Goal: Transaction & Acquisition: Purchase product/service

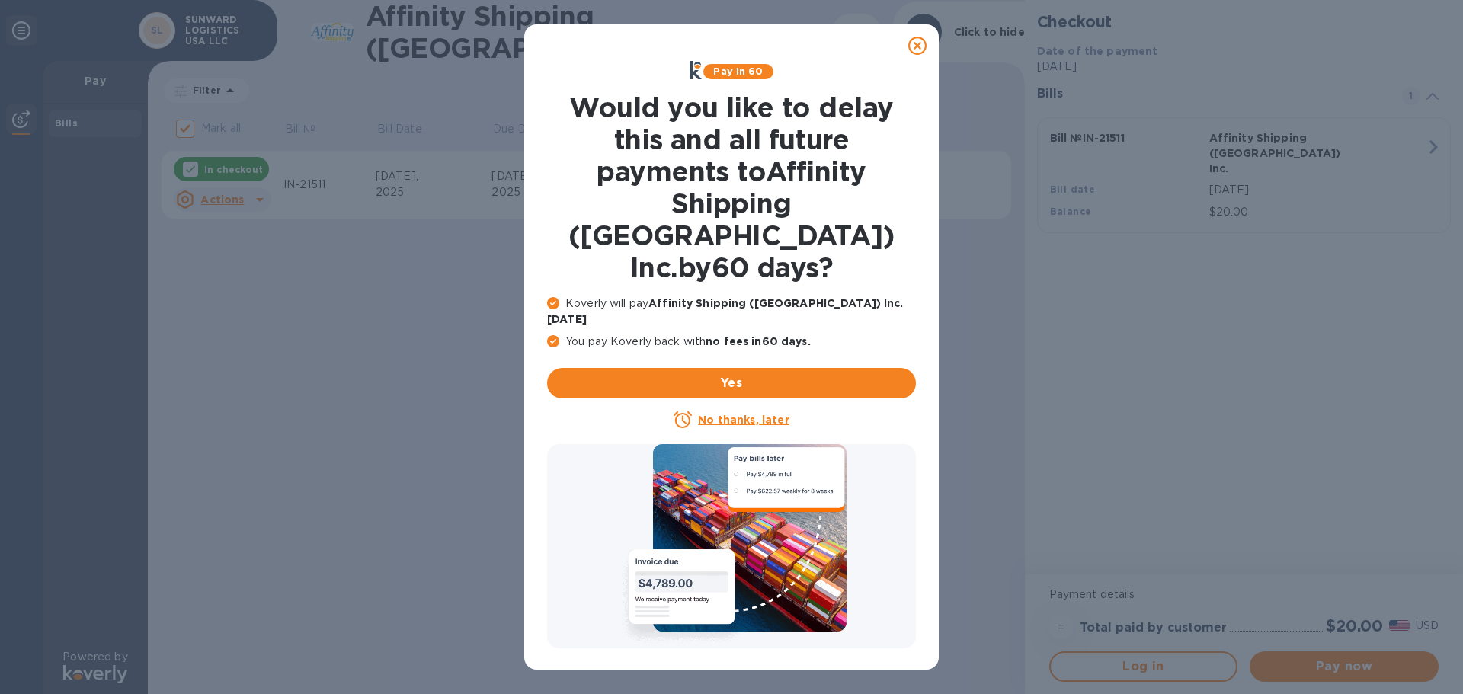
click at [913, 50] on icon at bounding box center [917, 46] width 18 height 18
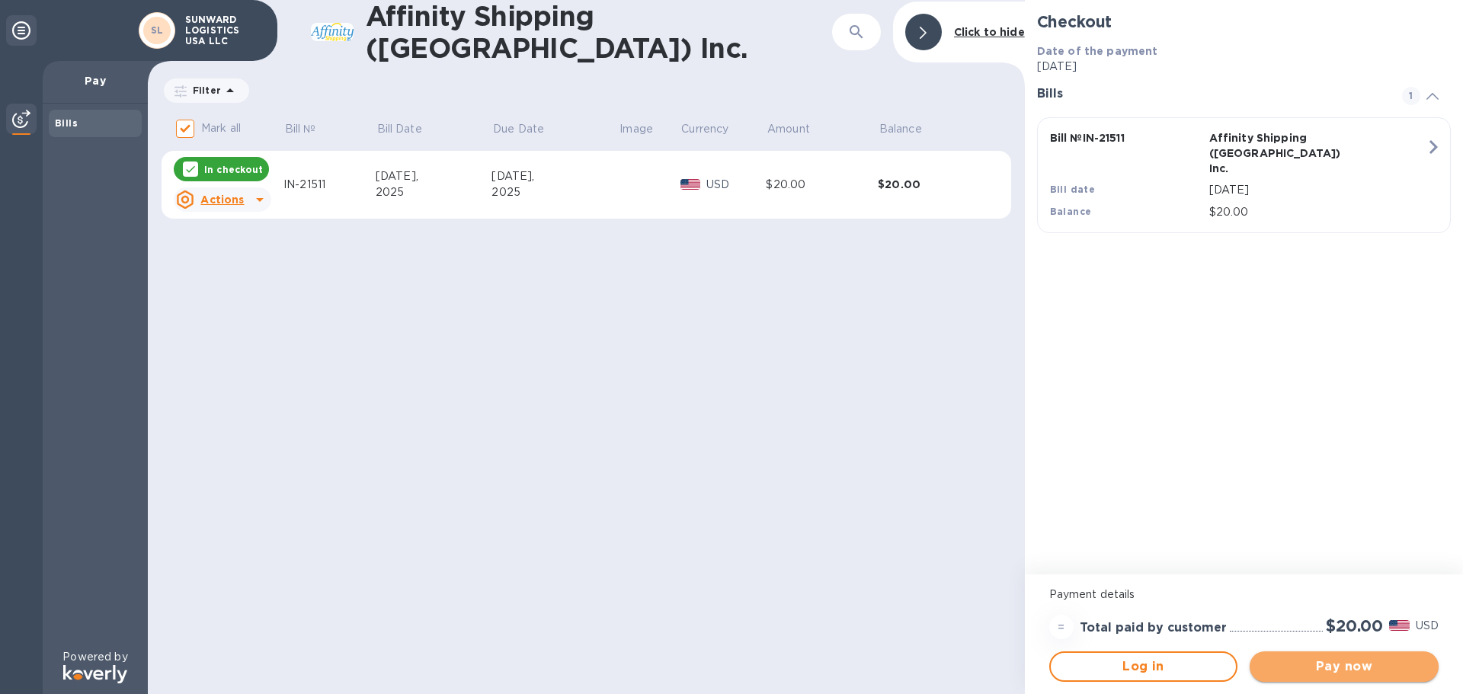
click at [1345, 668] on span "Pay now" at bounding box center [1344, 666] width 165 height 18
click at [1332, 669] on span "Pay now" at bounding box center [1344, 666] width 165 height 18
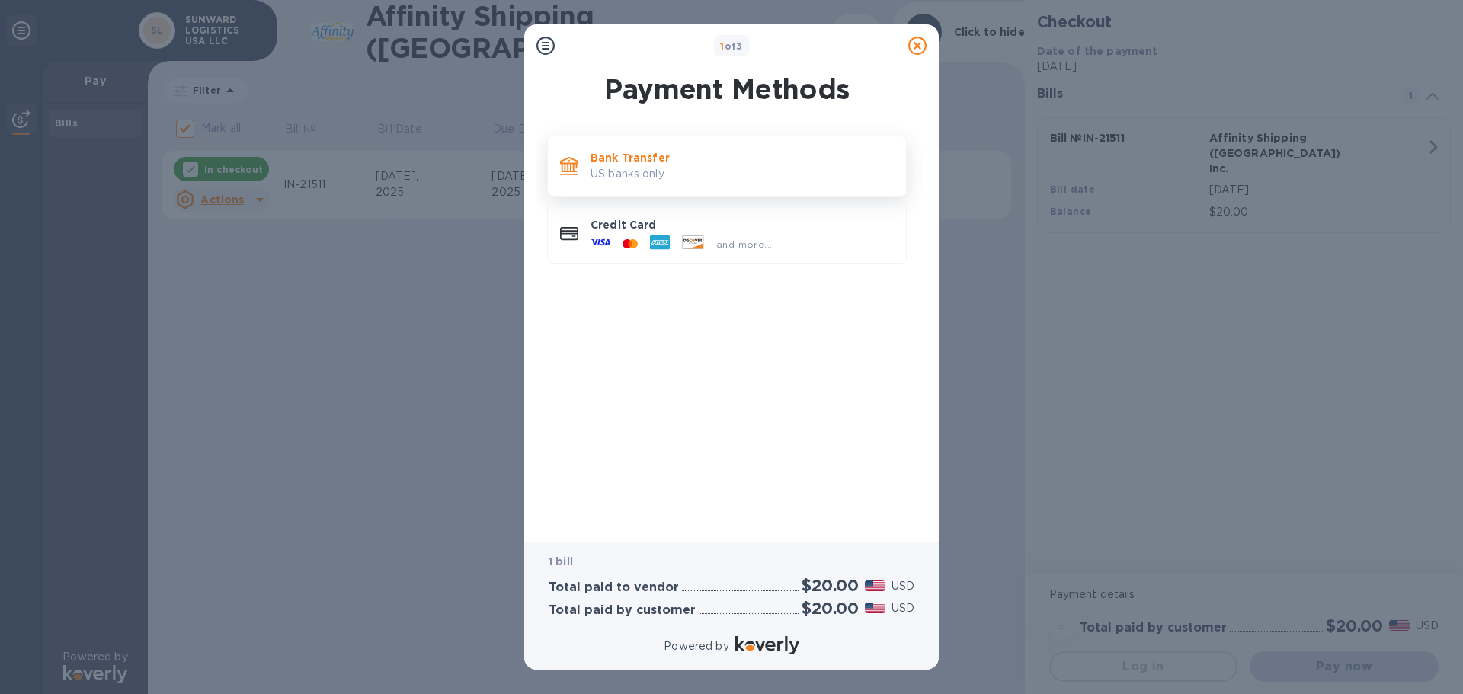
click at [684, 154] on p "Bank Transfer" at bounding box center [741, 157] width 303 height 15
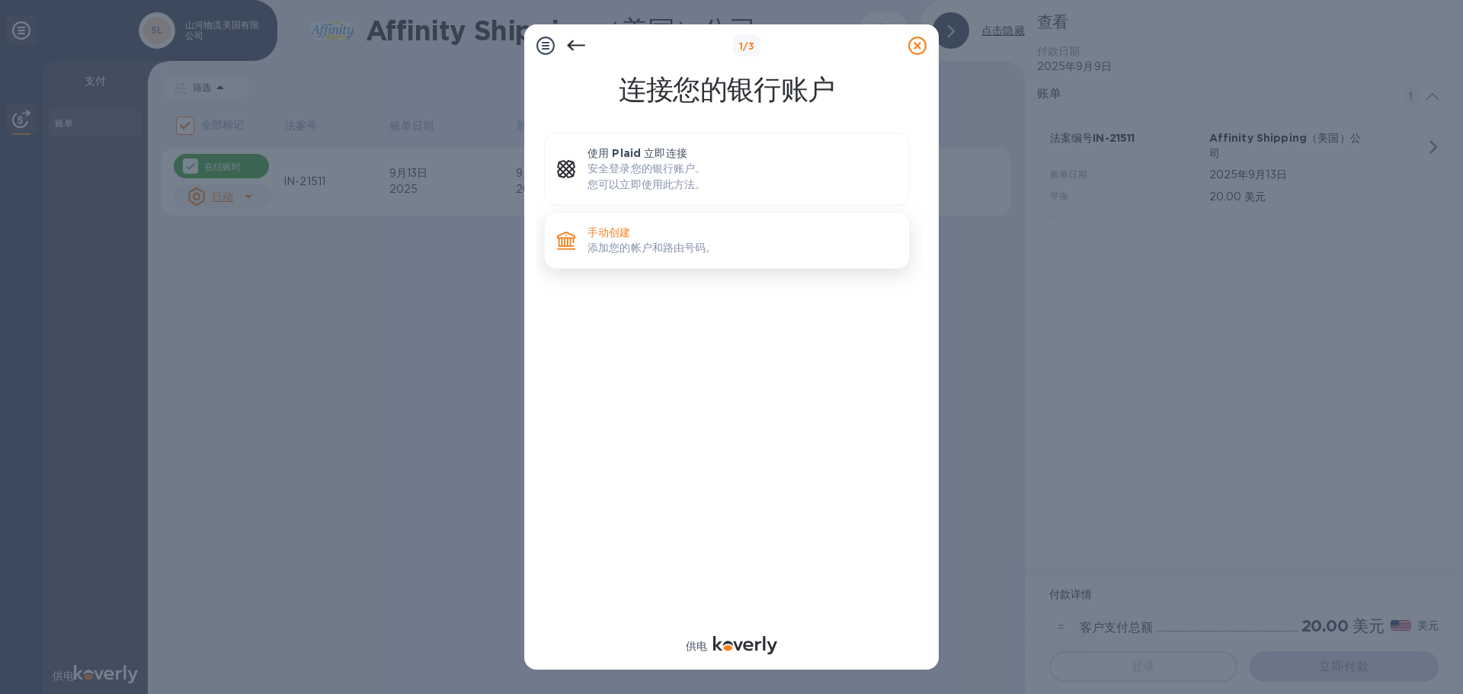
click at [657, 245] on font "添加您的帐户和路由号码。" at bounding box center [652, 248] width 130 height 12
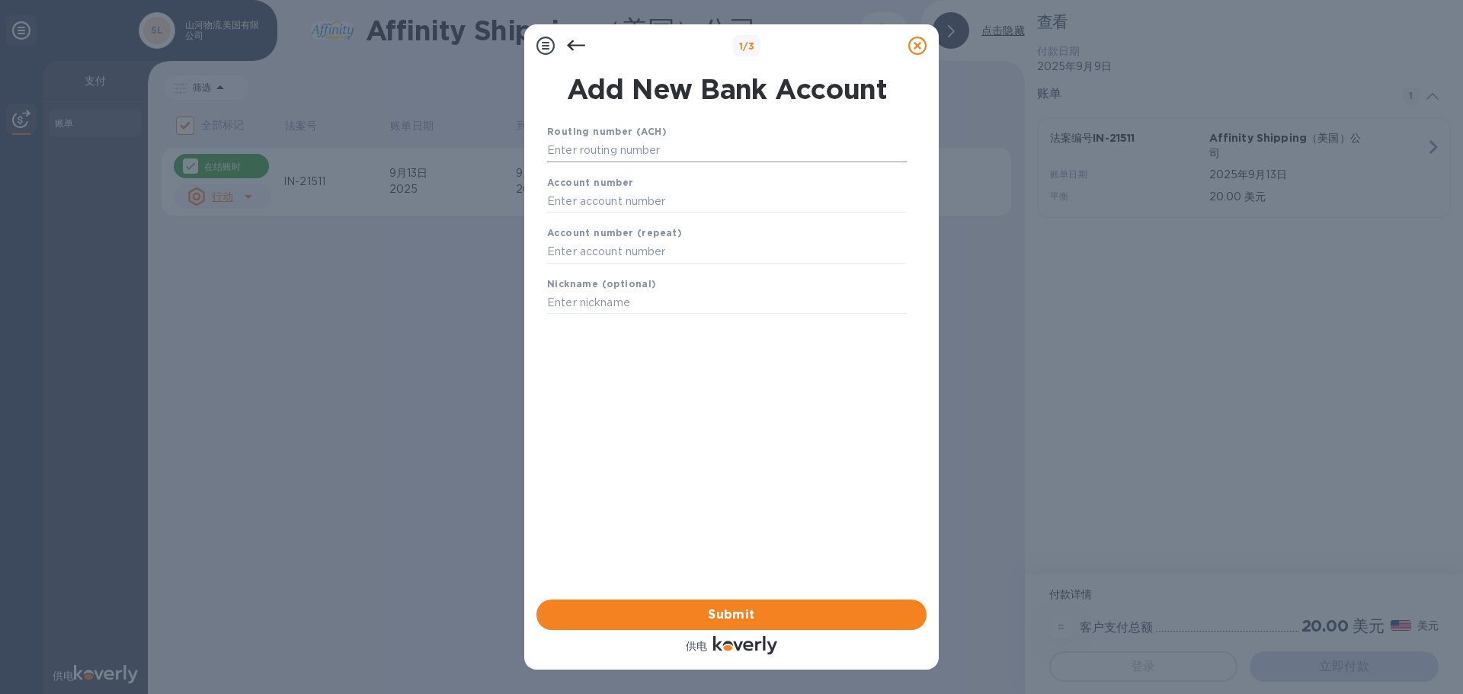
click at [664, 149] on input "text" at bounding box center [727, 150] width 360 height 23
type input "322070381"
click at [686, 226] on input "text" at bounding box center [727, 220] width 360 height 23
type input "8033008320"
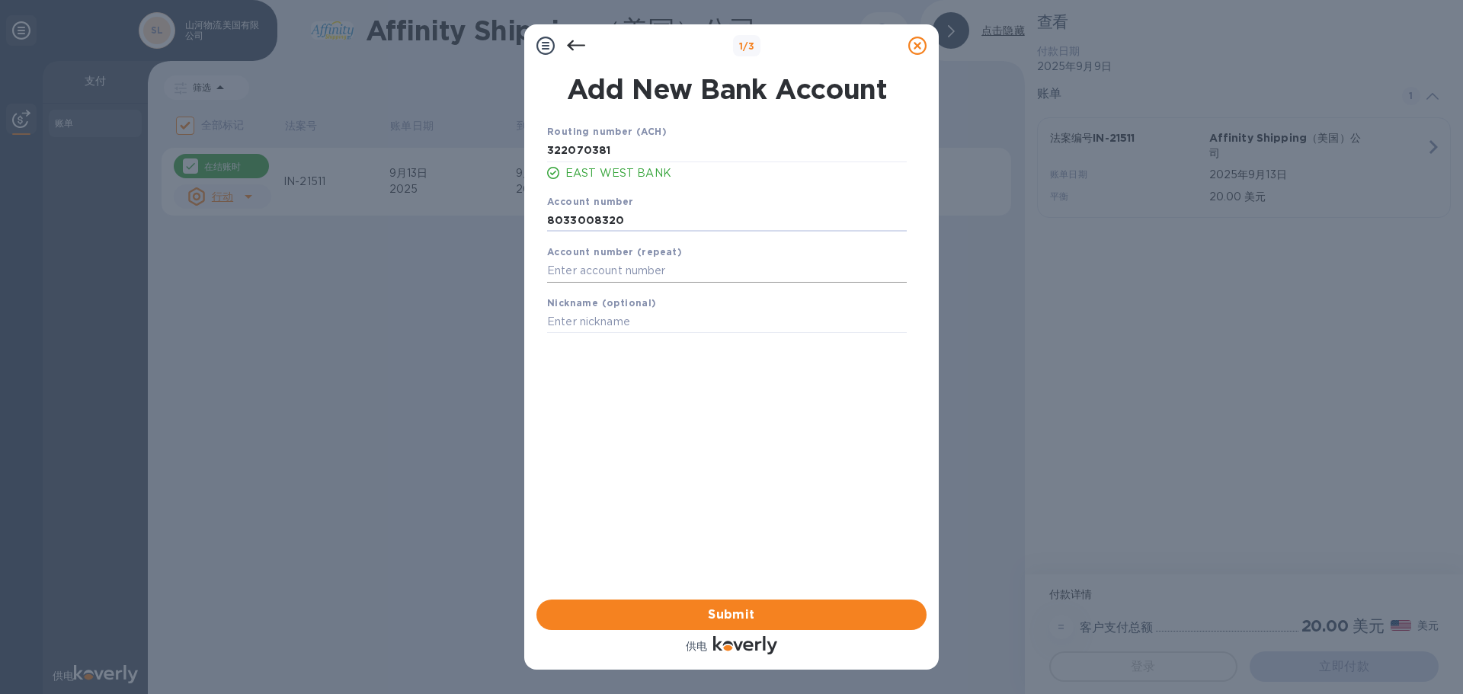
click at [682, 277] on input "text" at bounding box center [727, 271] width 360 height 23
click at [688, 274] on input "text" at bounding box center [727, 271] width 360 height 23
type input "8033008320"
click at [688, 324] on input "text" at bounding box center [727, 322] width 360 height 23
drag, startPoint x: 683, startPoint y: 328, endPoint x: 645, endPoint y: 322, distance: 38.5
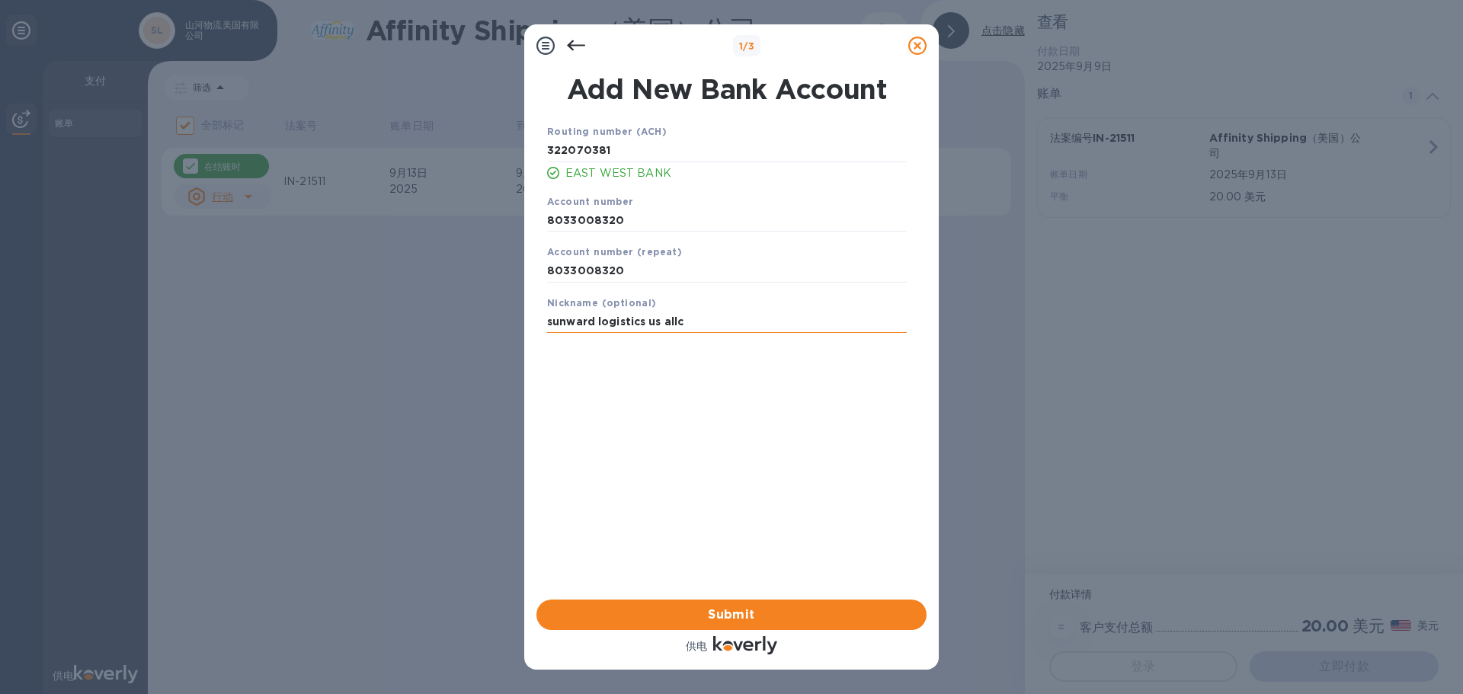
click at [645, 322] on input "sunward logistics us allc" at bounding box center [727, 322] width 360 height 23
type input "sunward logistics USA LLC"
click at [769, 606] on span "Submit" at bounding box center [732, 615] width 366 height 18
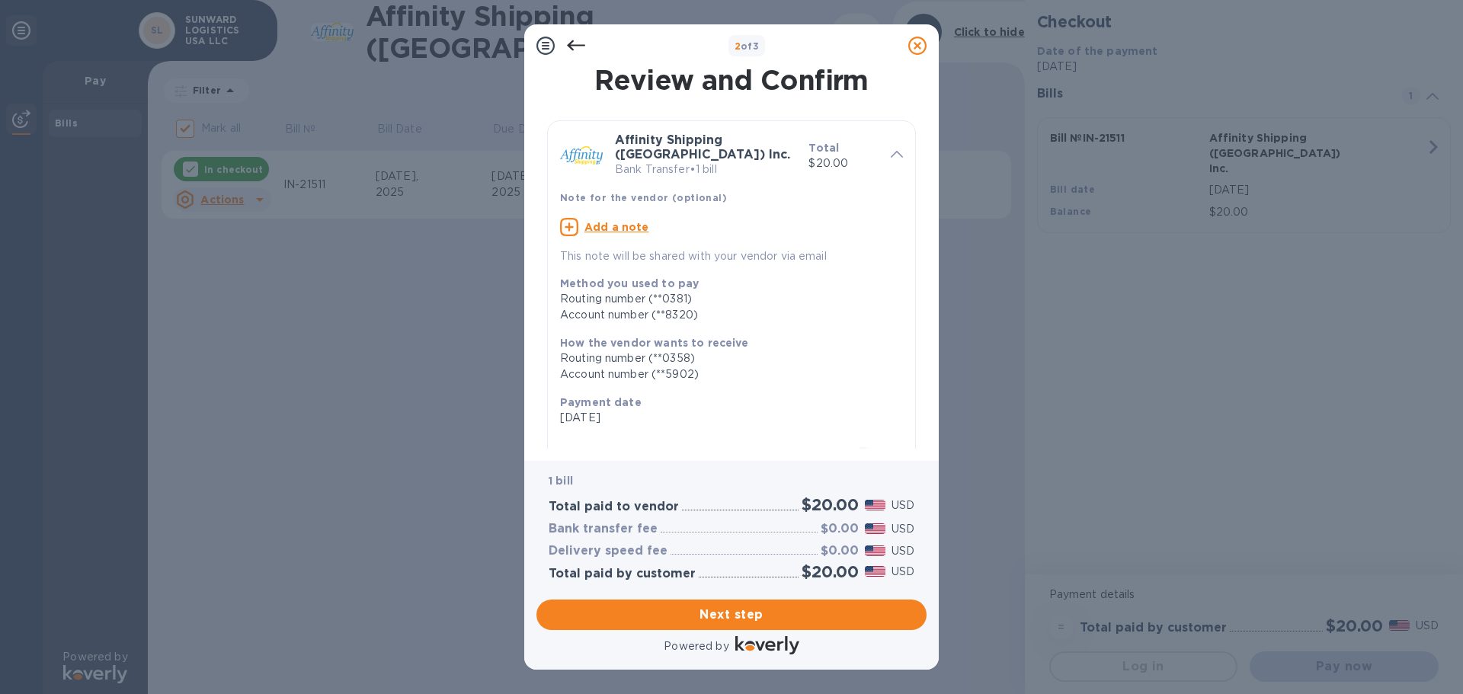
click at [611, 221] on u "Add a note" at bounding box center [616, 227] width 65 height 12
click at [634, 222] on textarea at bounding box center [719, 228] width 318 height 13
paste textarea "SW20250825"
paste textarea "SKYU3688250"
click at [635, 222] on textarea "SW20250825 SKYU3688250" at bounding box center [719, 228] width 318 height 13
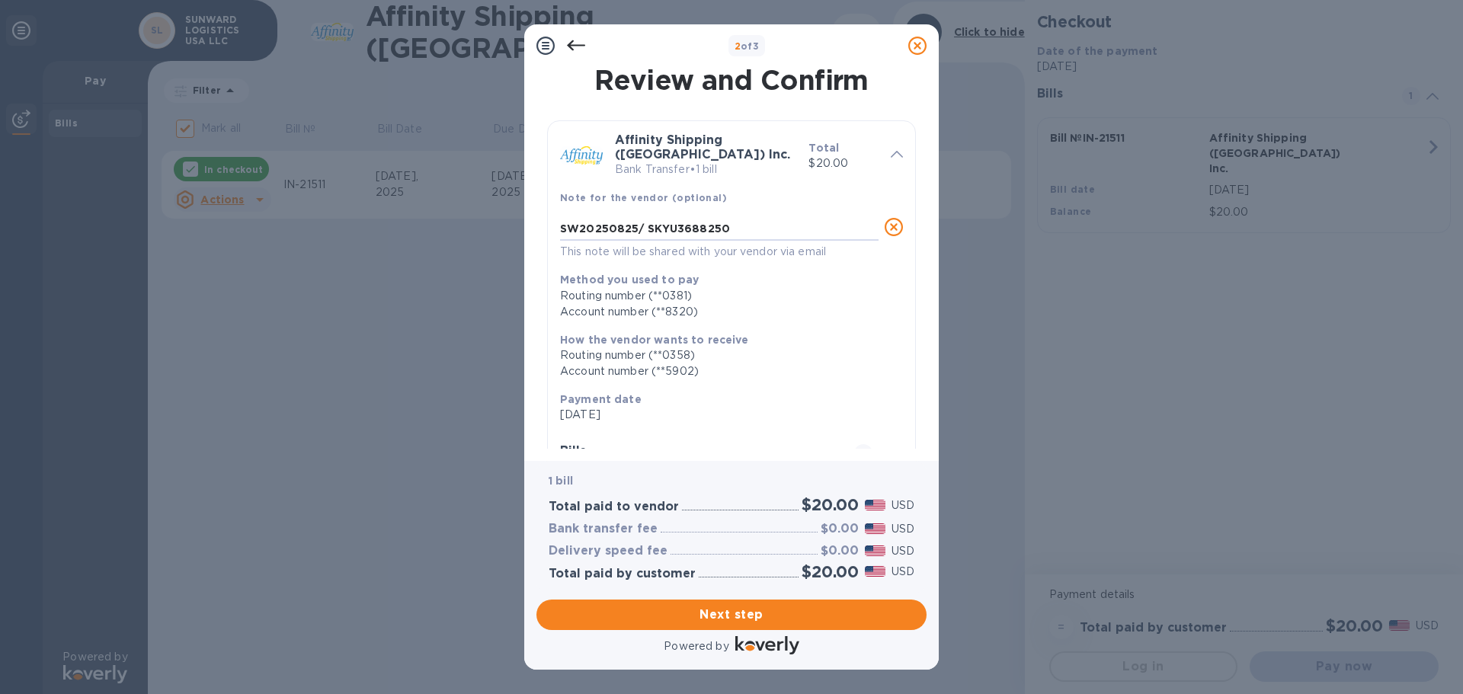
type textarea "SW20250825/ SKYU3688250"
click at [763, 616] on span "Next step" at bounding box center [732, 615] width 366 height 18
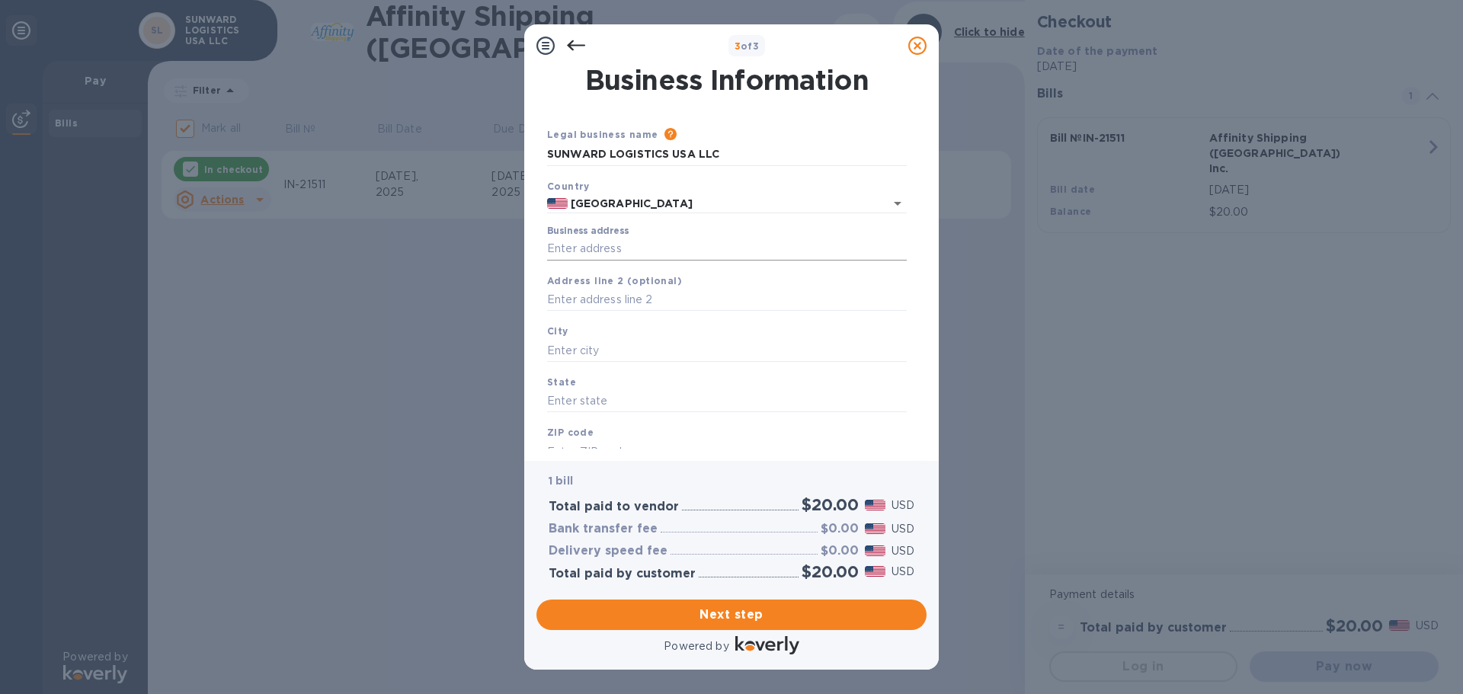
click at [662, 248] on input "Business address" at bounding box center [727, 249] width 360 height 23
type input "[STREET_ADDRESS][PERSON_NAME]"
click at [624, 350] on input "text" at bounding box center [727, 350] width 360 height 23
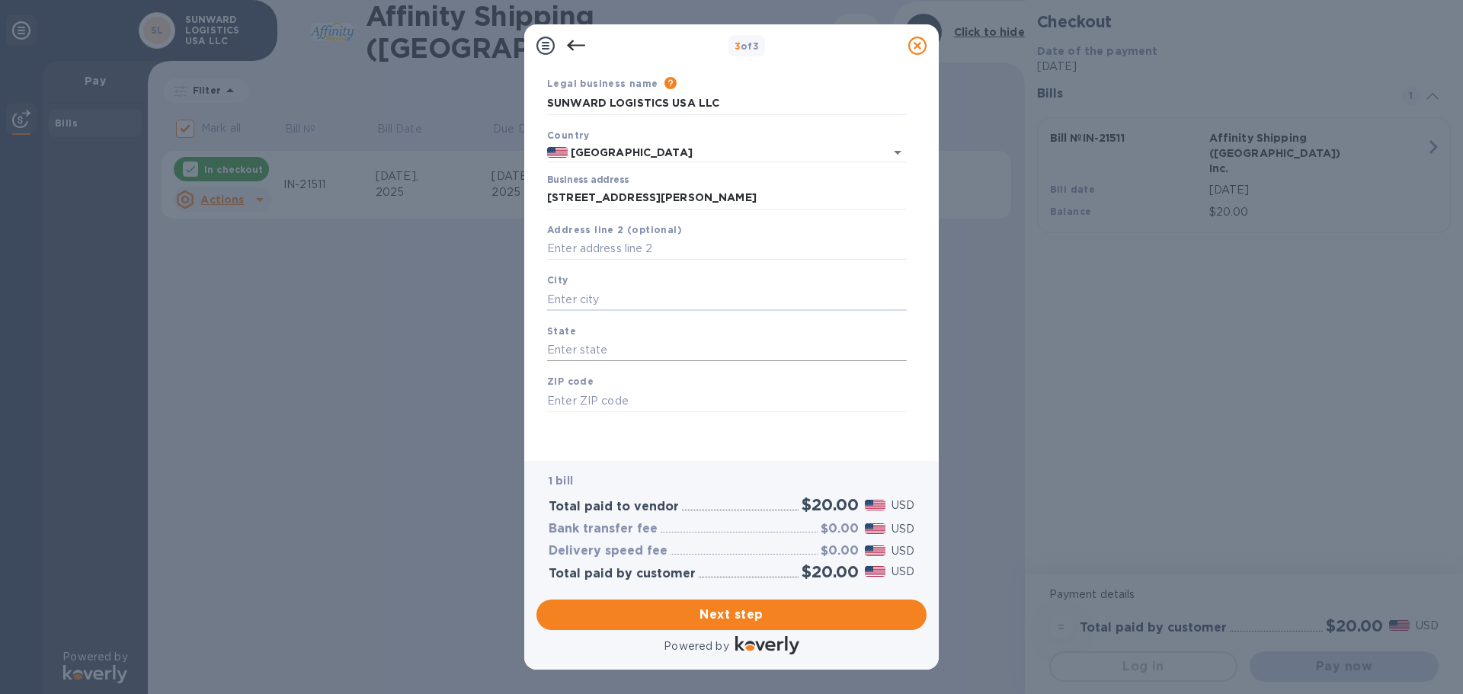
click at [647, 347] on input "text" at bounding box center [727, 350] width 360 height 23
type input "CA"
click at [657, 397] on input "text" at bounding box center [727, 400] width 360 height 23
type input "90201"
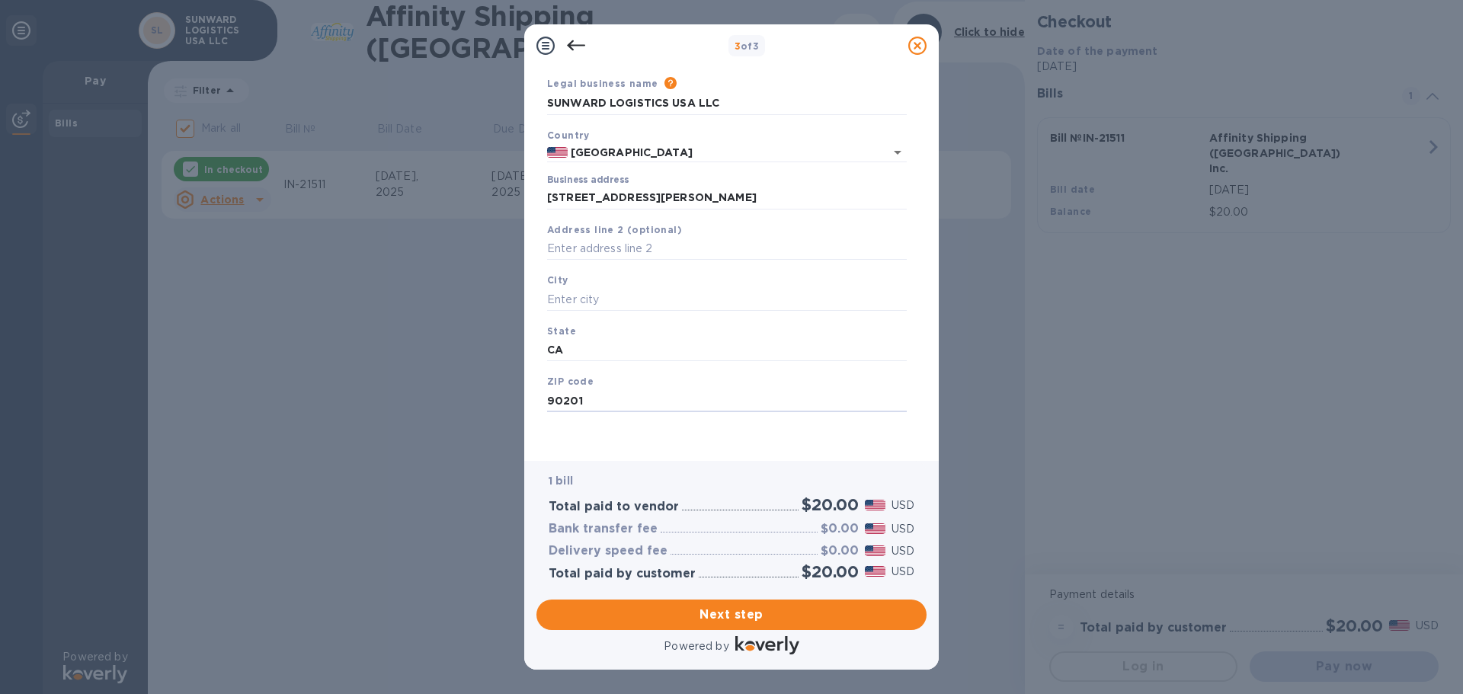
click at [351, 407] on div "3 of 3 Business Information Legal business name Please provide the legal name t…" at bounding box center [731, 347] width 1463 height 694
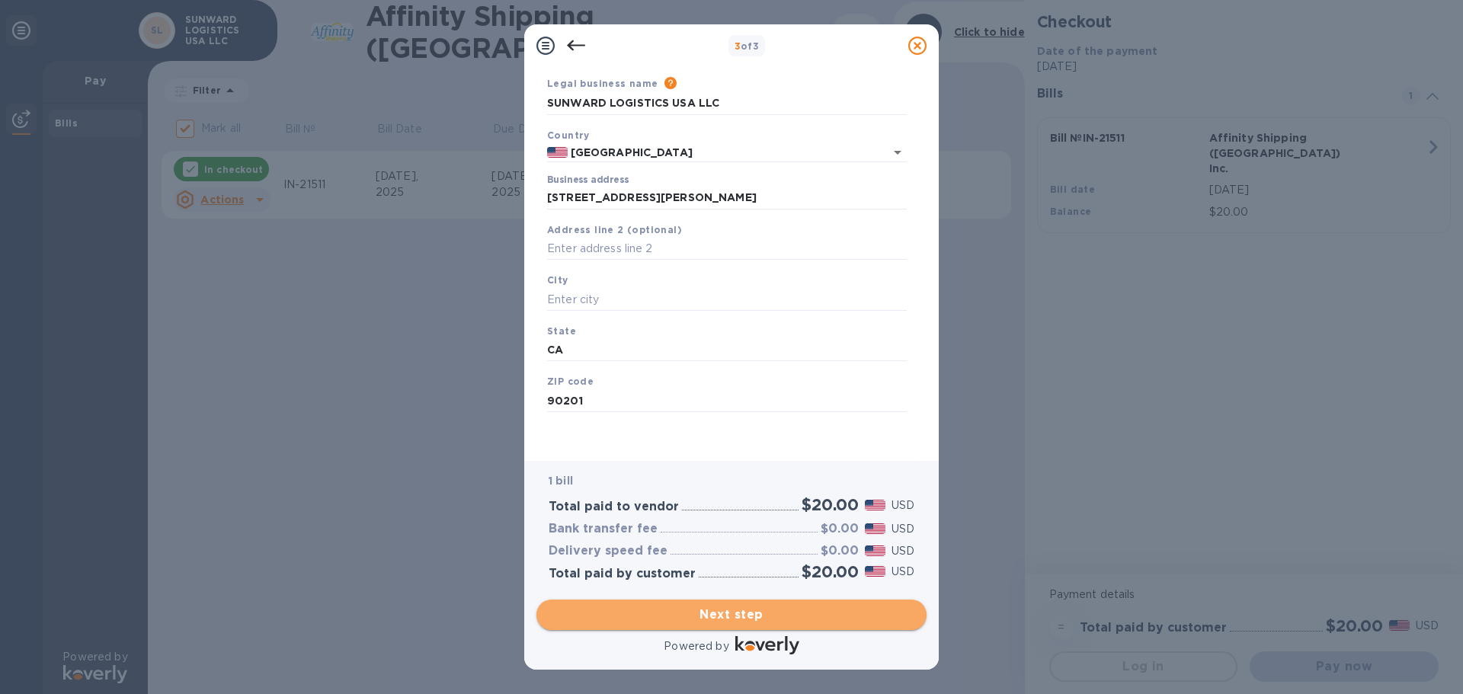
click at [760, 616] on span "Next step" at bounding box center [732, 615] width 366 height 18
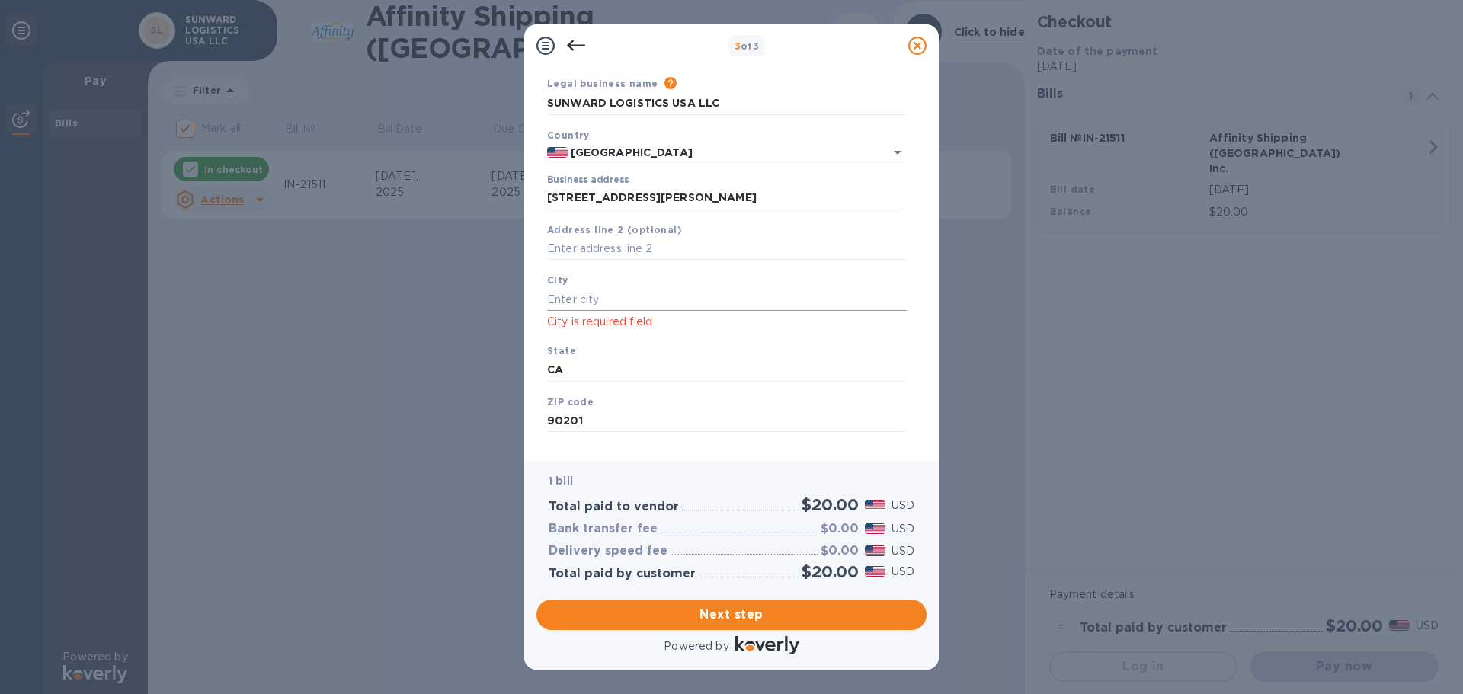
click at [689, 301] on input "text" at bounding box center [727, 299] width 360 height 23
type input "B"
type input "BELL"
click at [371, 488] on div "3 of 3 Business Information Legal business name Please provide the legal name t…" at bounding box center [731, 347] width 1463 height 694
click at [683, 297] on input "BELL" at bounding box center [727, 299] width 360 height 23
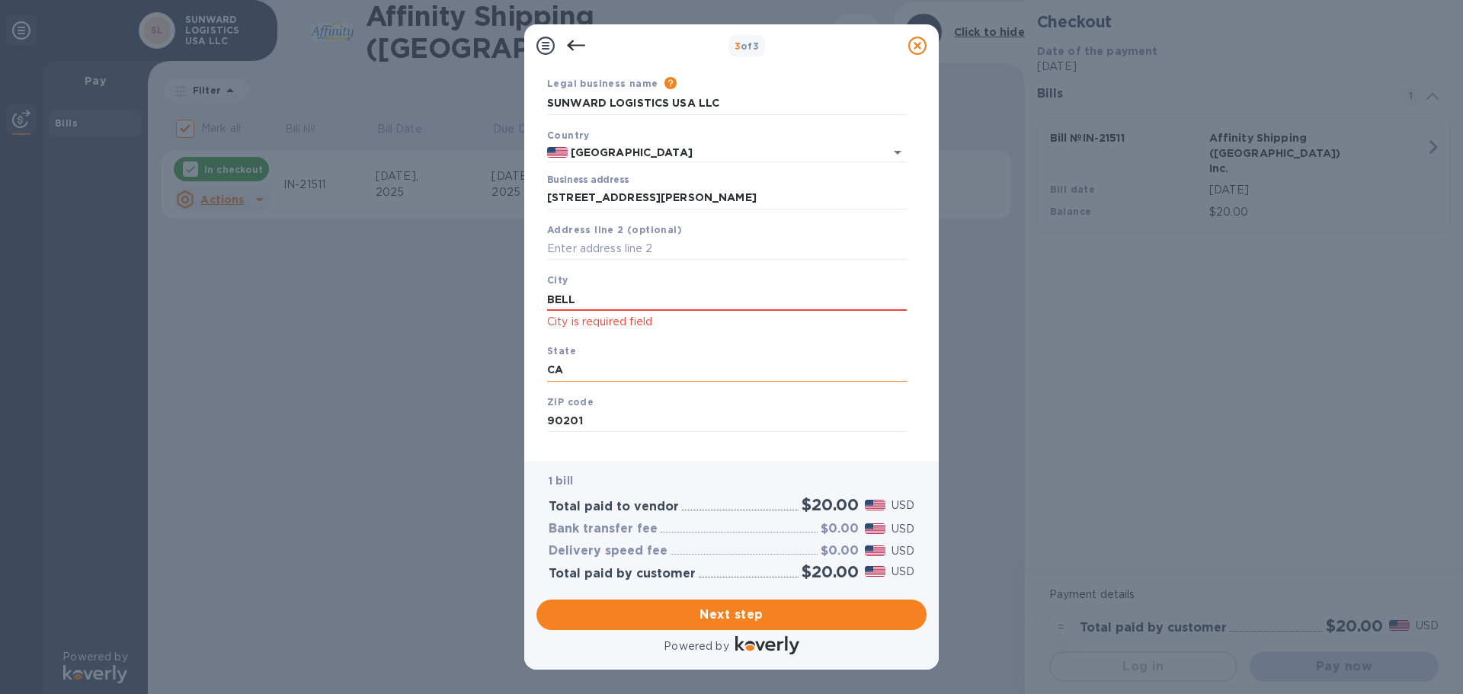
click at [731, 375] on input "CA" at bounding box center [727, 370] width 360 height 23
click at [724, 432] on input "90201" at bounding box center [727, 421] width 360 height 23
drag, startPoint x: 654, startPoint y: 294, endPoint x: 494, endPoint y: 282, distance: 159.7
click at [494, 282] on div "3 of 3 Business Information Legal business name Please provide the legal name t…" at bounding box center [731, 347] width 1463 height 694
click at [442, 433] on div "3 of 3 Business Information Legal business name Please provide the legal name t…" at bounding box center [731, 347] width 1463 height 694
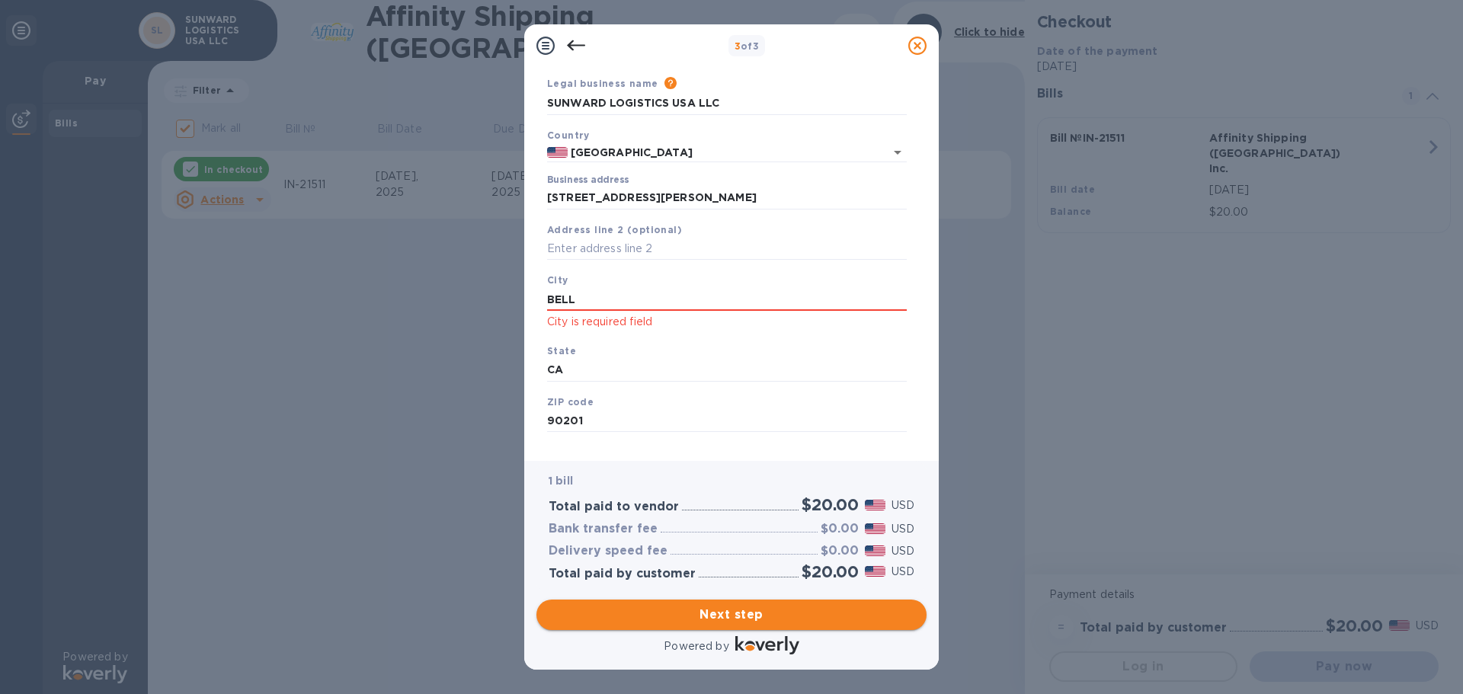
click at [735, 606] on span "Next step" at bounding box center [732, 615] width 366 height 18
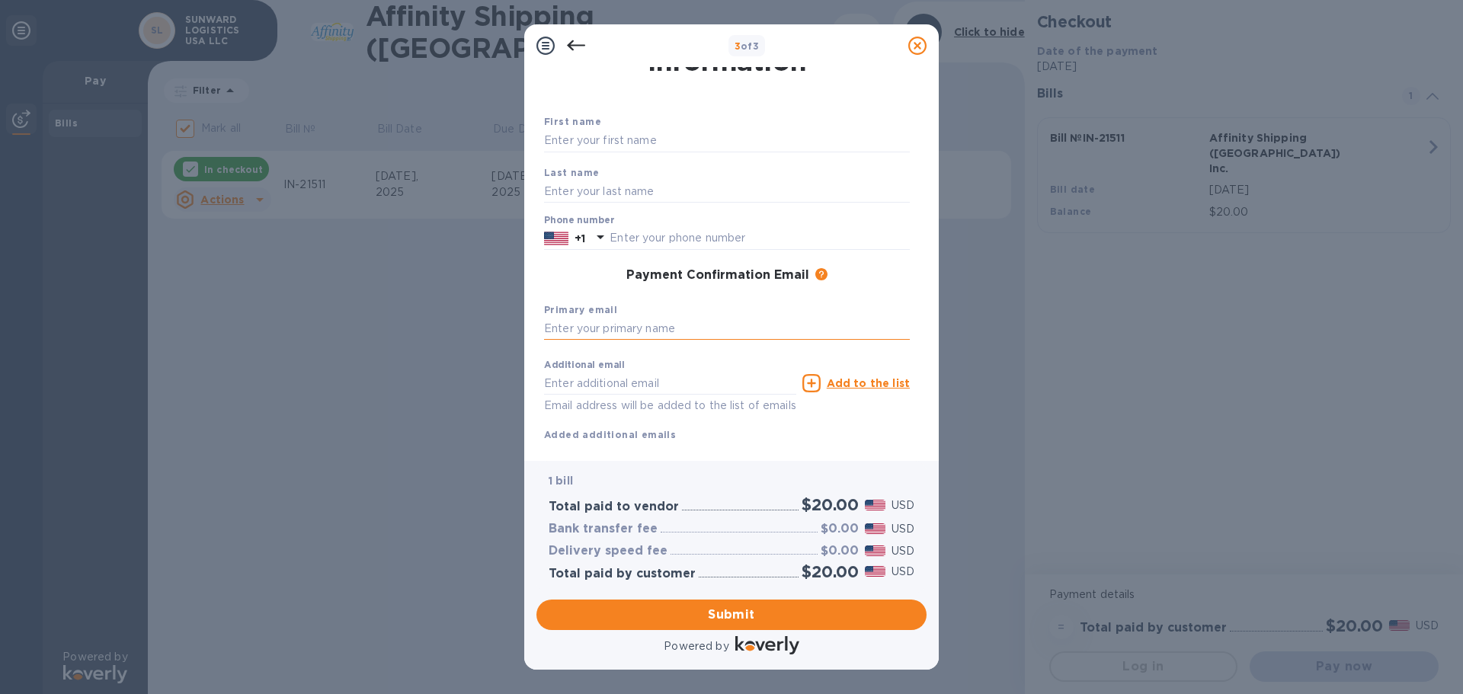
click at [626, 332] on input "text" at bounding box center [727, 329] width 366 height 23
click at [654, 323] on input "text" at bounding box center [727, 329] width 366 height 23
paste input "[DOMAIN_NAME][EMAIL_ADDRESS][DOMAIN_NAME]"
type input "[DOMAIN_NAME][EMAIL_ADDRESS][DOMAIN_NAME]"
click at [623, 384] on input "text" at bounding box center [670, 383] width 252 height 23
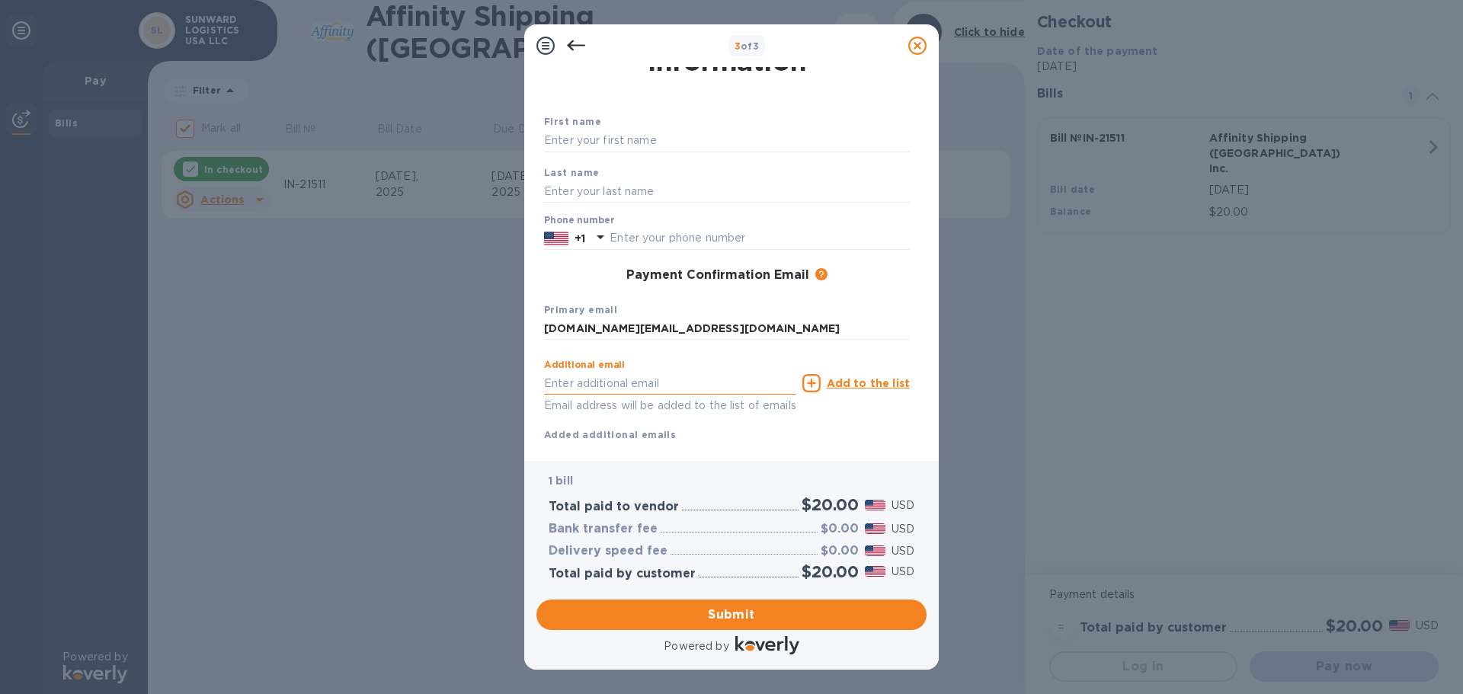
paste input "[EMAIL_ADDRESS][DOMAIN_NAME]"
type input "[EMAIL_ADDRESS][DOMAIN_NAME]"
click at [646, 238] on input "text" at bounding box center [759, 238] width 300 height 23
type input "6265660680"
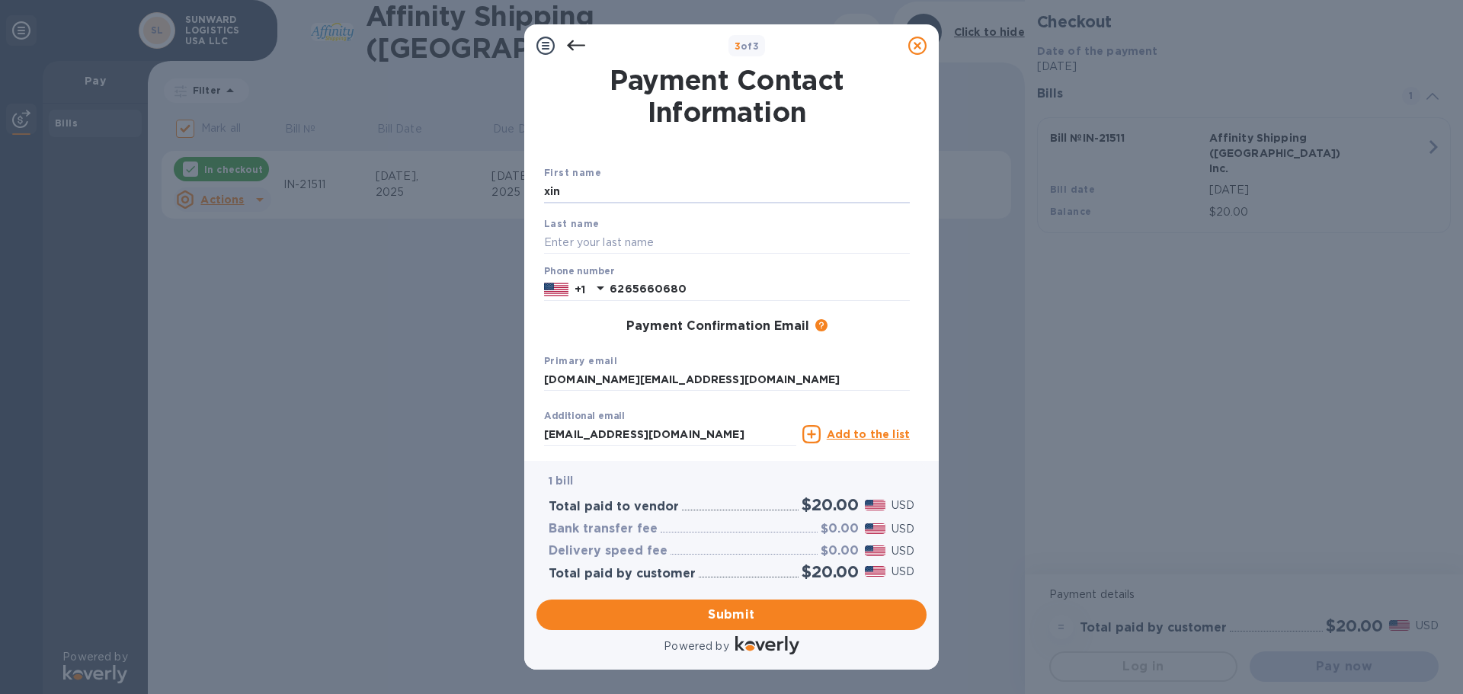
drag, startPoint x: 656, startPoint y: 190, endPoint x: 502, endPoint y: 190, distance: 153.9
click at [502, 190] on div "3 of 3 Payment Contact Information First name xin Last name Phone number [PHONE…" at bounding box center [731, 347] width 1463 height 694
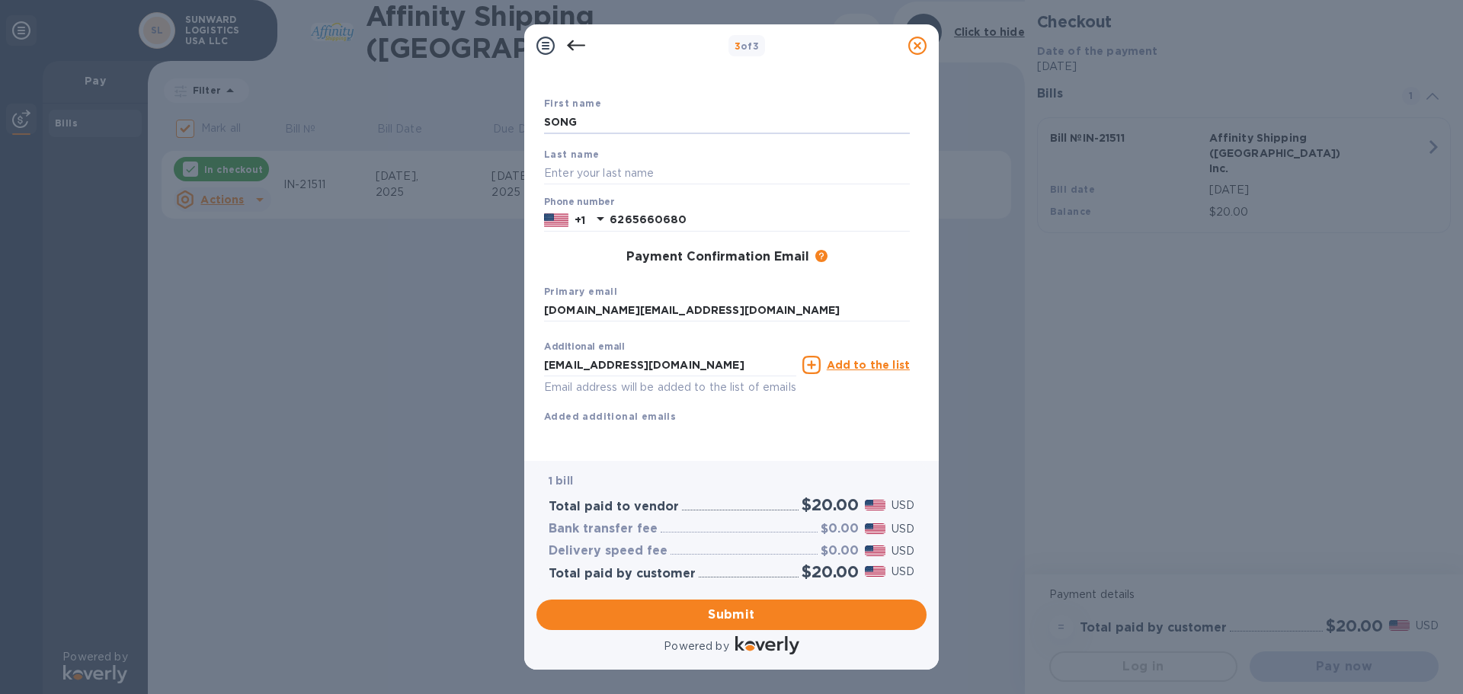
scroll to position [87, 0]
type input "SONG"
click at [761, 606] on span "Submit" at bounding box center [732, 615] width 366 height 18
click at [669, 156] on input "text" at bounding box center [727, 155] width 366 height 23
type input "[PERSON_NAME]"
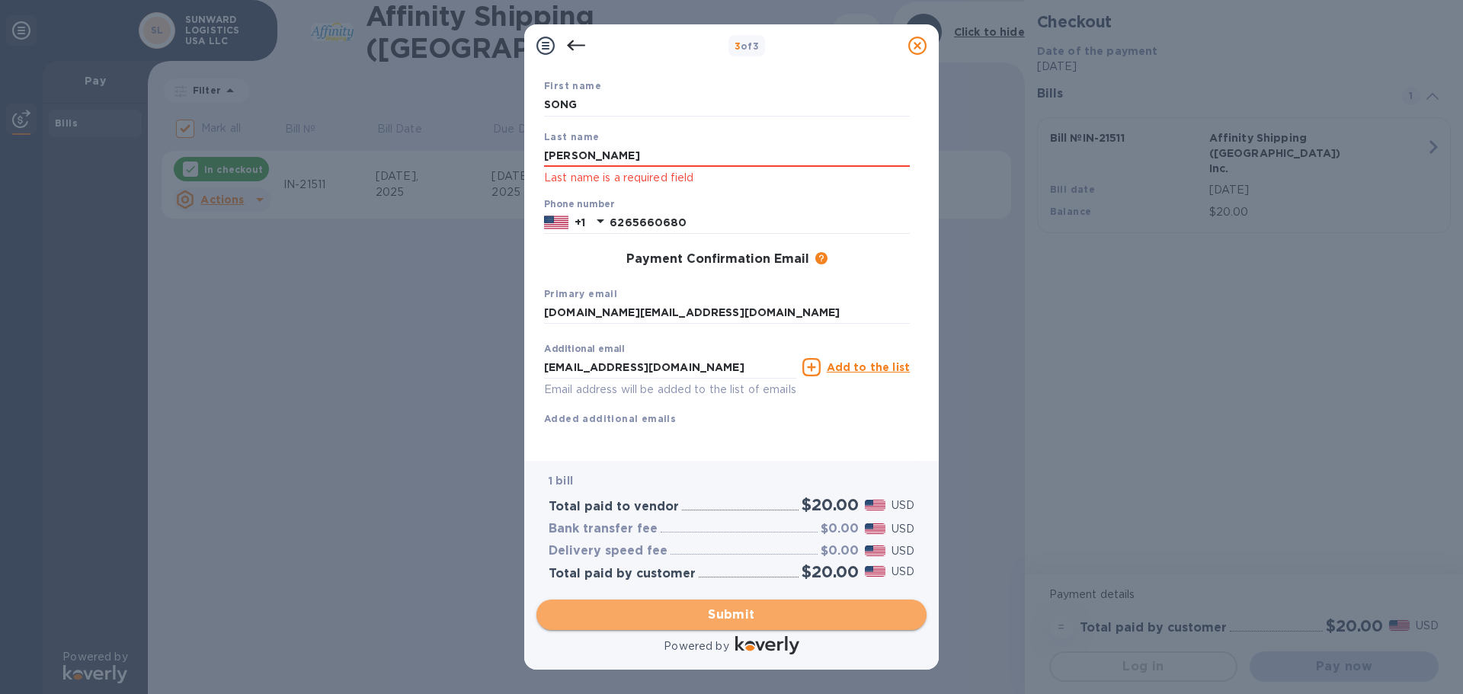
click at [744, 620] on span "Submit" at bounding box center [732, 615] width 366 height 18
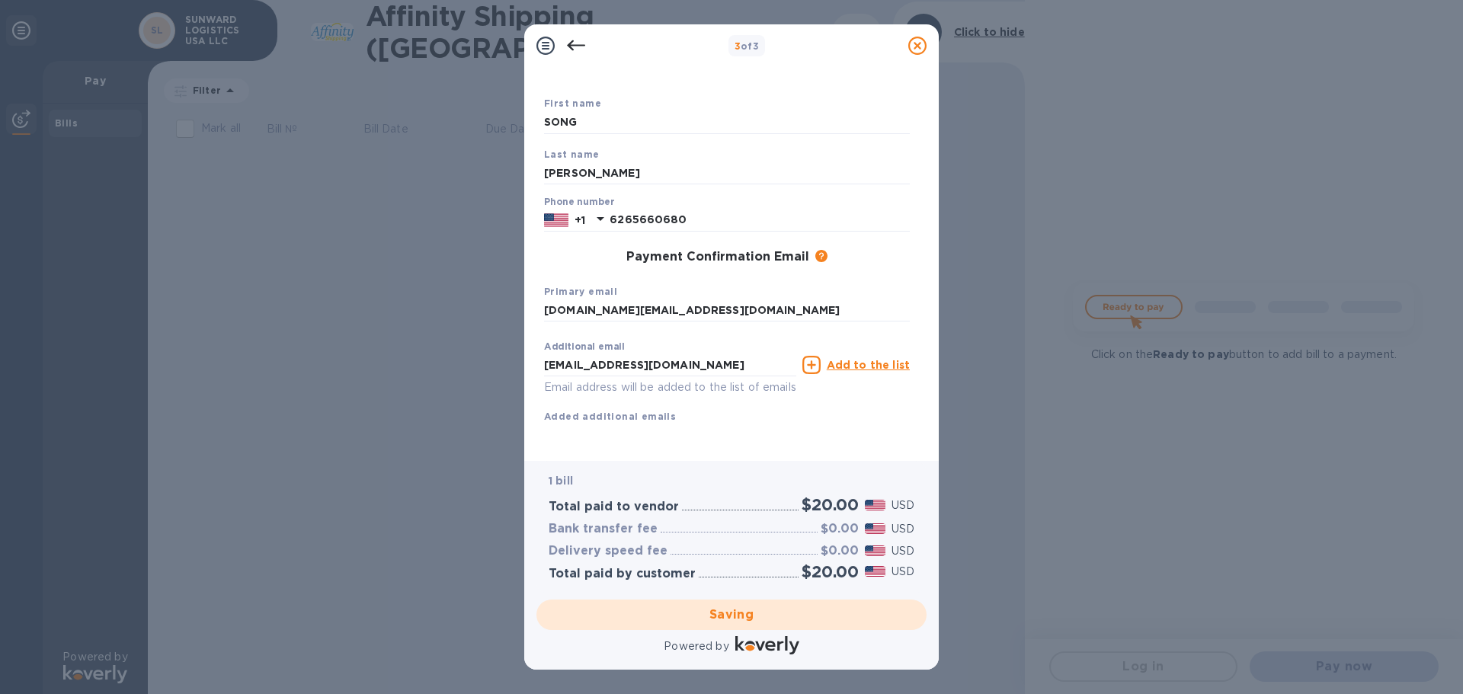
checkbox input "false"
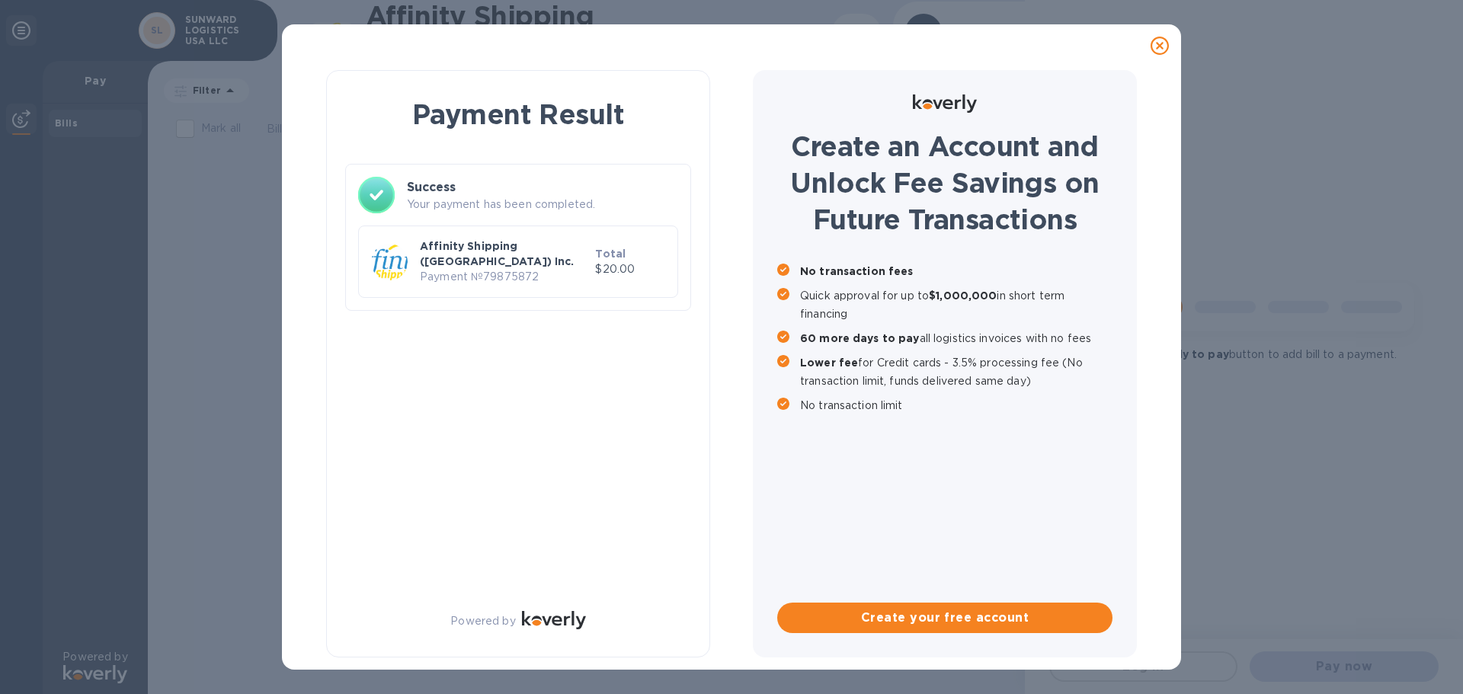
scroll to position [0, 0]
click at [1352, 448] on div "Payment Result Success Your payment has been completed. Affinity Shipping ([GEO…" at bounding box center [731, 347] width 1463 height 694
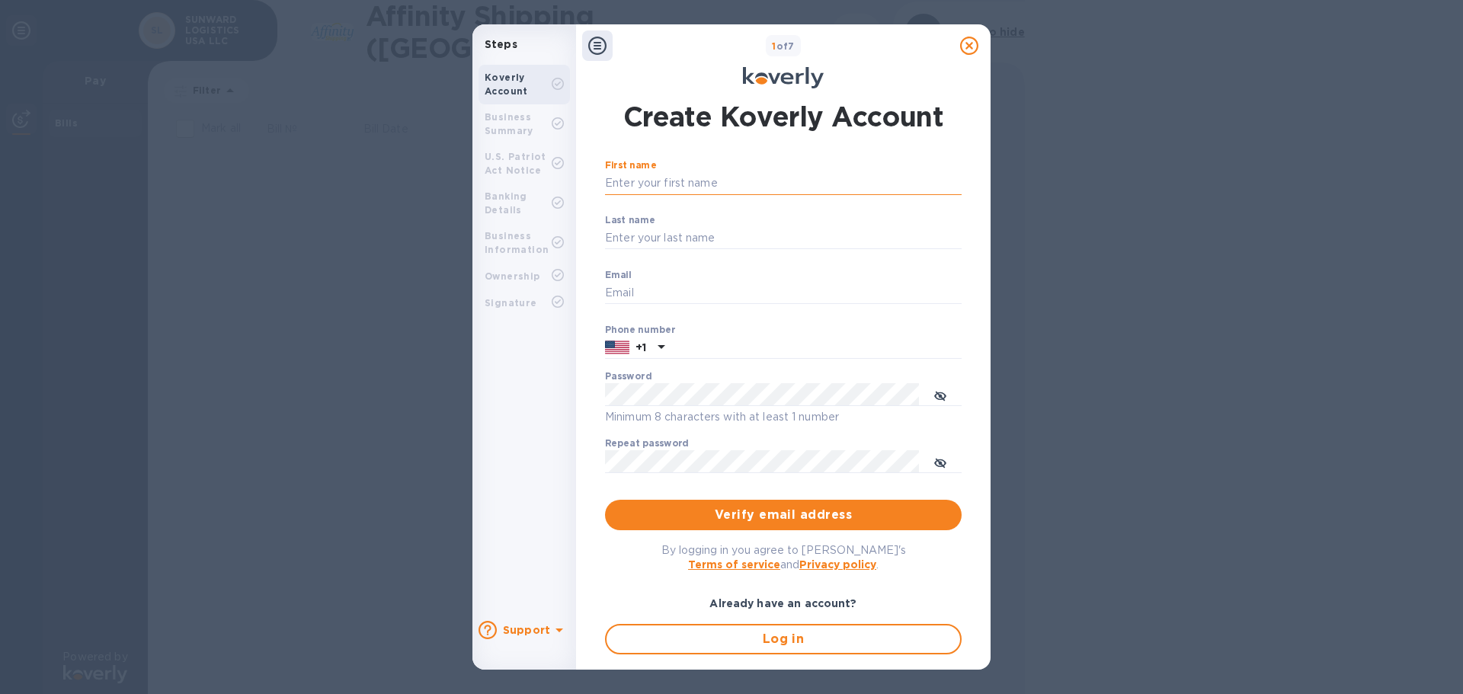
click at [713, 182] on input "First name" at bounding box center [783, 183] width 357 height 23
type input "[PERSON_NAME]"
type input "SONG"
type input "[DOMAIN_NAME][EMAIL_ADDRESS][DOMAIN_NAME]"
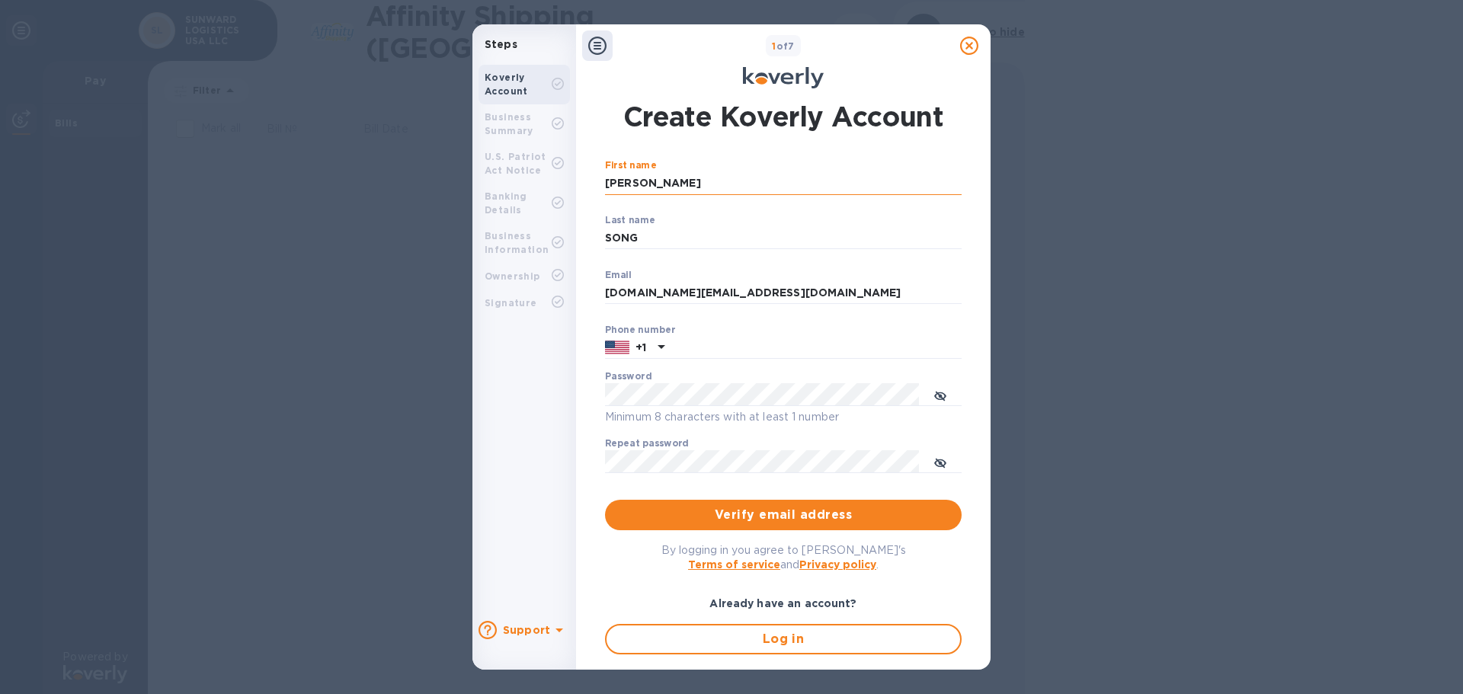
type input "6266222208"
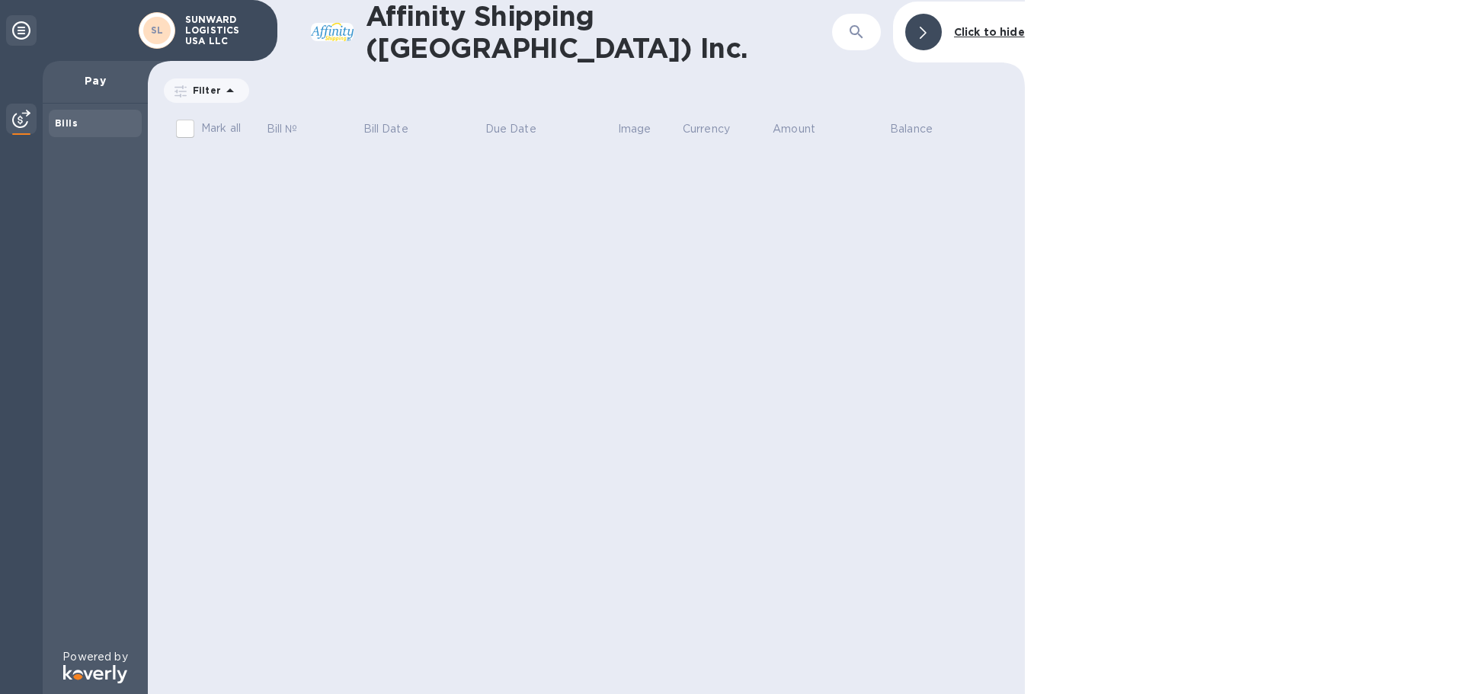
click at [91, 84] on p "Pay" at bounding box center [95, 80] width 81 height 15
click at [64, 120] on b "Bills" at bounding box center [66, 122] width 23 height 11
click at [20, 120] on img at bounding box center [21, 119] width 18 height 18
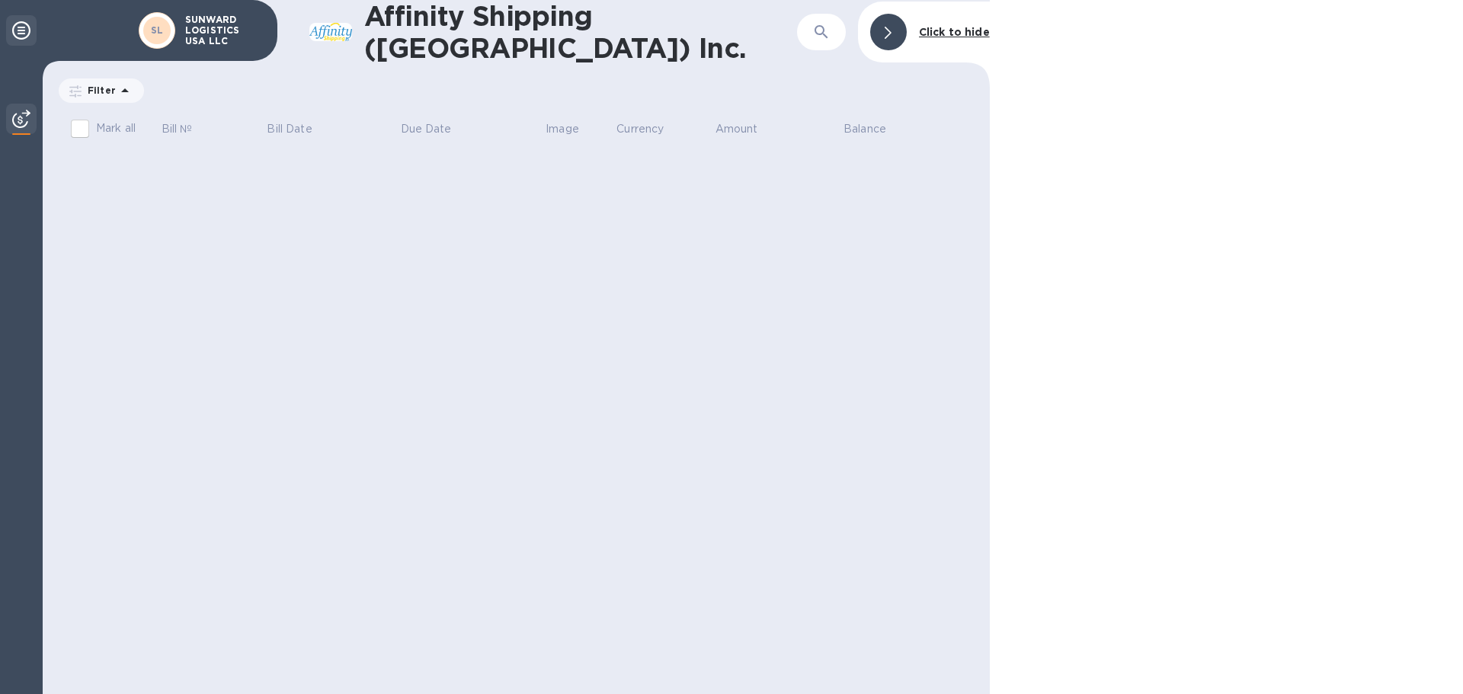
click at [28, 35] on icon at bounding box center [21, 30] width 18 height 18
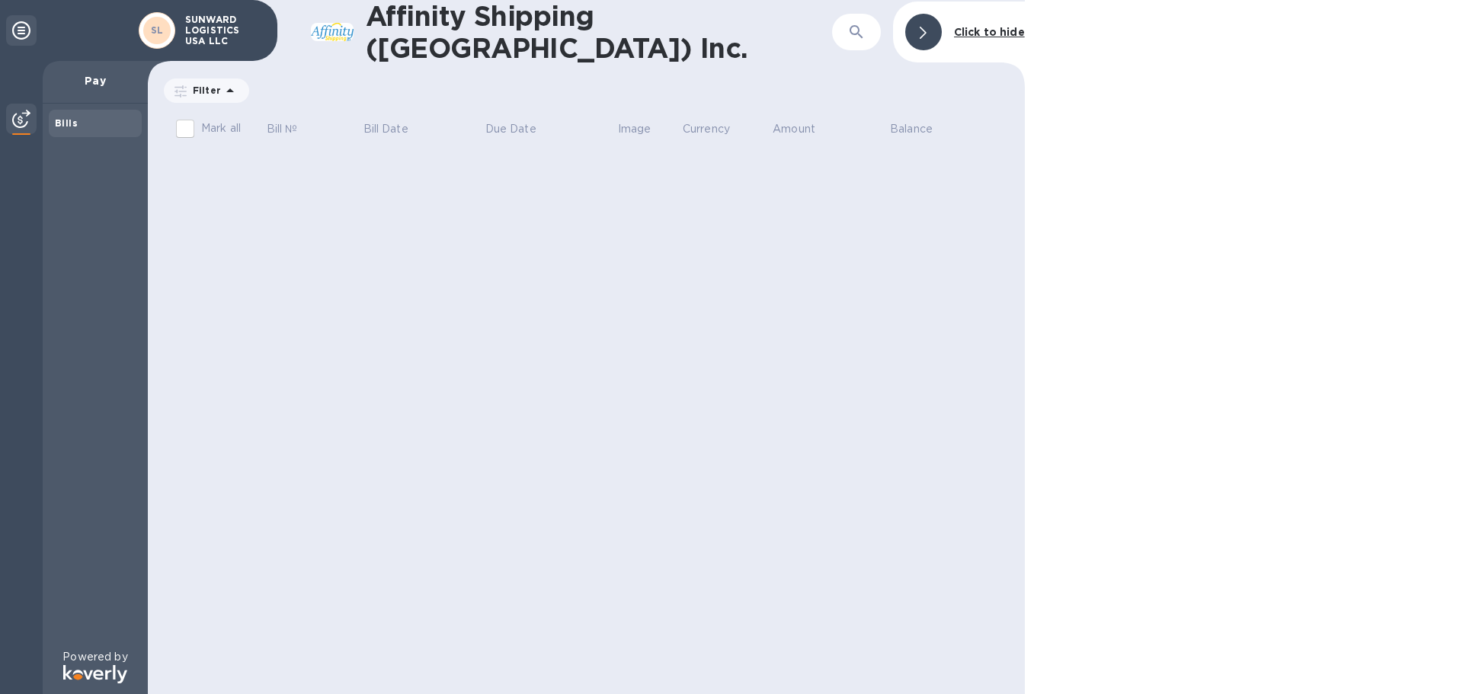
click at [998, 37] on p "Click to hide" at bounding box center [989, 32] width 71 height 16
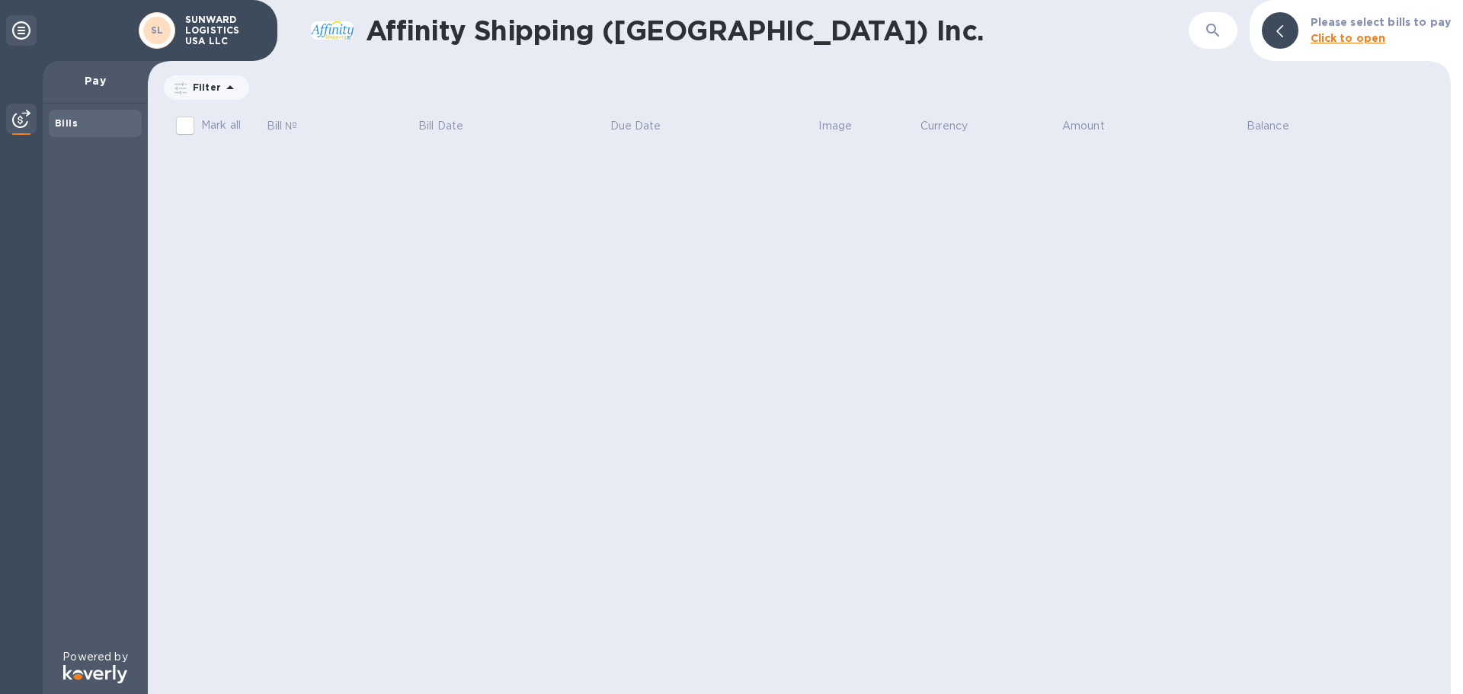
click at [187, 123] on input "Mark all" at bounding box center [185, 126] width 32 height 32
click at [967, 255] on div "Affinity Shipping ([GEOGRAPHIC_DATA]) Inc. ​ Please select bills to pay Click t…" at bounding box center [799, 347] width 1303 height 694
click at [1360, 32] on b "Click to open" at bounding box center [1347, 38] width 75 height 12
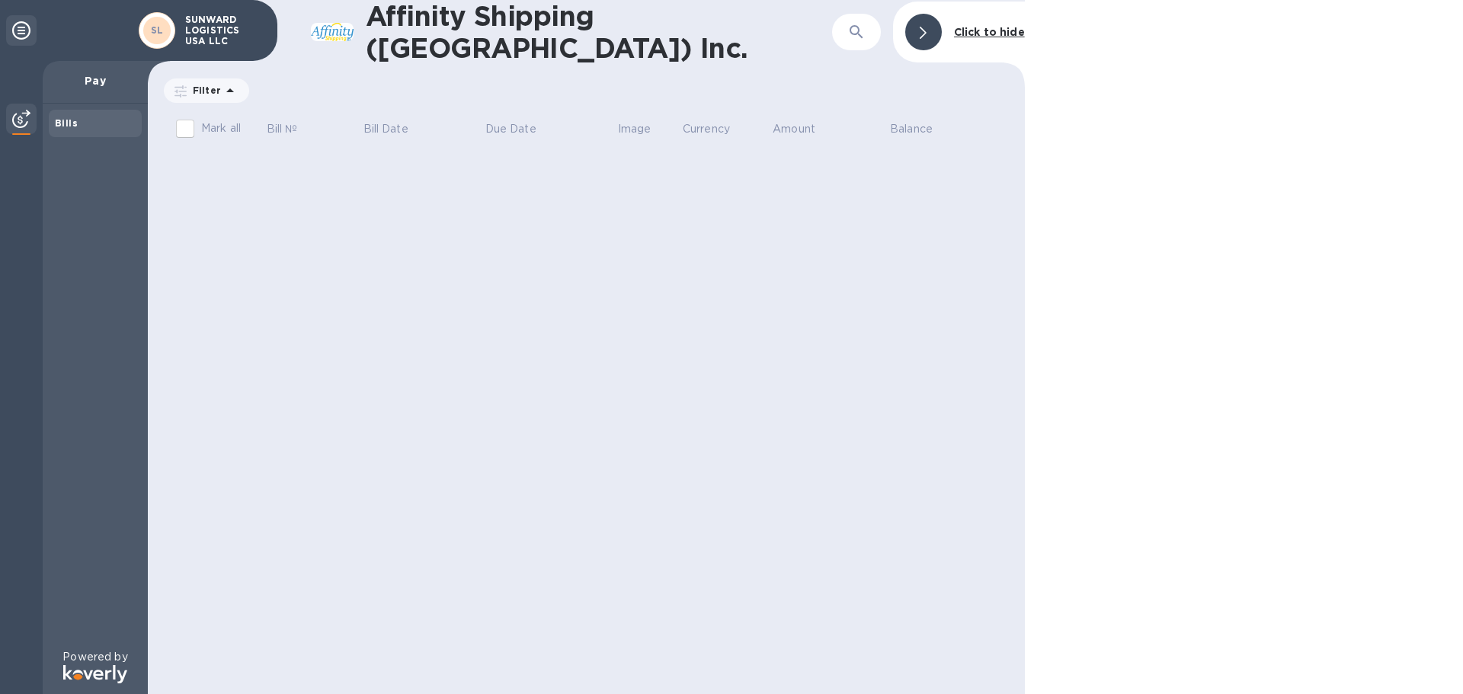
click at [104, 88] on p "Pay" at bounding box center [95, 80] width 81 height 15
click at [183, 85] on icon at bounding box center [180, 91] width 12 height 12
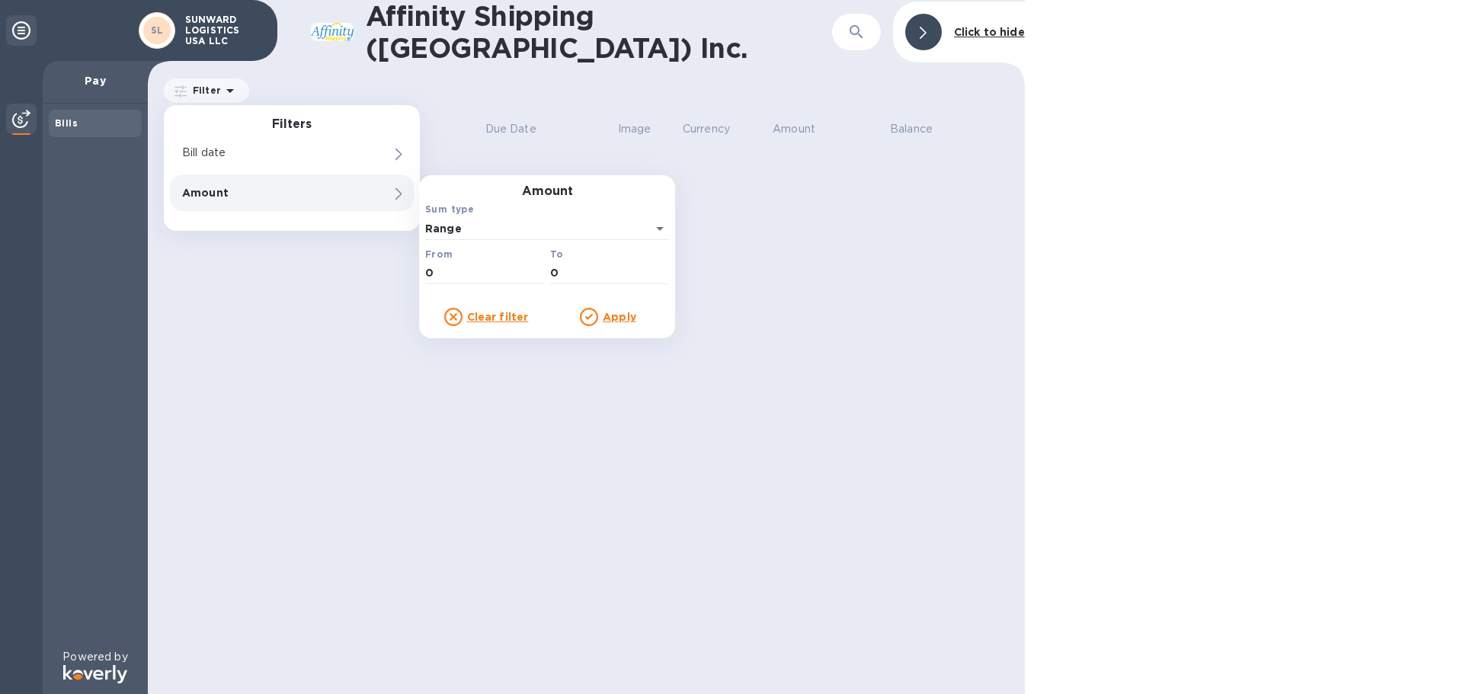
click at [632, 311] on u "Apply" at bounding box center [620, 317] width 34 height 12
click at [629, 313] on u "Apply" at bounding box center [620, 317] width 34 height 12
click at [15, 120] on img at bounding box center [21, 119] width 18 height 18
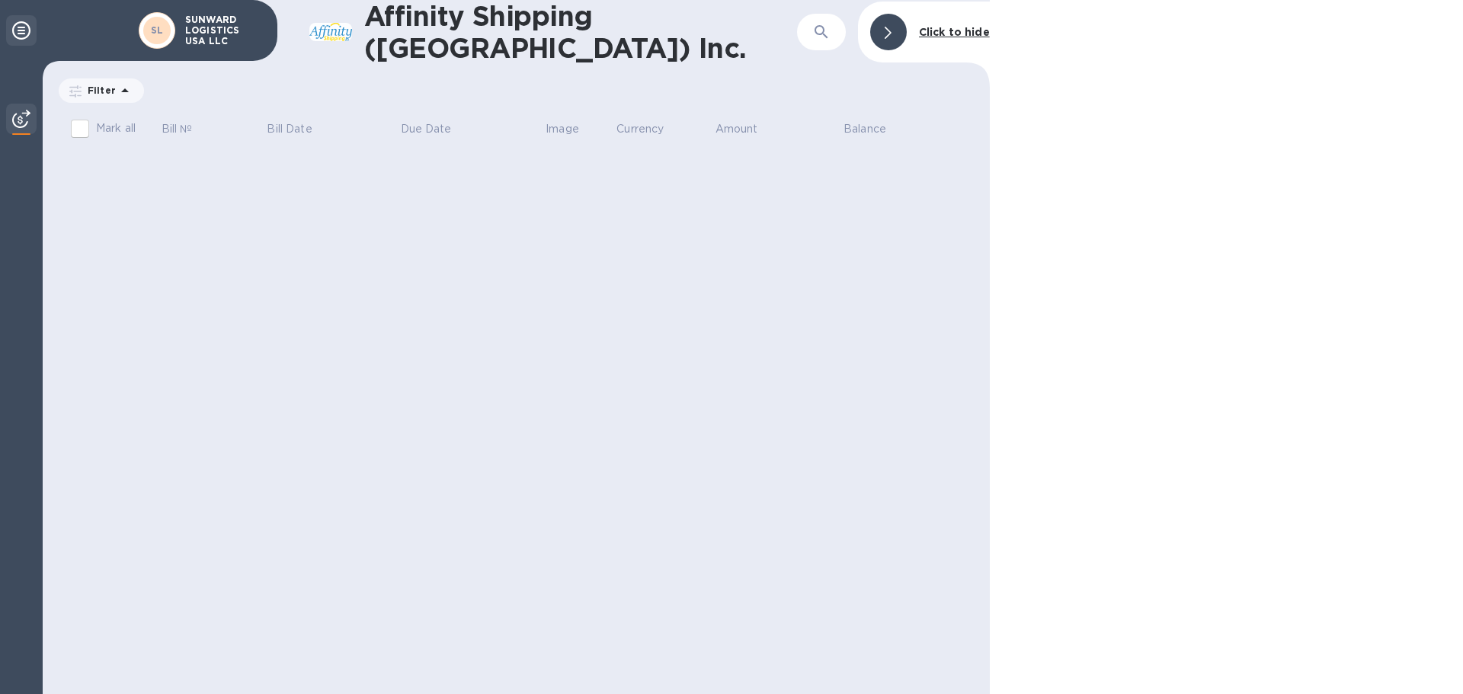
click at [18, 32] on icon at bounding box center [21, 30] width 18 height 18
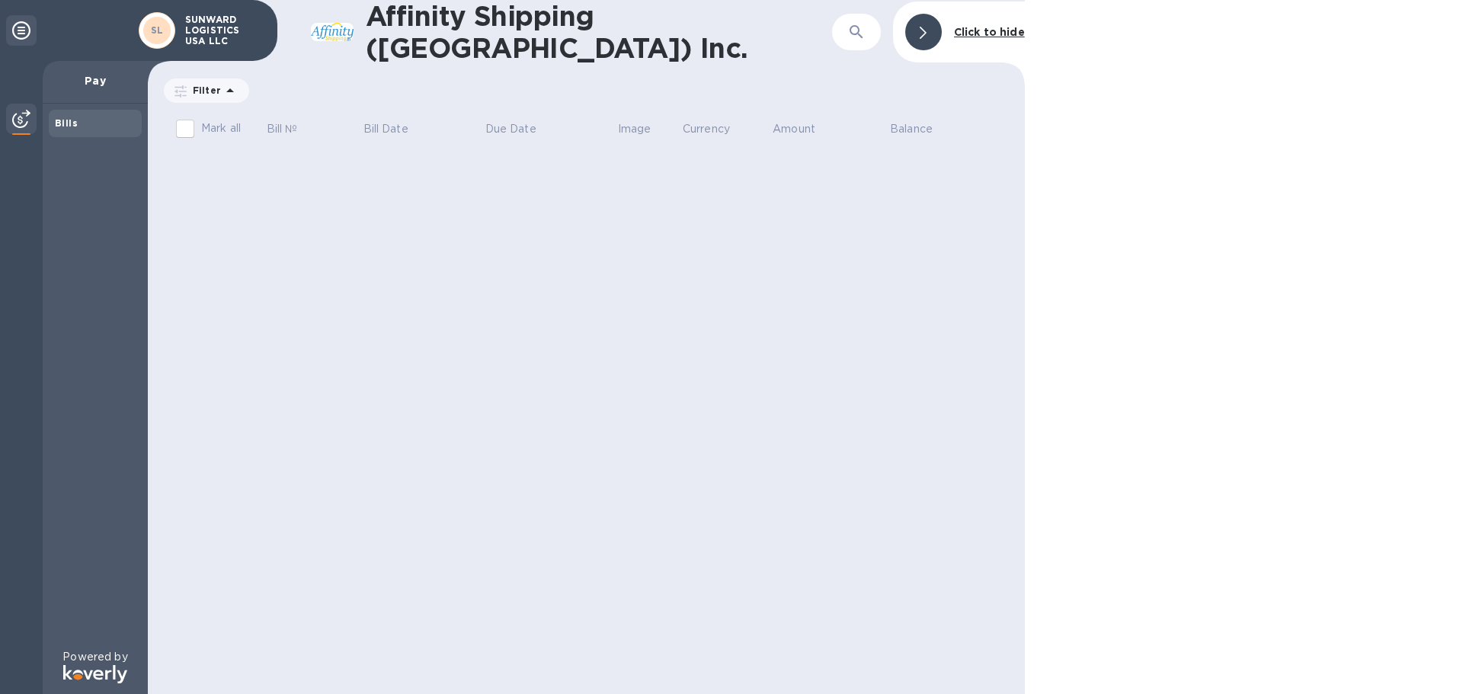
drag, startPoint x: 629, startPoint y: 14, endPoint x: 987, endPoint y: 50, distance: 359.9
click at [629, 15] on h1 "Affinity Shipping ([GEOGRAPHIC_DATA]) Inc." at bounding box center [599, 32] width 466 height 64
click at [993, 30] on b "Click to hide" at bounding box center [989, 32] width 71 height 12
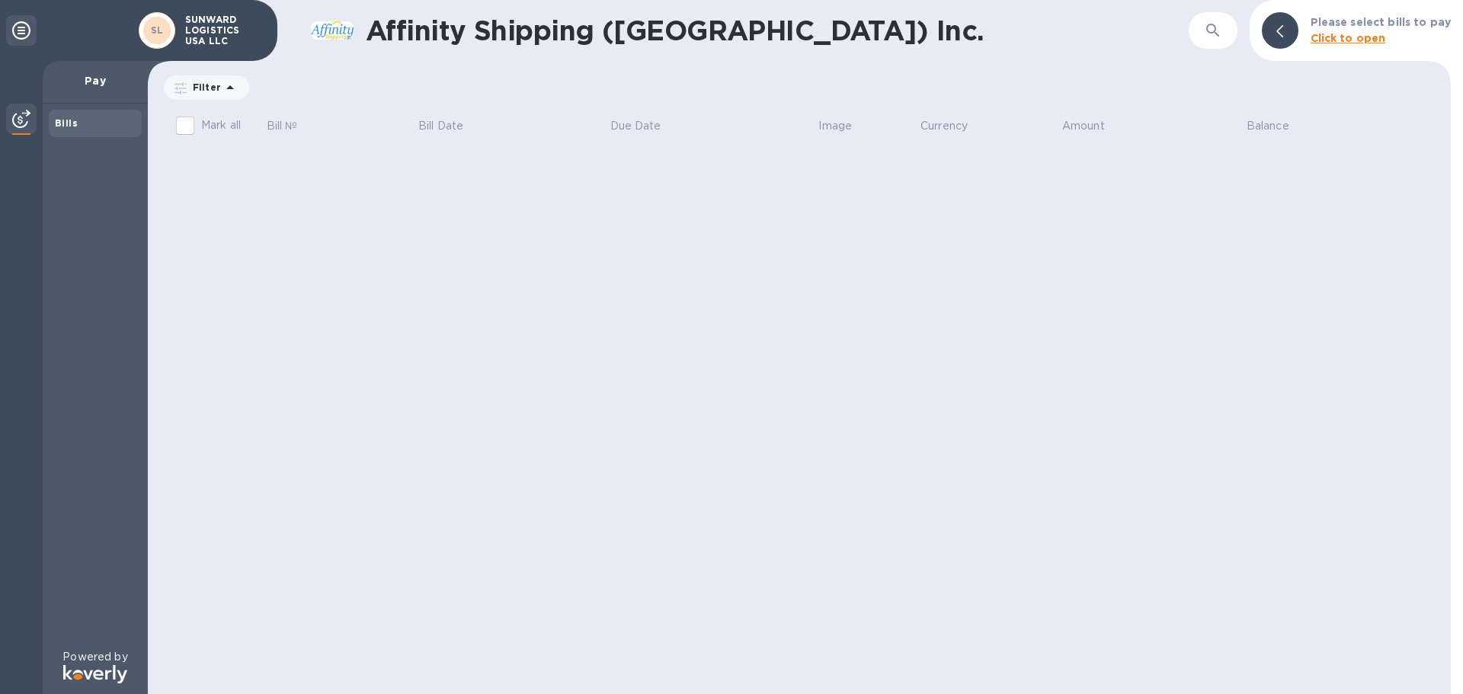
click at [187, 122] on input "Mark all" at bounding box center [185, 126] width 32 height 32
checkbox input "false"
click at [1336, 39] on b "Click to open" at bounding box center [1347, 38] width 75 height 12
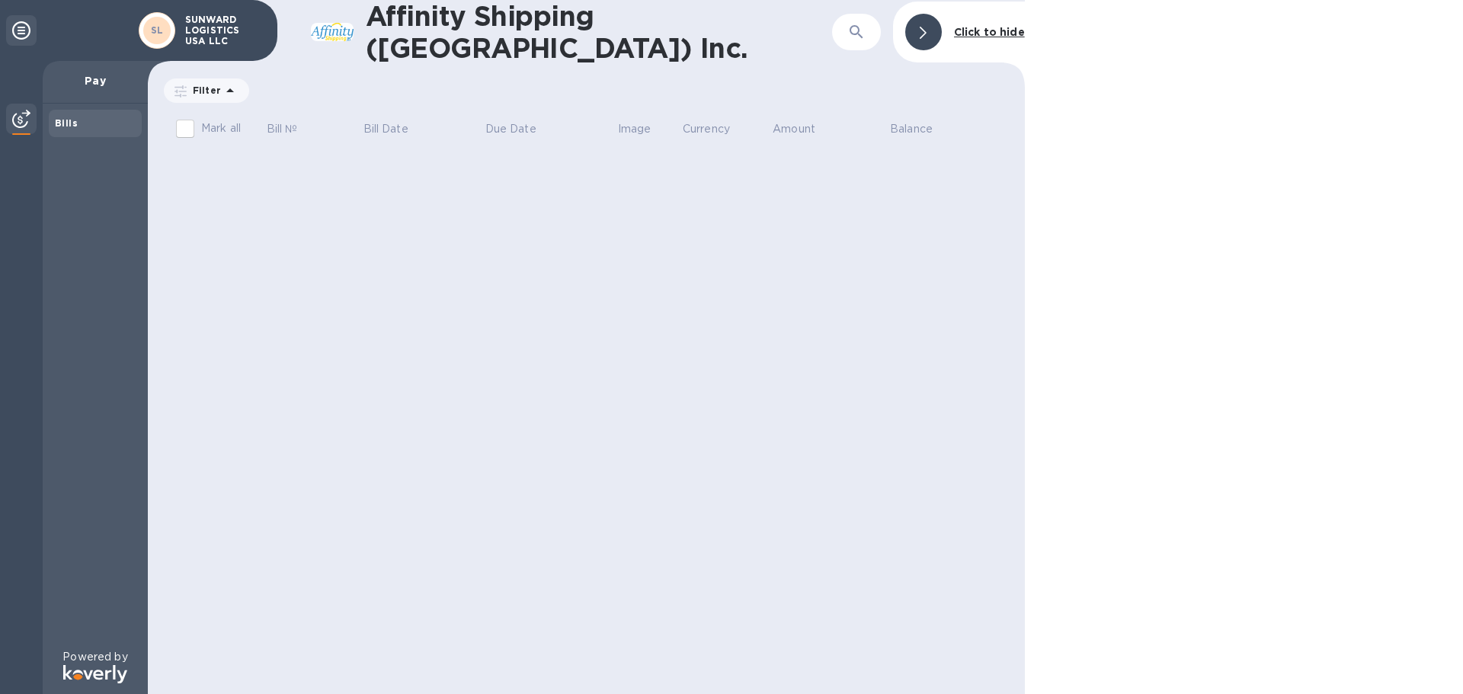
click at [21, 25] on icon at bounding box center [21, 30] width 18 height 18
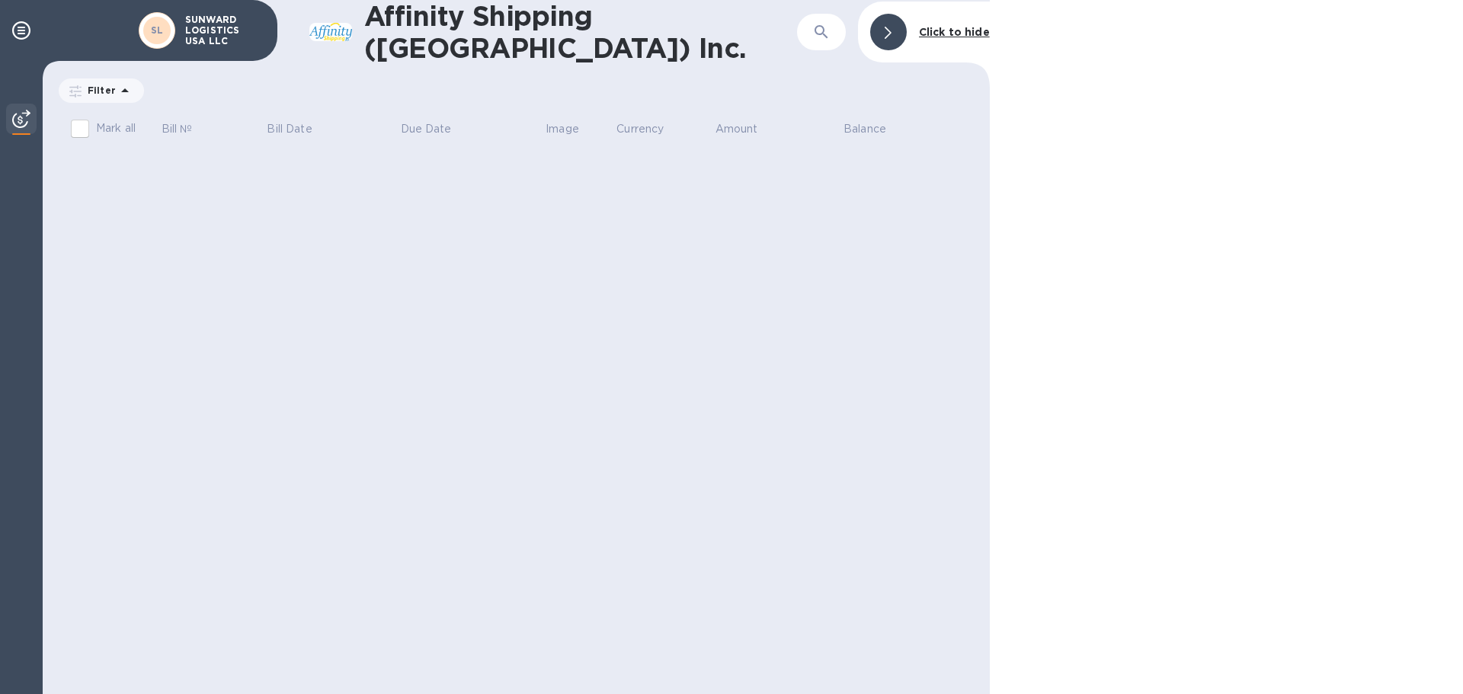
click at [499, 38] on h1 "Affinity Shipping ([GEOGRAPHIC_DATA]) Inc." at bounding box center [580, 32] width 433 height 64
click at [202, 34] on p "SUNWARD LOGISTICS USA LLC" at bounding box center [223, 30] width 76 height 32
drag, startPoint x: 1180, startPoint y: 133, endPoint x: 964, endPoint y: 24, distance: 242.2
click at [1178, 133] on div at bounding box center [1226, 347] width 473 height 694
click at [828, 27] on icon "button" at bounding box center [821, 32] width 18 height 18
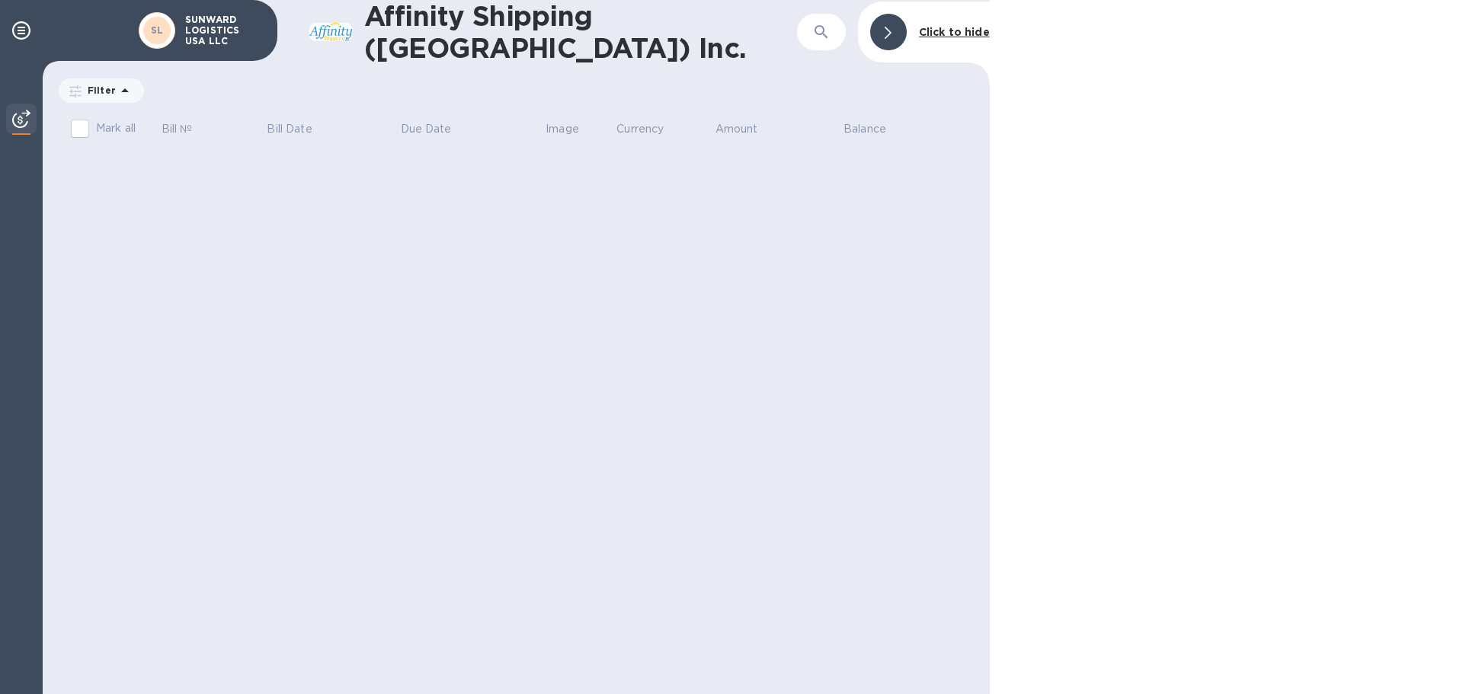
click at [942, 40] on p "Click to hide" at bounding box center [954, 32] width 71 height 16
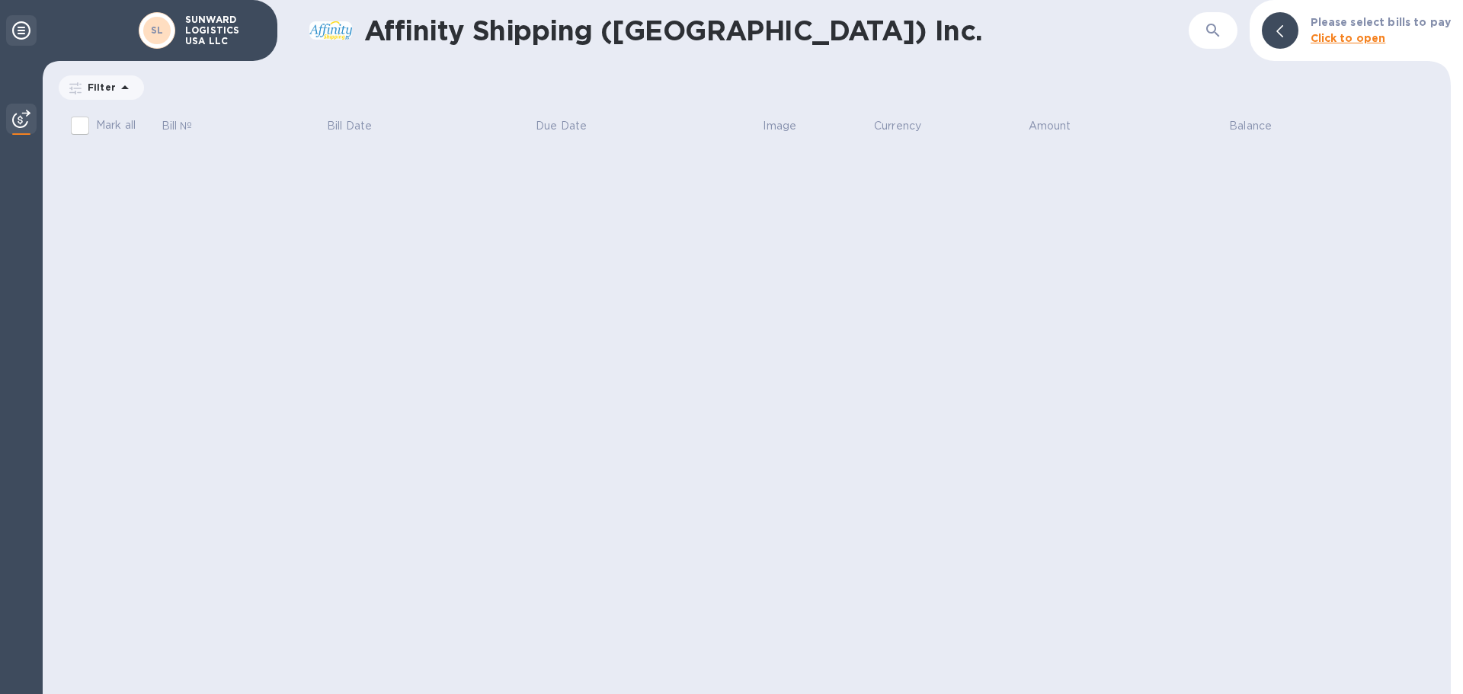
click at [35, 32] on div at bounding box center [21, 30] width 30 height 30
click at [158, 30] on b "SL" at bounding box center [157, 29] width 13 height 11
drag, startPoint x: 158, startPoint y: 30, endPoint x: 20, endPoint y: 28, distance: 137.9
click at [20, 28] on icon at bounding box center [21, 30] width 18 height 18
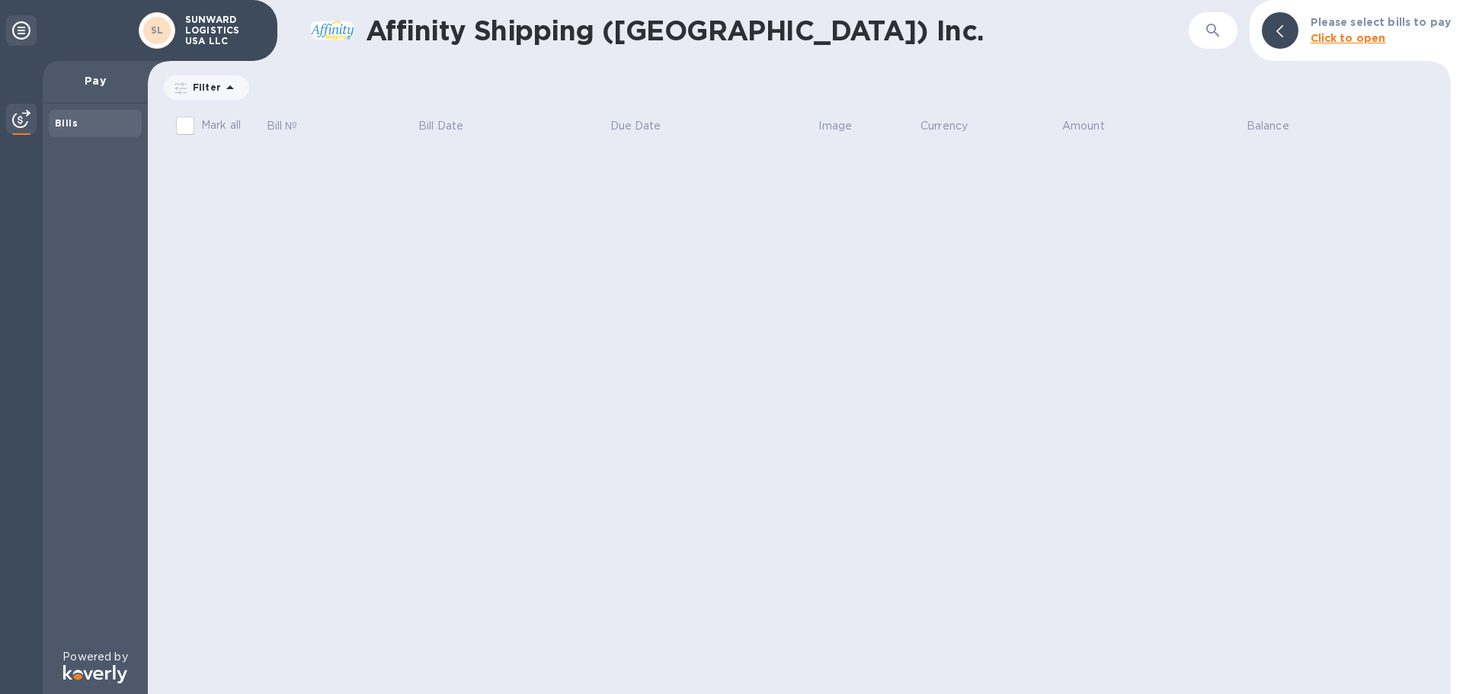
click at [95, 78] on p "Pay" at bounding box center [95, 80] width 81 height 15
click at [80, 124] on div "Bills" at bounding box center [95, 123] width 81 height 15
click at [196, 84] on p "Filter" at bounding box center [204, 87] width 34 height 13
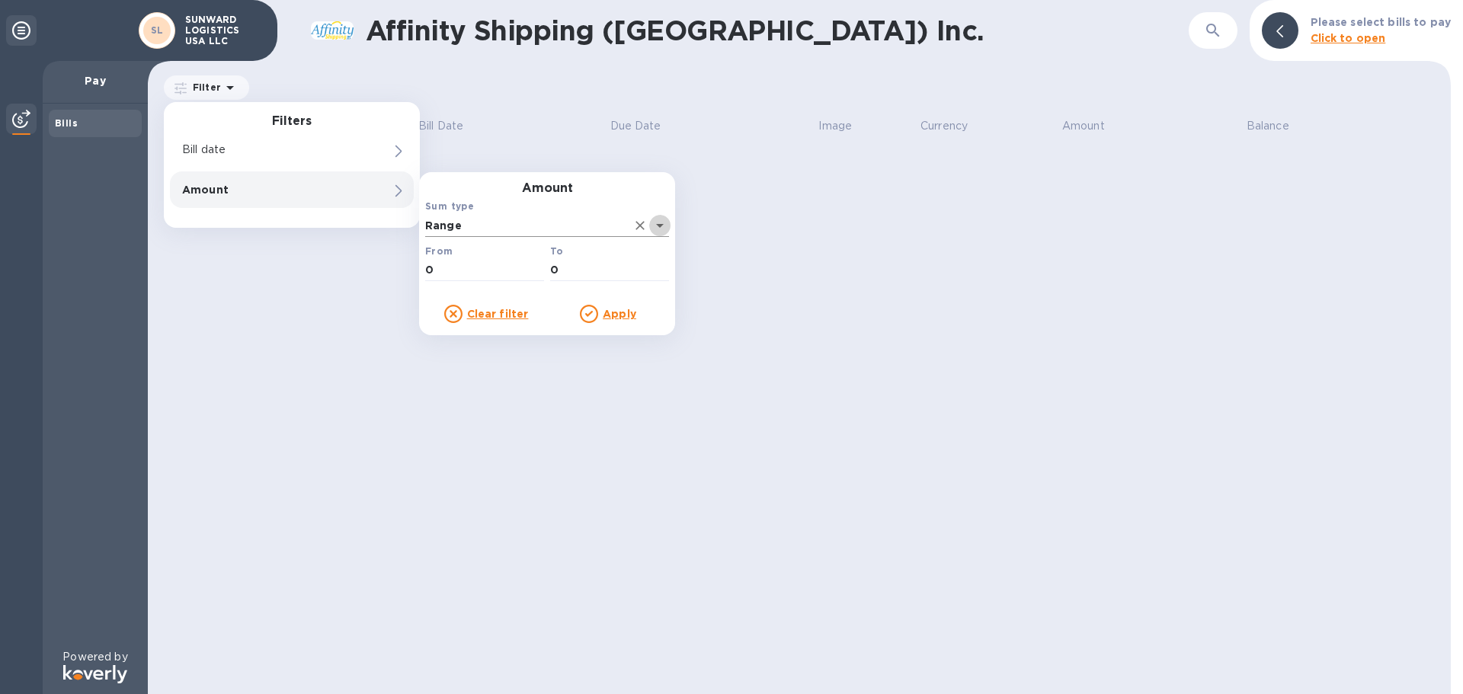
click at [656, 227] on icon "Open" at bounding box center [660, 225] width 18 height 18
click at [607, 317] on u "Apply" at bounding box center [620, 314] width 34 height 12
click at [515, 314] on u "Clear filter" at bounding box center [498, 314] width 62 height 12
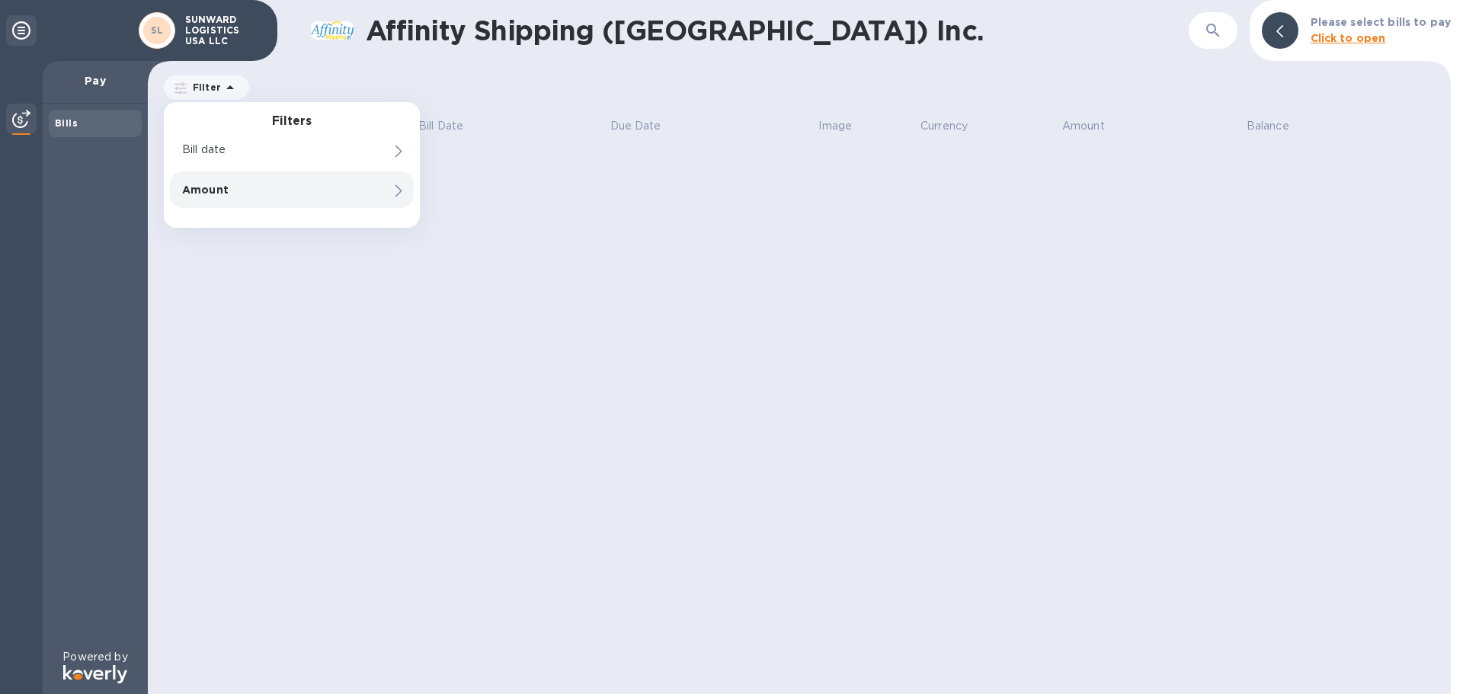
drag, startPoint x: 264, startPoint y: 295, endPoint x: 1267, endPoint y: 220, distance: 1005.4
click at [344, 276] on div "Affinity Shipping ([GEOGRAPHIC_DATA]) Inc. ​ Please select bills to pay Click t…" at bounding box center [799, 347] width 1303 height 694
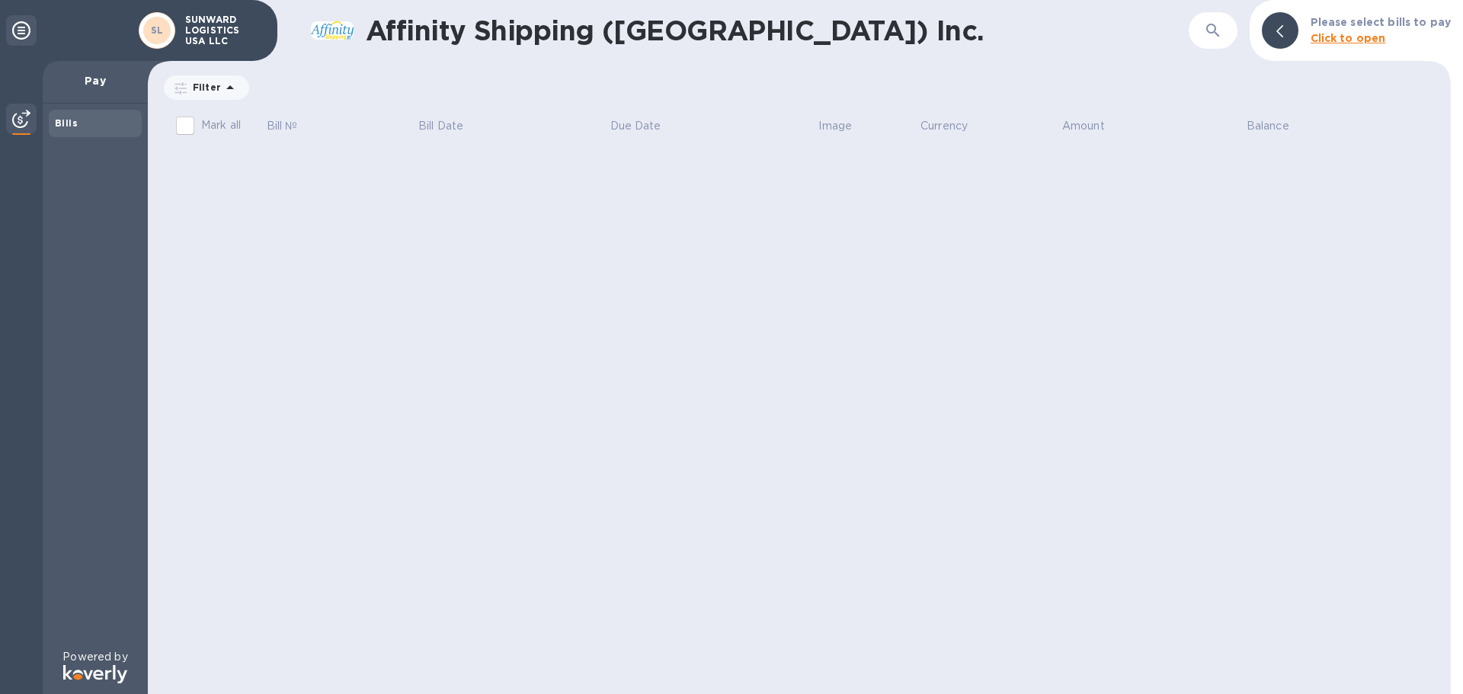
click at [1283, 30] on icon at bounding box center [1279, 31] width 7 height 12
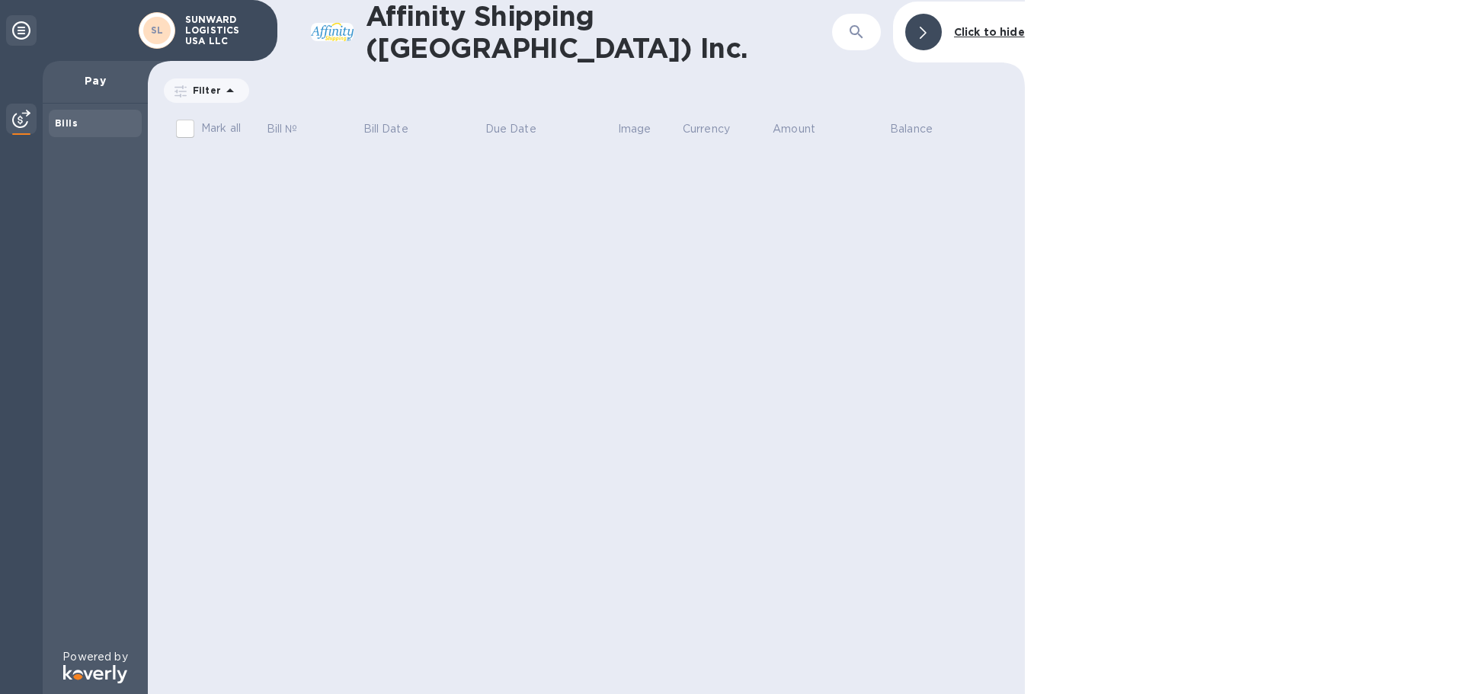
click at [965, 31] on b "Click to hide" at bounding box center [989, 32] width 71 height 12
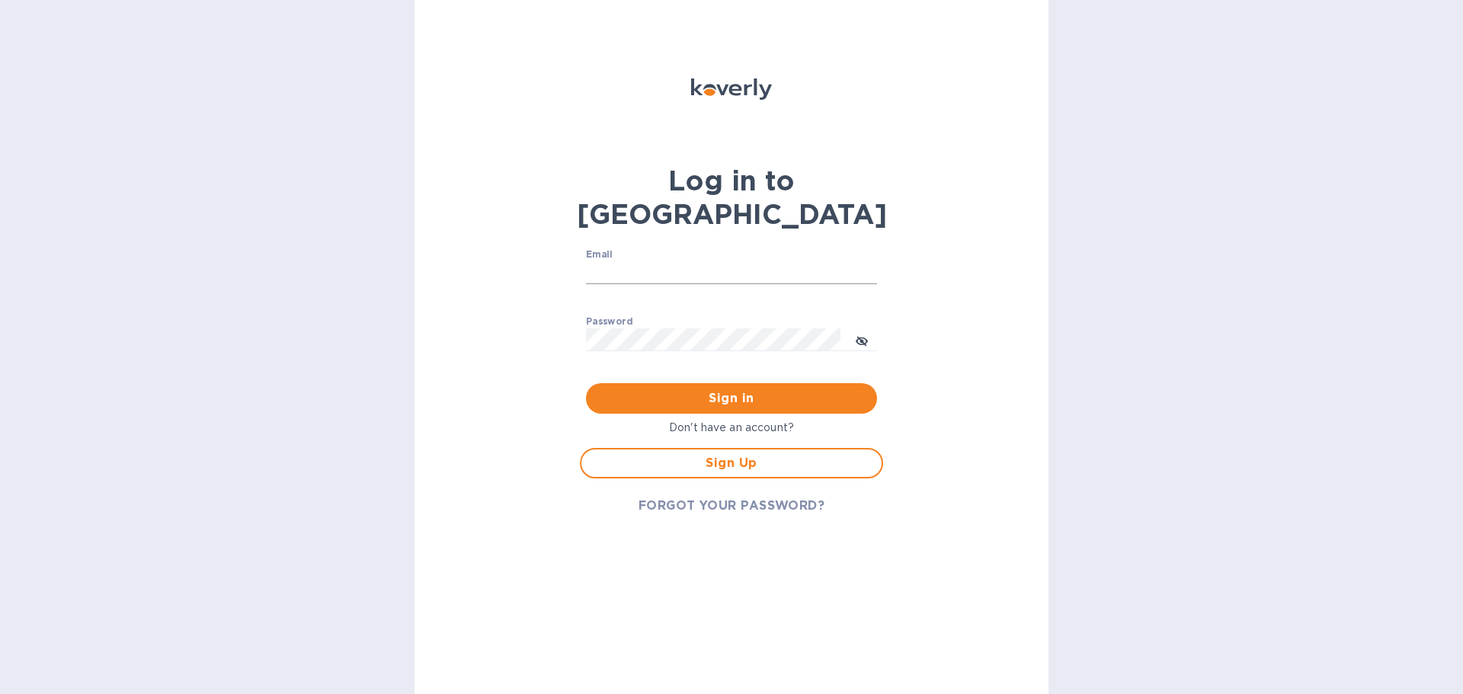
click at [747, 261] on input "Email" at bounding box center [731, 272] width 291 height 23
type input "[DOMAIN_NAME][EMAIL_ADDRESS][DOMAIN_NAME]"
click at [665, 316] on div "Password ​" at bounding box center [731, 343] width 291 height 55
click at [725, 420] on p "Don't have an account?" at bounding box center [731, 428] width 303 height 16
drag, startPoint x: 1004, startPoint y: 395, endPoint x: 700, endPoint y: 456, distance: 309.9
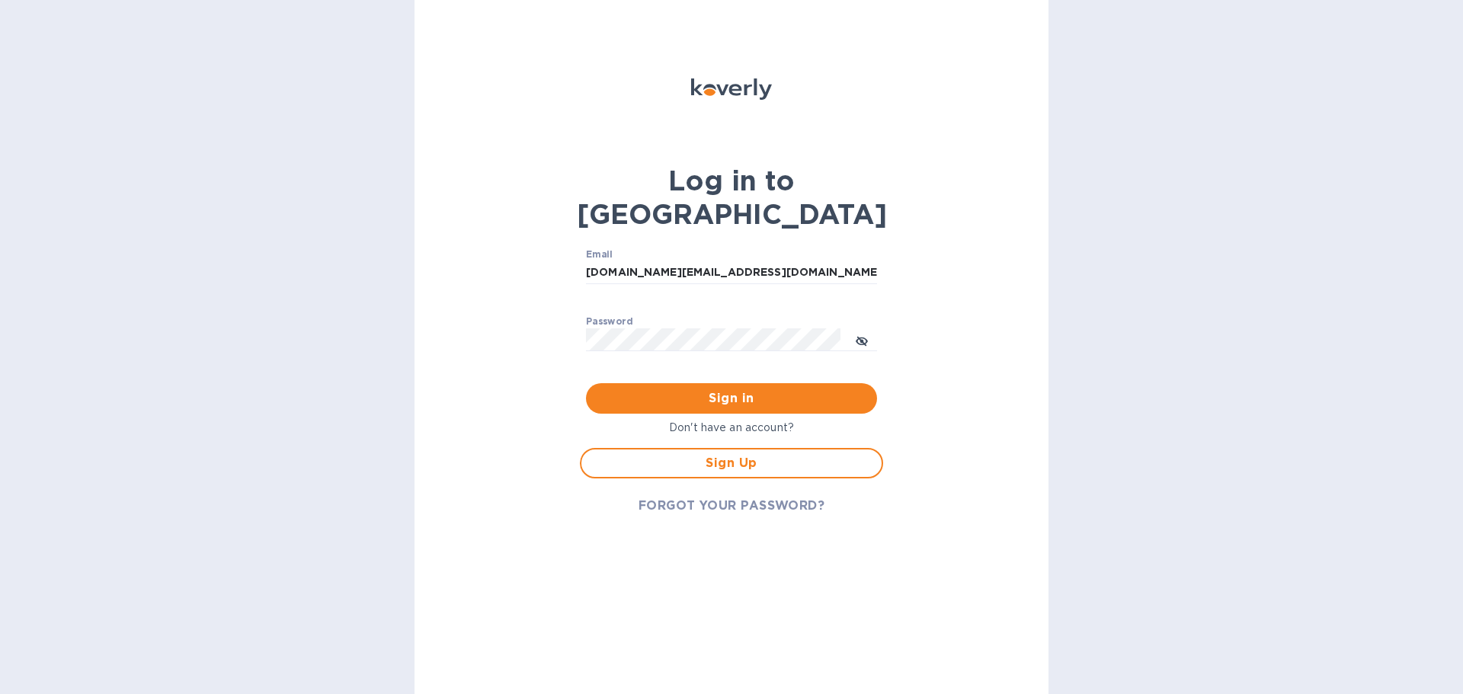
click at [1003, 395] on div "Log in to Koverly Email yuki.song@sunward-logistics.com ​ Password ​ Sign in Do…" at bounding box center [731, 347] width 634 height 694
click at [695, 420] on p "Don't have an account?" at bounding box center [731, 428] width 303 height 16
click at [734, 420] on p "Don't have an account?" at bounding box center [731, 428] width 303 height 16
click at [806, 261] on input "[DOMAIN_NAME][EMAIL_ADDRESS][DOMAIN_NAME]" at bounding box center [731, 272] width 291 height 23
click at [537, 305] on div "Log in to Koverly Email yuki.song@sunward-logistics.com ​ Password ​ Sign in Do…" at bounding box center [731, 347] width 634 height 694
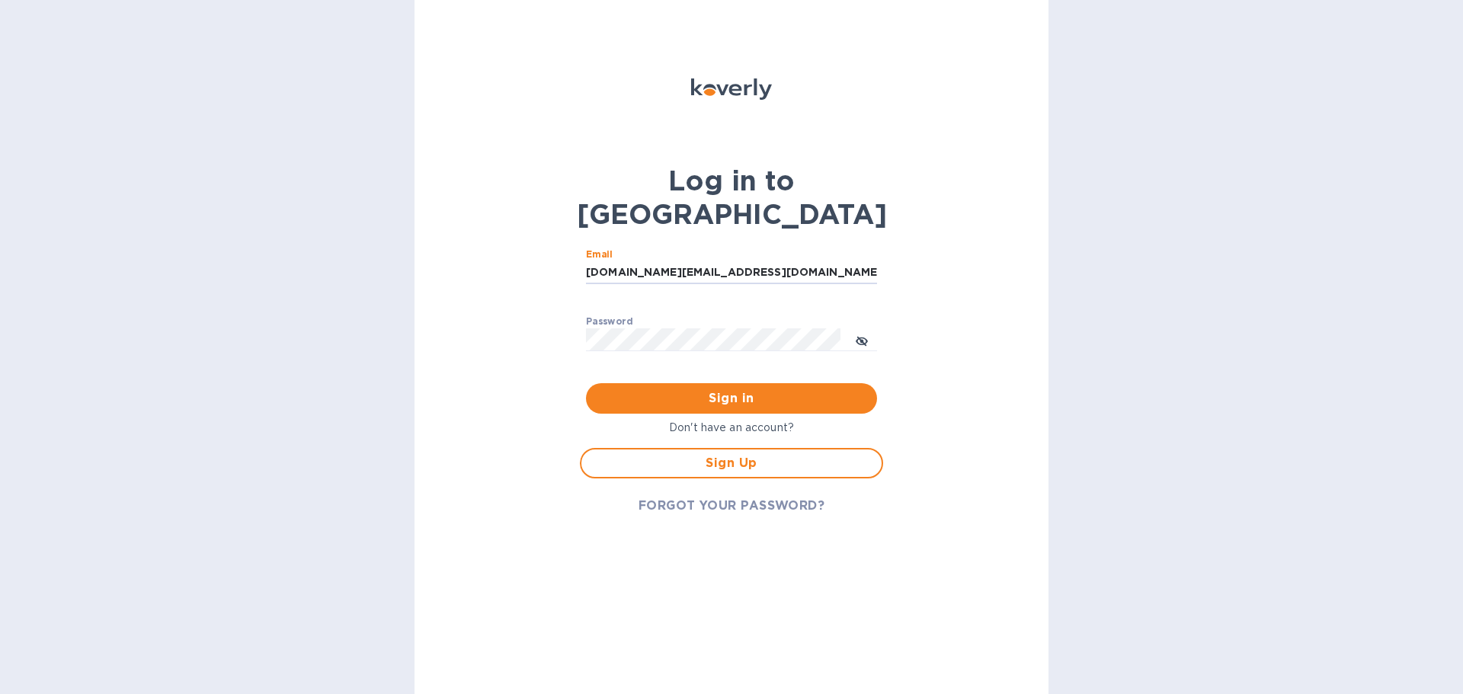
drag, startPoint x: 827, startPoint y: 234, endPoint x: 336, endPoint y: 235, distance: 491.4
click at [336, 235] on div "Log in to Koverly Email yuki.song@sunward-logistics.com ​ Password ​ Sign in Do…" at bounding box center [731, 347] width 1463 height 694
drag, startPoint x: 954, startPoint y: 379, endPoint x: 659, endPoint y: 387, distance: 295.0
click at [937, 378] on div "Log in to Koverly Email ​ Password ​ Sign in Don't have an account? Sign Up FOR…" at bounding box center [731, 347] width 634 height 694
click at [724, 420] on p "Don't have an account?" at bounding box center [731, 428] width 303 height 16
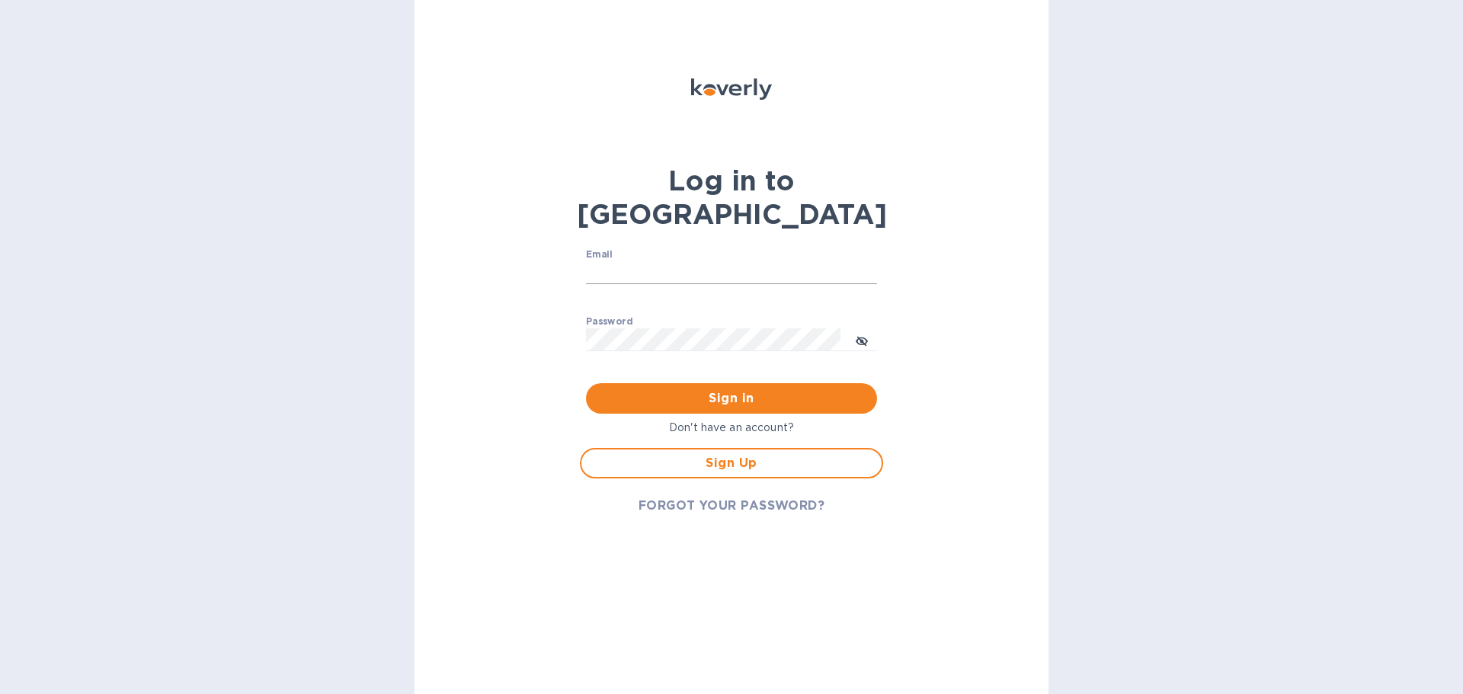
click at [712, 261] on input "Email" at bounding box center [731, 272] width 291 height 23
type input "[DOMAIN_NAME][EMAIL_ADDRESS][DOMAIN_NAME]"
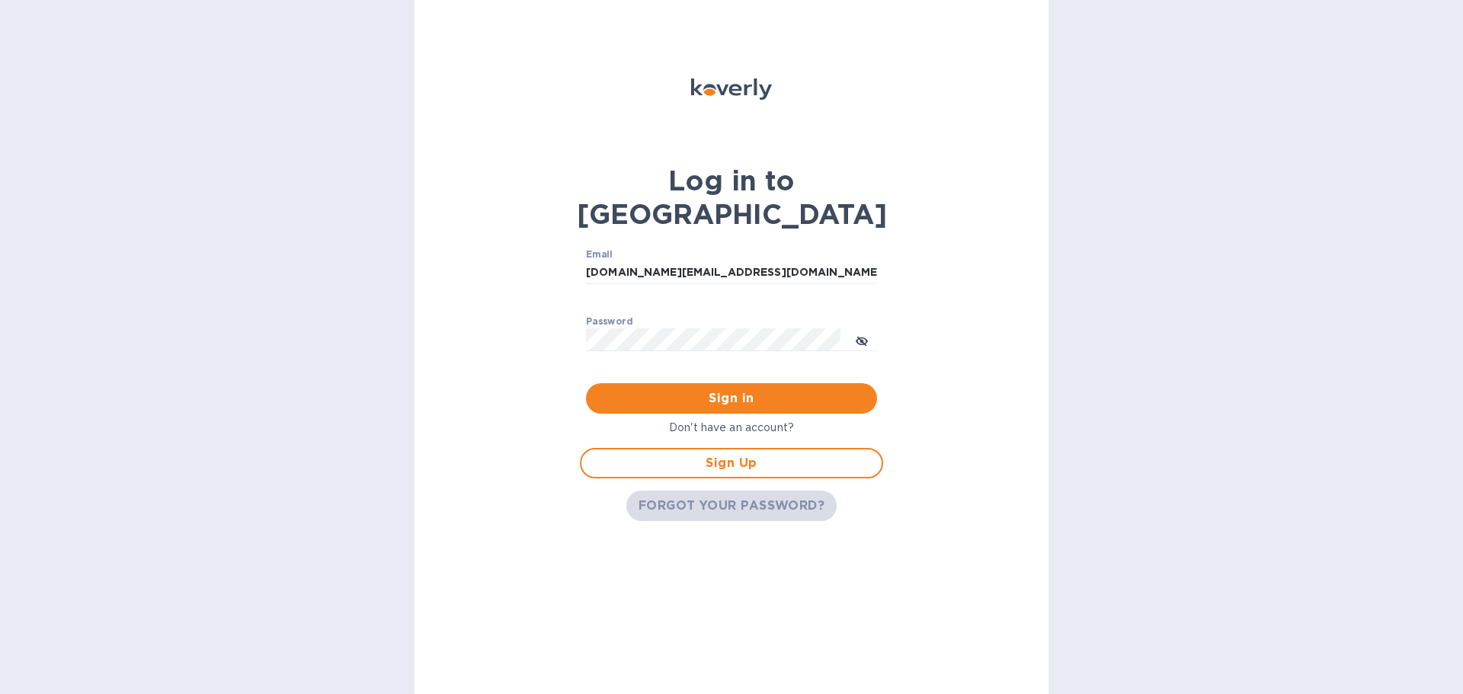
click at [749, 497] on span "FORGOT YOUR PASSWORD?" at bounding box center [731, 506] width 187 height 18
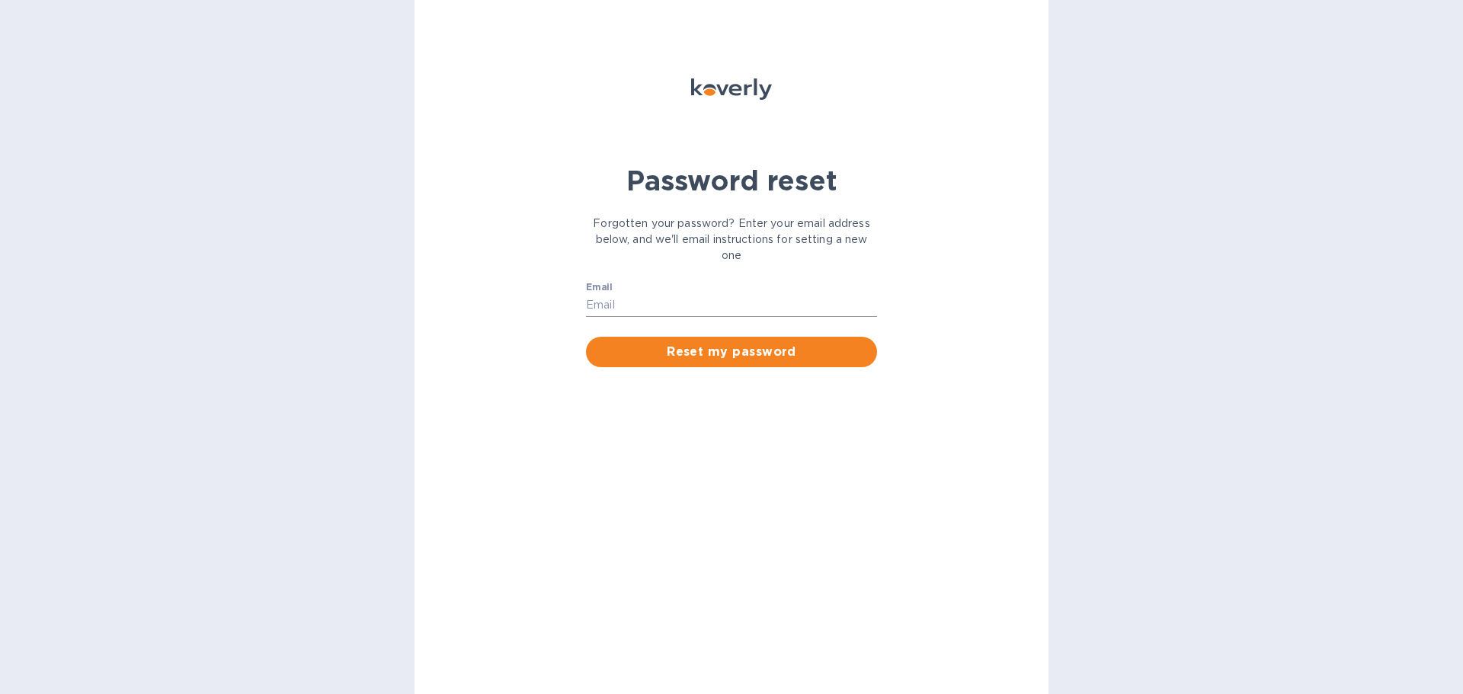
click at [721, 302] on input "Email" at bounding box center [731, 305] width 291 height 23
type input "[DOMAIN_NAME][EMAIL_ADDRESS][DOMAIN_NAME]"
click at [712, 350] on span "Reset my password" at bounding box center [731, 352] width 267 height 18
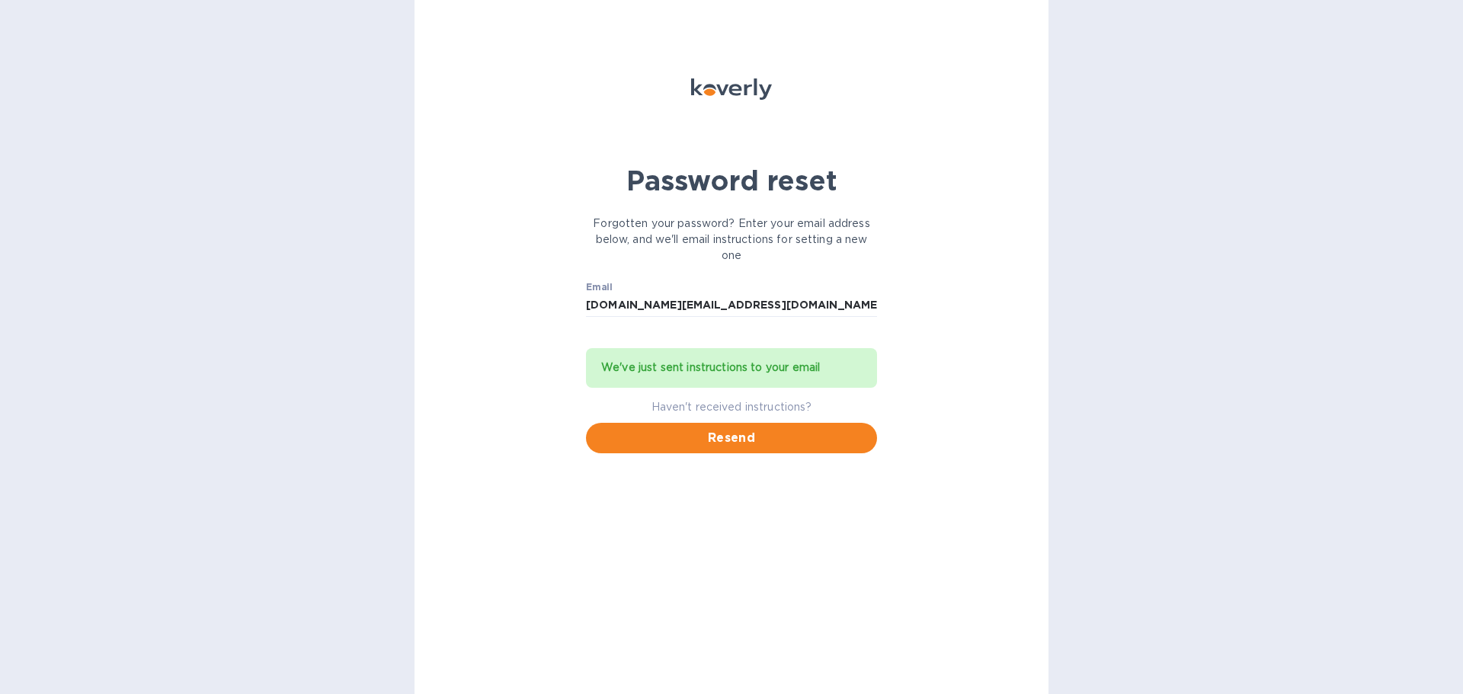
click at [889, 507] on div "Password reset Forgotten your password? Enter your email address below, and we'…" at bounding box center [731, 347] width 634 height 694
click at [687, 411] on p "Haven't received instructions?" at bounding box center [731, 407] width 291 height 16
click at [872, 399] on p "Haven't received instructions?" at bounding box center [731, 407] width 291 height 16
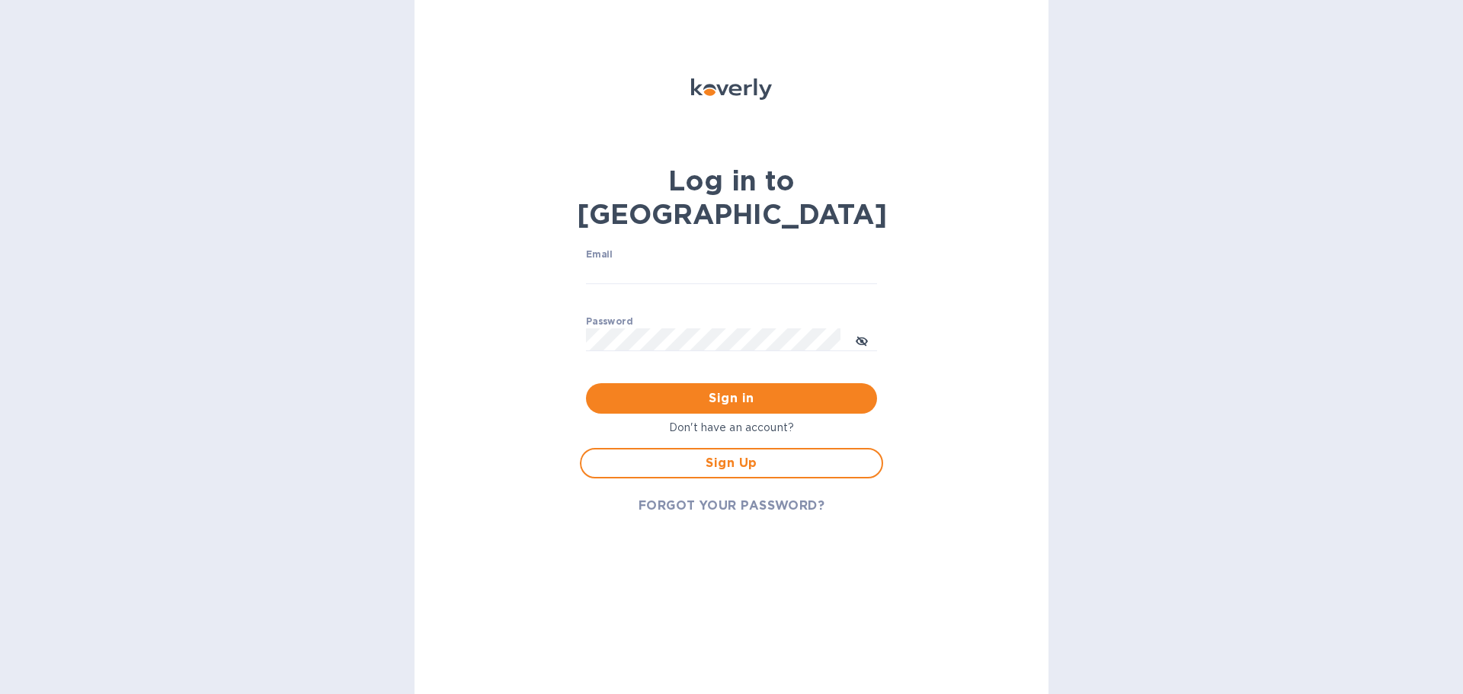
click at [744, 420] on p "Don't have an account?" at bounding box center [731, 428] width 303 height 16
drag, startPoint x: 952, startPoint y: 386, endPoint x: 766, endPoint y: 245, distance: 233.3
click at [943, 371] on div "Log in to Koverly Email ​ Password ​ Sign in Don't have an account? Sign Up FOR…" at bounding box center [731, 347] width 634 height 694
click at [677, 261] on input "Email" at bounding box center [731, 272] width 291 height 23
drag, startPoint x: 1271, startPoint y: 194, endPoint x: 1202, endPoint y: 65, distance: 146.5
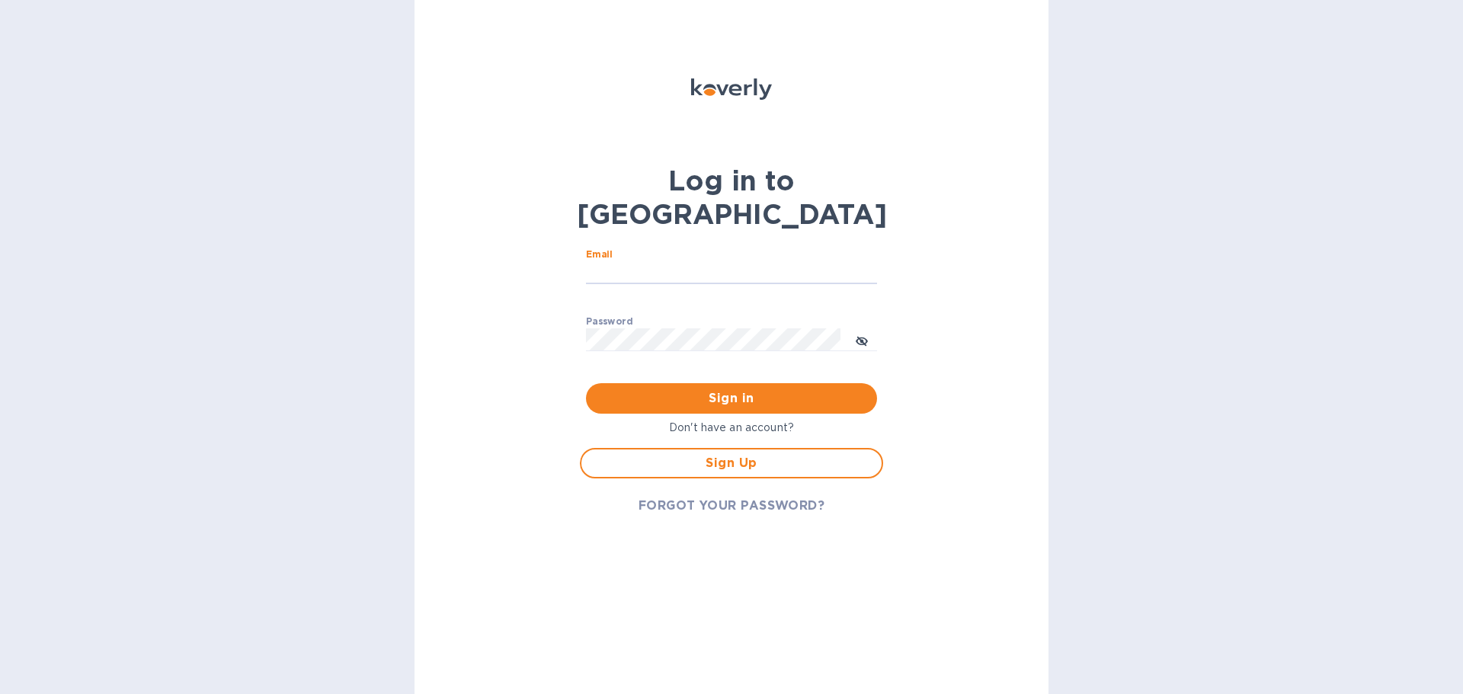
click at [1269, 179] on div "Log in to Koverly Email ​ Password ​ Sign in Don't have an account? Sign Up FOR…" at bounding box center [731, 347] width 1463 height 694
click at [707, 261] on input "Email" at bounding box center [731, 272] width 291 height 23
drag, startPoint x: 954, startPoint y: 368, endPoint x: 934, endPoint y: 399, distance: 37.0
click at [954, 369] on div "Log in to Koverly Email ​ Password ​ Sign in Don't have an account? Sign Up FOR…" at bounding box center [731, 347] width 634 height 694
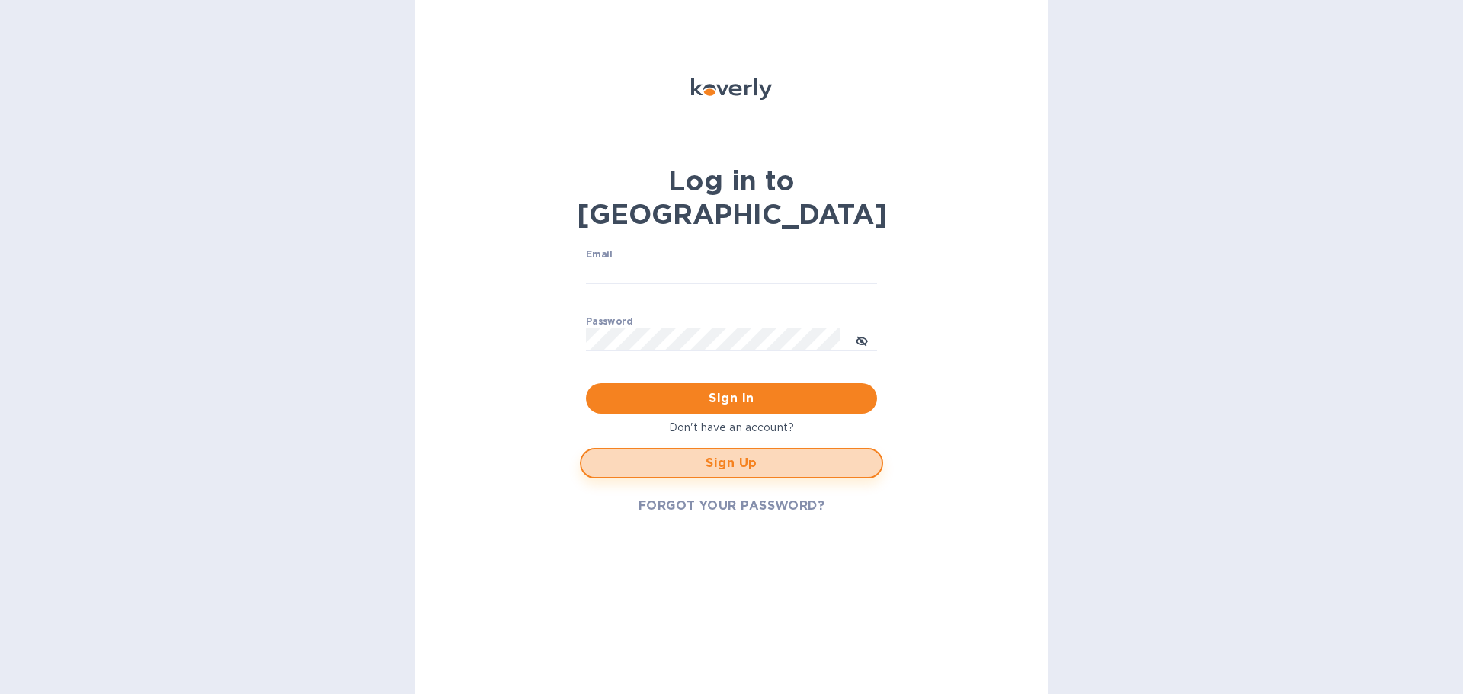
click at [743, 454] on span "Sign Up" at bounding box center [731, 463] width 276 height 18
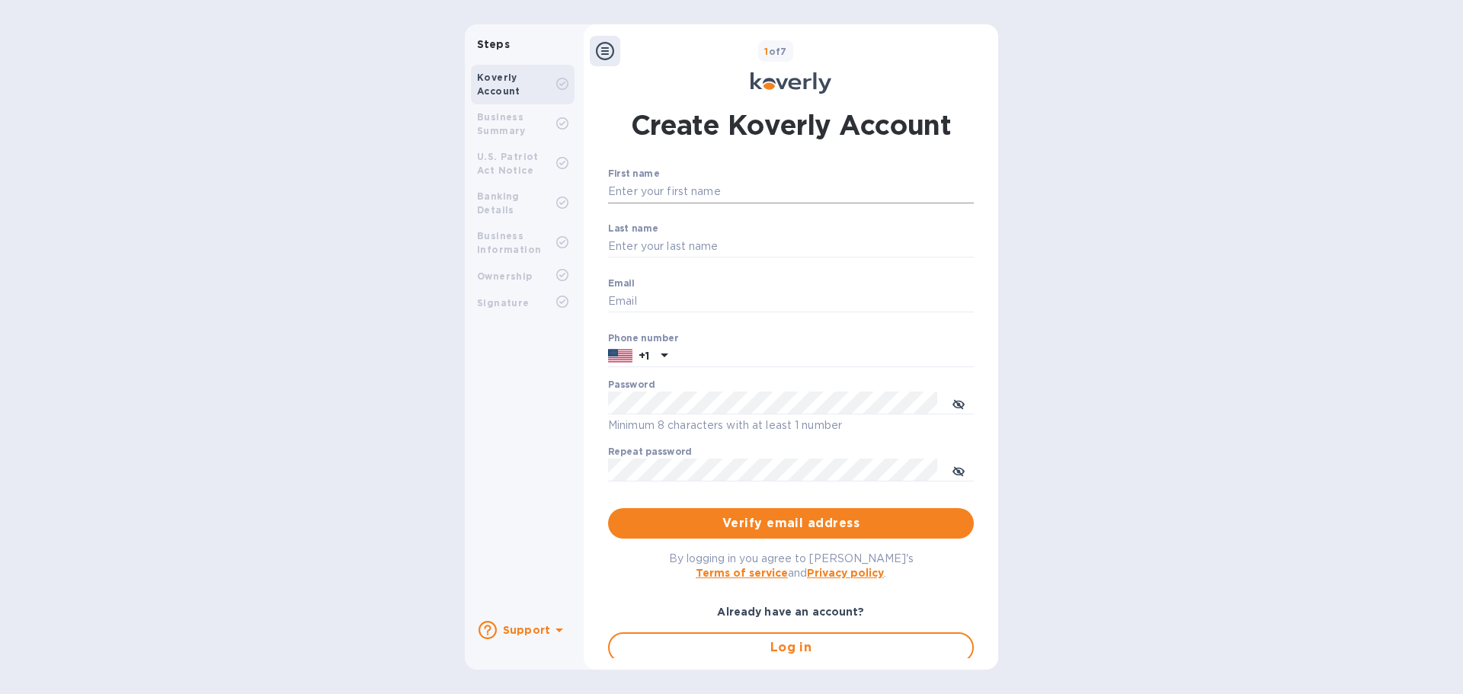
click at [666, 197] on input "First name" at bounding box center [791, 192] width 366 height 23
type input "xin"
type input "6265660680"
click at [646, 289] on div "Email ​" at bounding box center [791, 305] width 366 height 55
click at [657, 250] on input "Last name" at bounding box center [791, 246] width 366 height 23
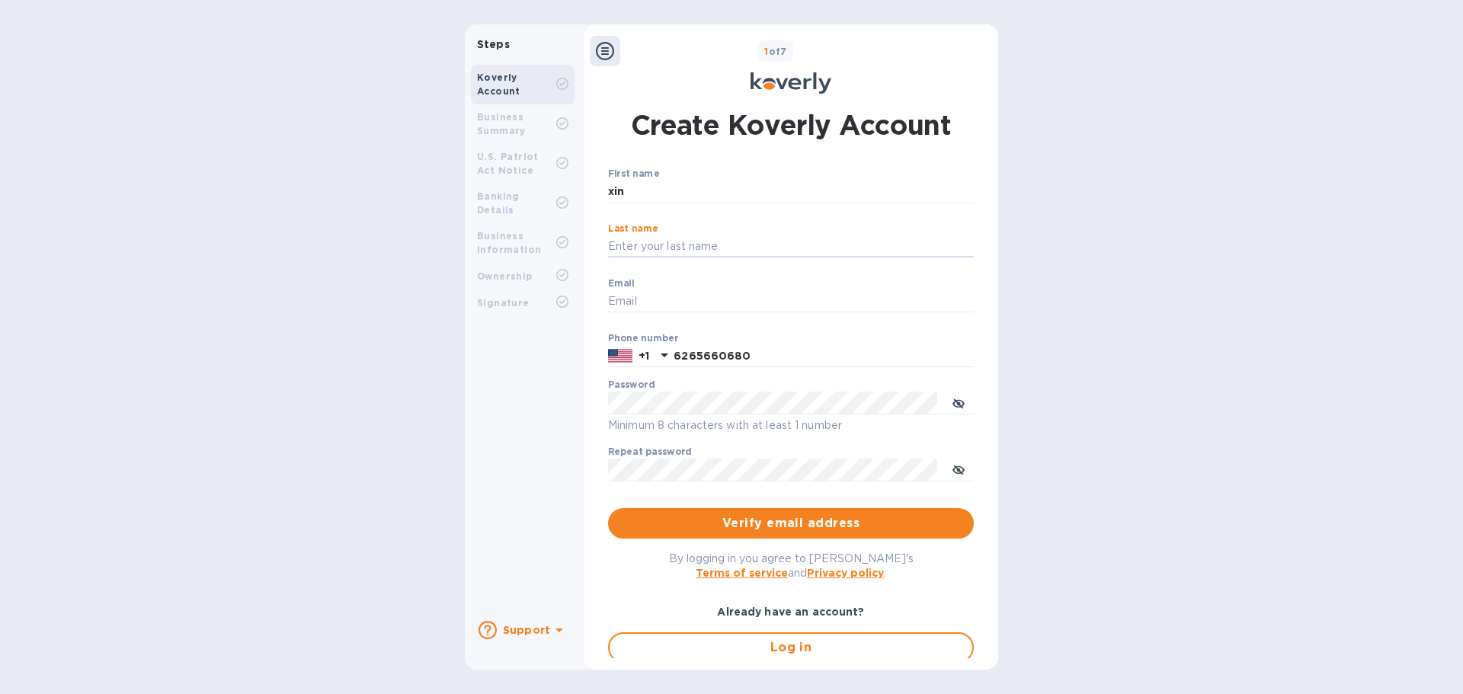
type input "SONG"
type input "[DOMAIN_NAME][EMAIL_ADDRESS][DOMAIN_NAME]"
drag, startPoint x: 1192, startPoint y: 389, endPoint x: 1149, endPoint y: 404, distance: 45.8
click at [1171, 398] on div "Steps Koverly Account Business Summary U.S. Patriot Act Notice Banking Details …" at bounding box center [731, 346] width 1463 height 645
click at [959, 409] on icon "toggle password visibility" at bounding box center [958, 404] width 9 height 9
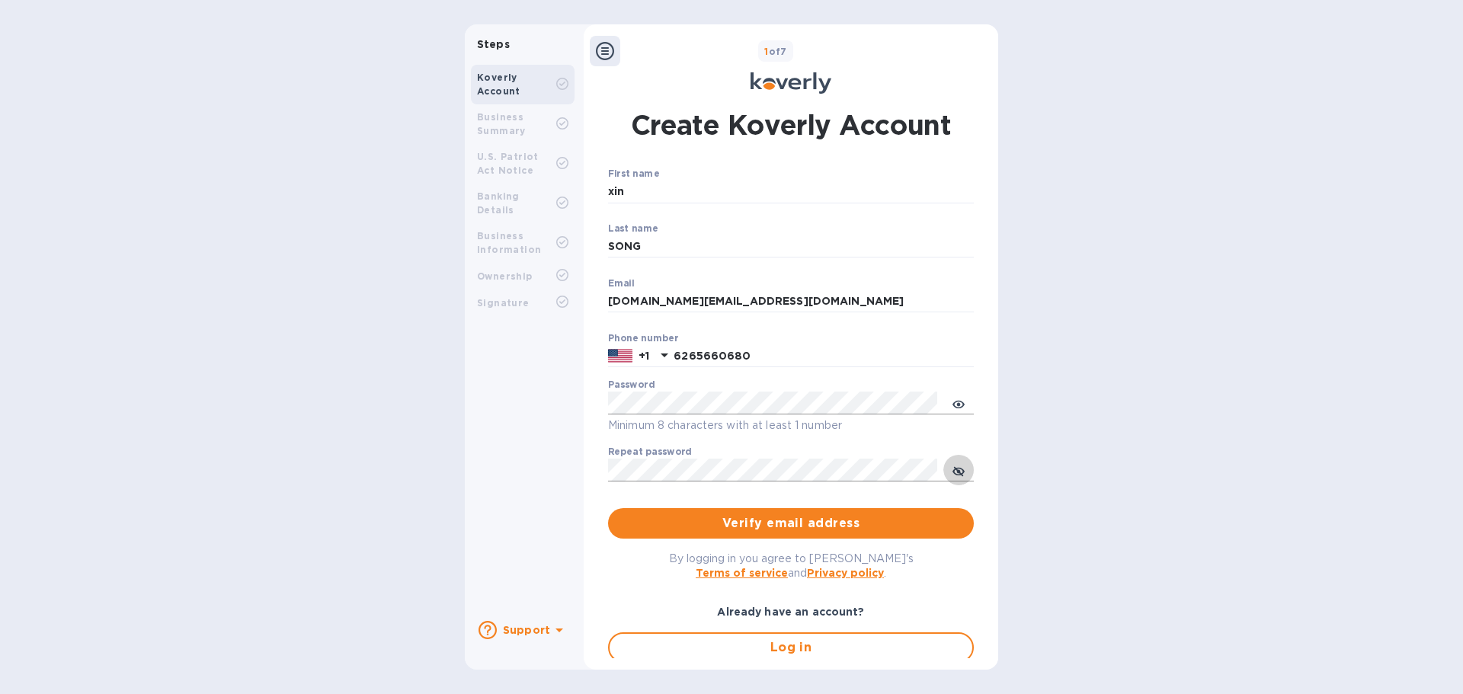
click at [958, 474] on icon "toggle password visibility" at bounding box center [958, 471] width 9 height 9
click at [824, 528] on span "Verify email address" at bounding box center [790, 523] width 341 height 18
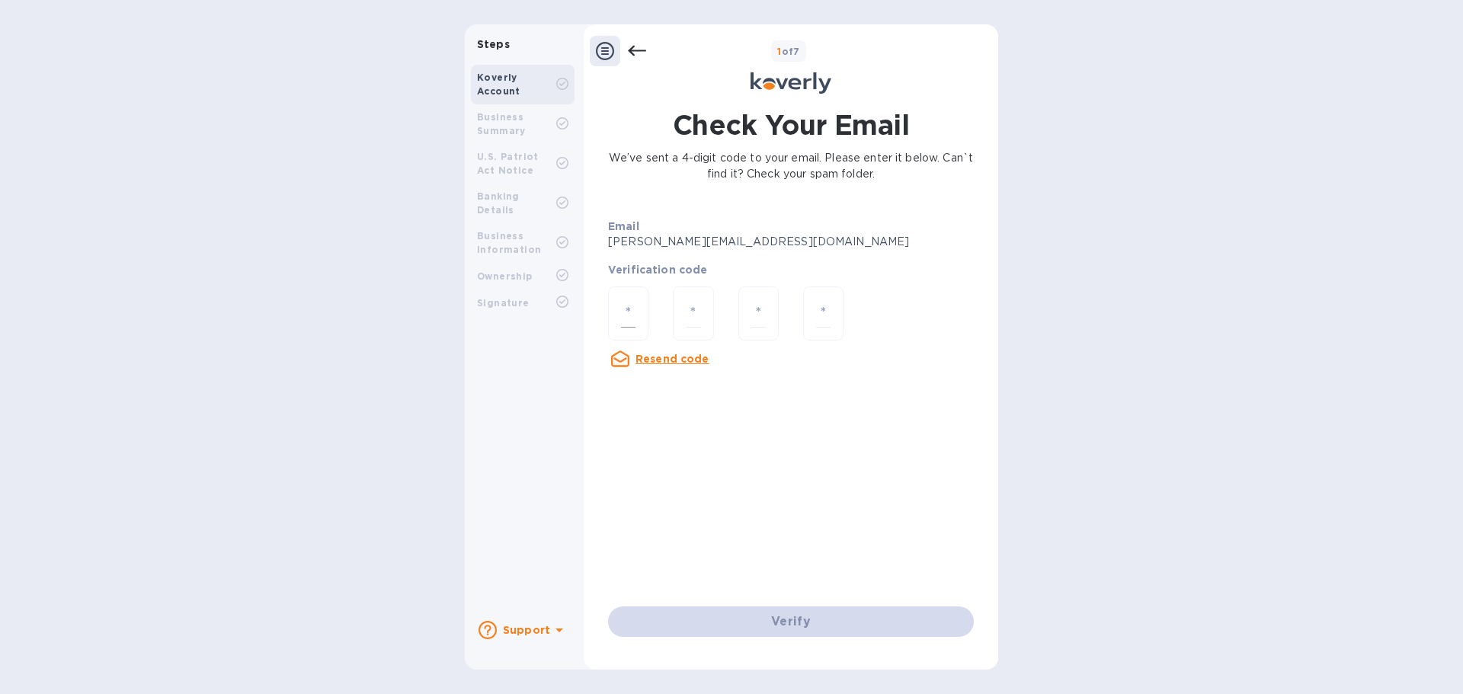
click at [633, 314] on input "number" at bounding box center [628, 313] width 14 height 28
type input "3"
type input "0"
type input "9"
type input "7"
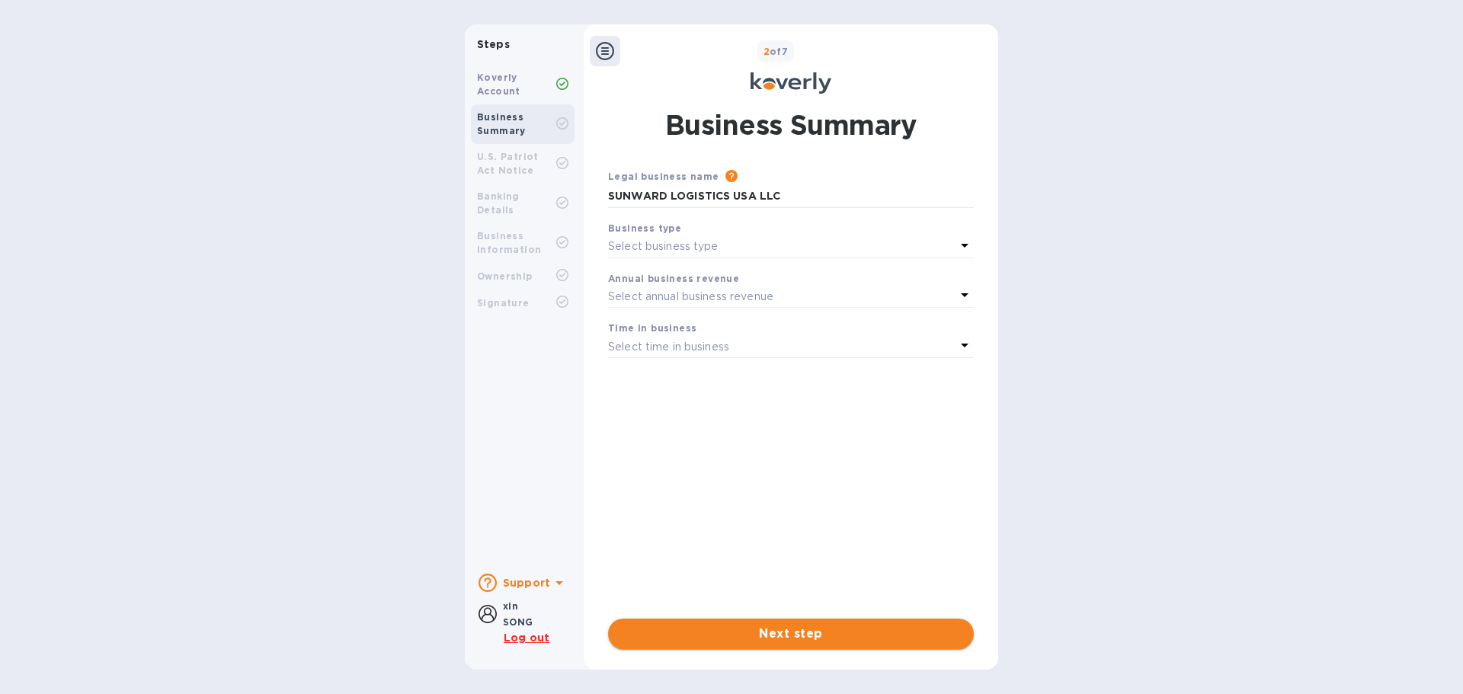
click at [764, 635] on span "Next step" at bounding box center [790, 634] width 341 height 18
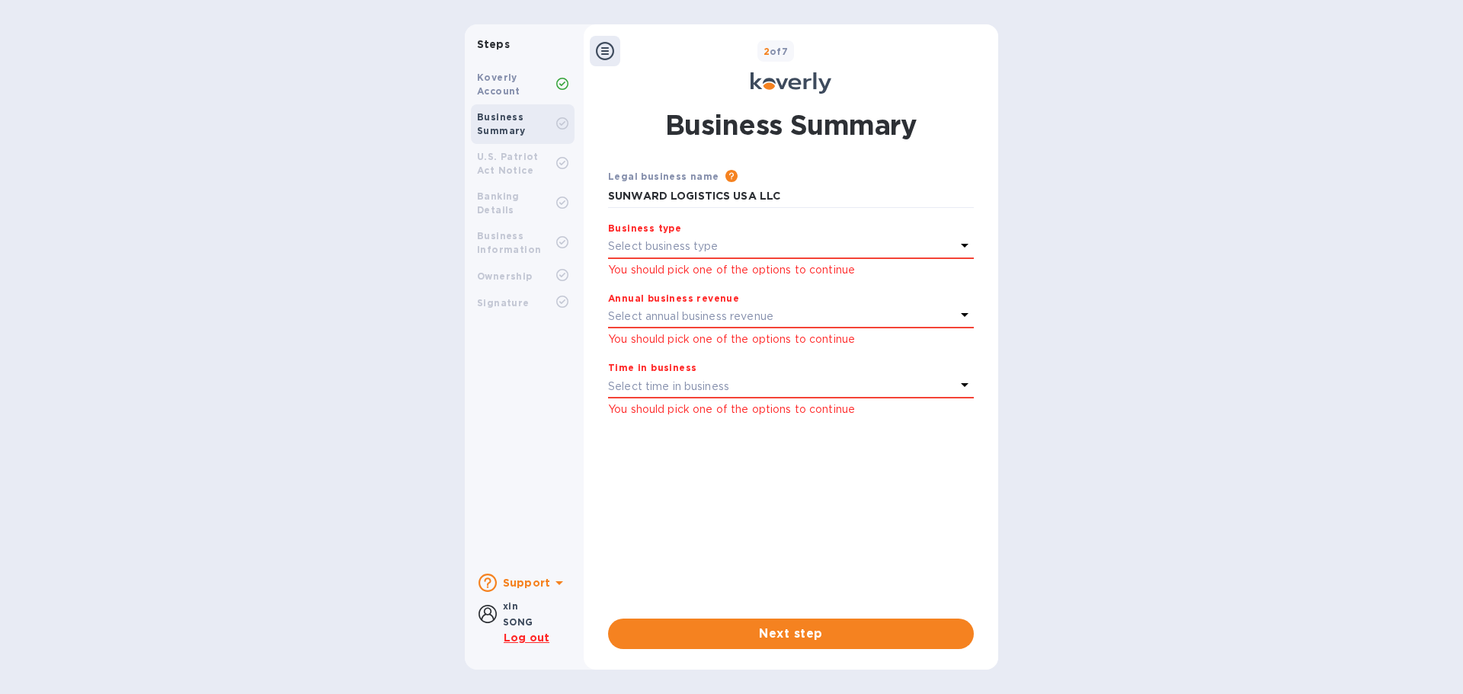
click at [780, 252] on div "Select business type" at bounding box center [781, 246] width 347 height 21
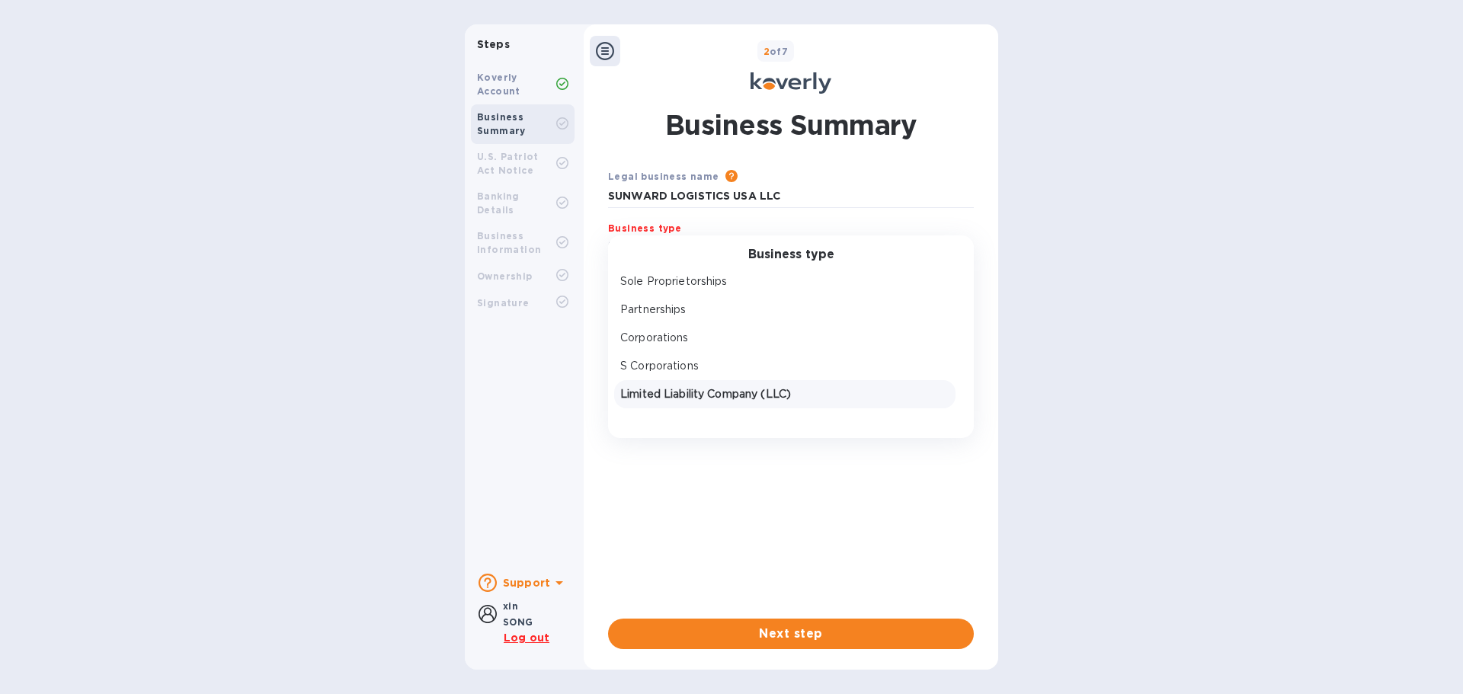
click at [721, 395] on p "Limited Liability Company (LLC)" at bounding box center [784, 394] width 329 height 16
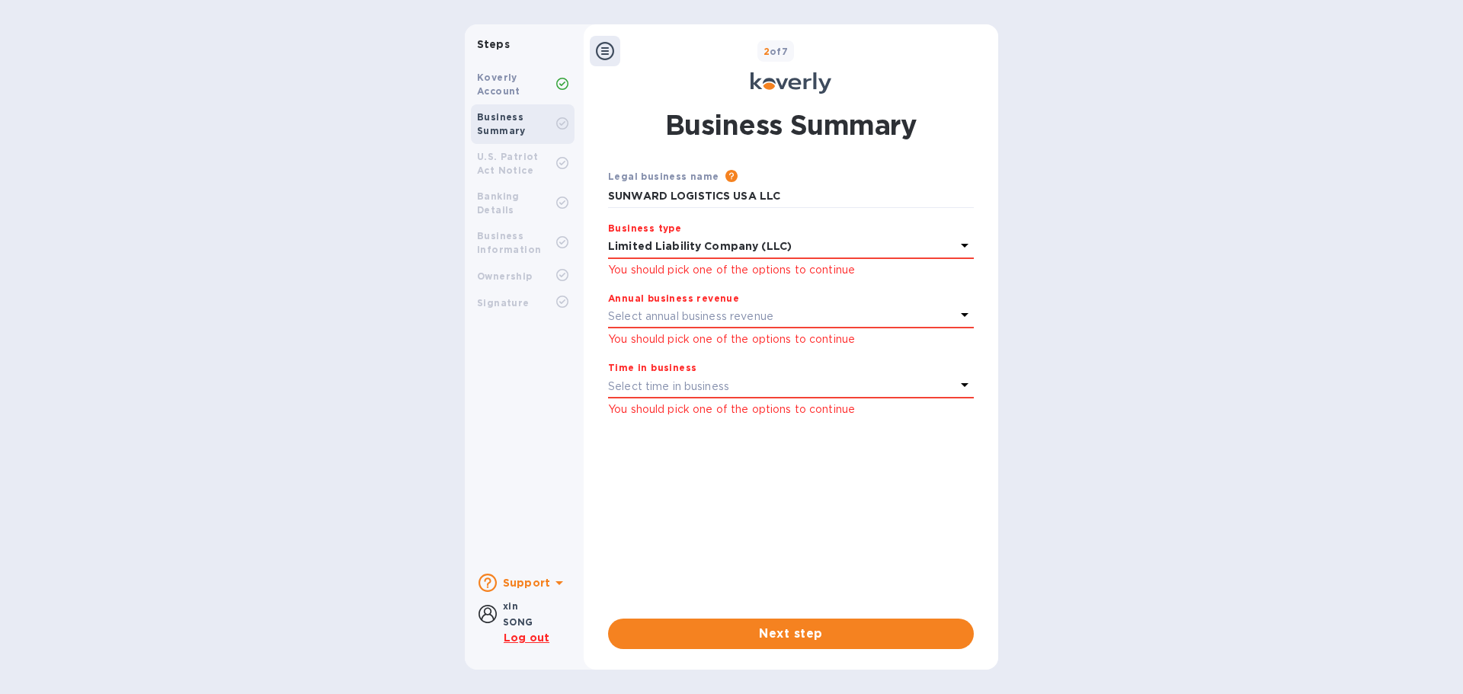
click at [705, 312] on p "Select annual business revenue" at bounding box center [690, 317] width 165 height 16
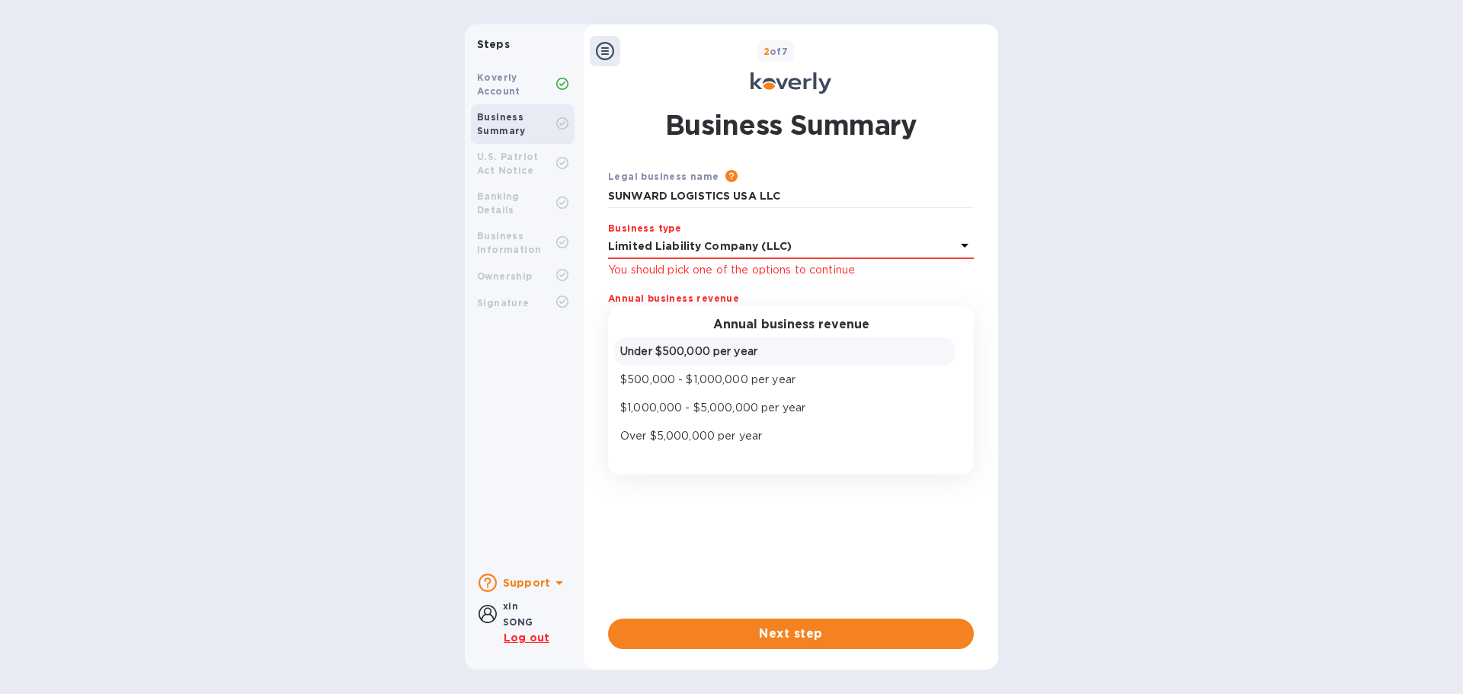
click at [760, 357] on p "Under $500,000 per year" at bounding box center [784, 352] width 329 height 16
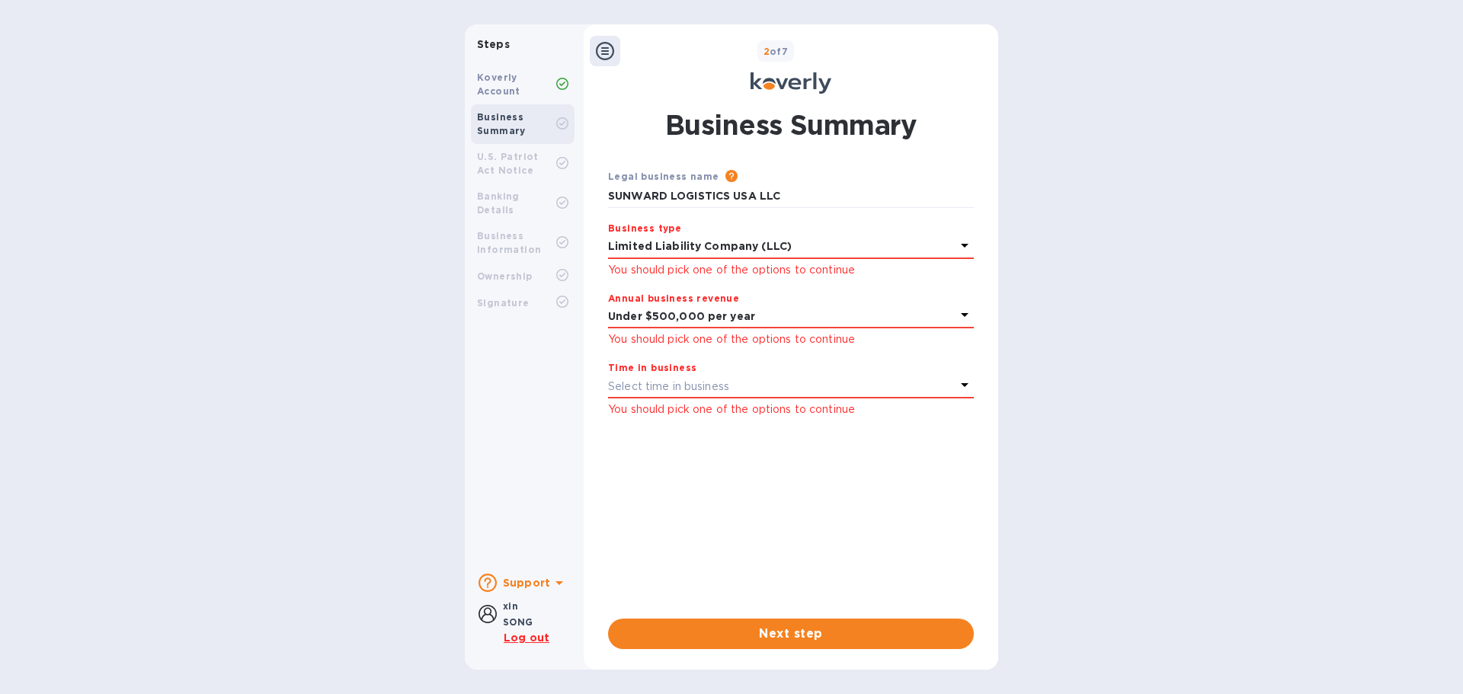
click at [677, 382] on p "Select time in business" at bounding box center [668, 387] width 121 height 16
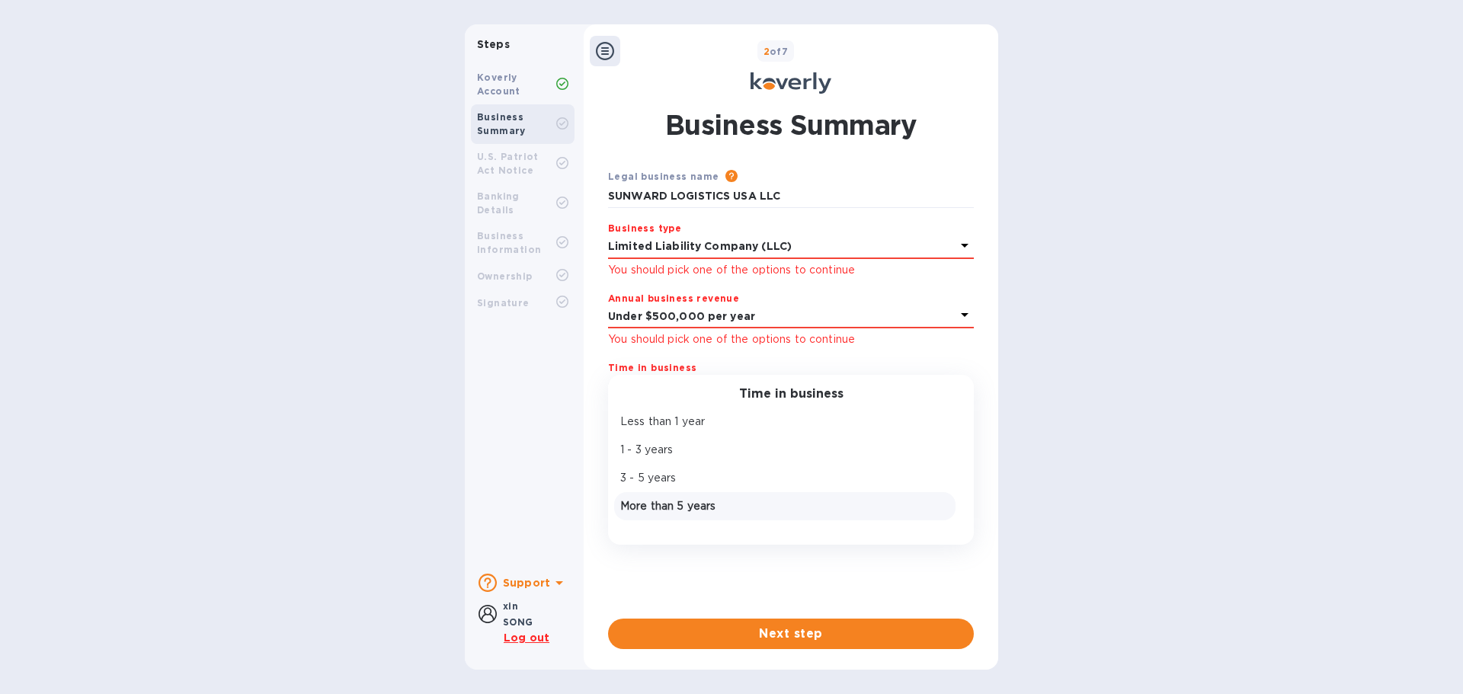
click at [670, 515] on div "More than 5 years" at bounding box center [784, 506] width 335 height 22
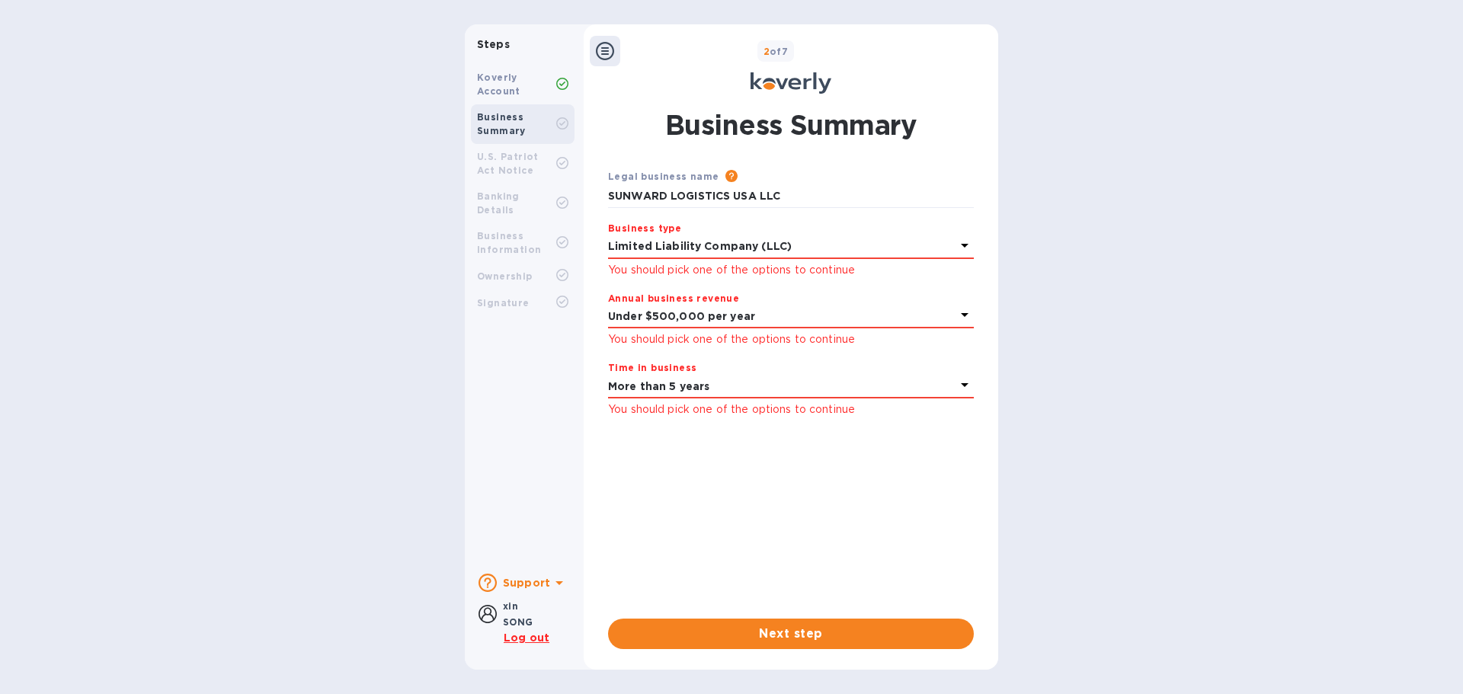
click at [748, 502] on div "Legal business name Please provide the legal name that appears on your SS-4 for…" at bounding box center [791, 381] width 366 height 426
click at [816, 633] on span "Next step" at bounding box center [790, 634] width 341 height 18
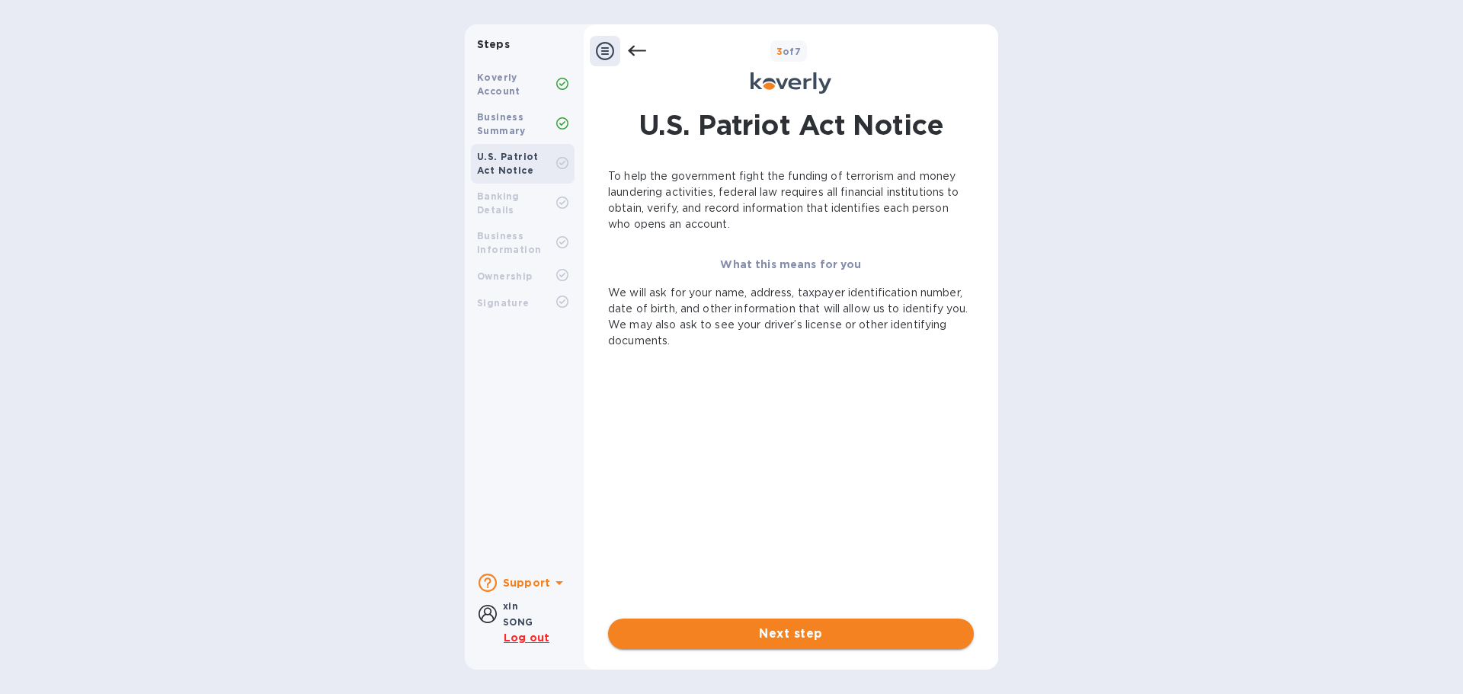
click at [762, 630] on span "Next step" at bounding box center [790, 634] width 341 height 18
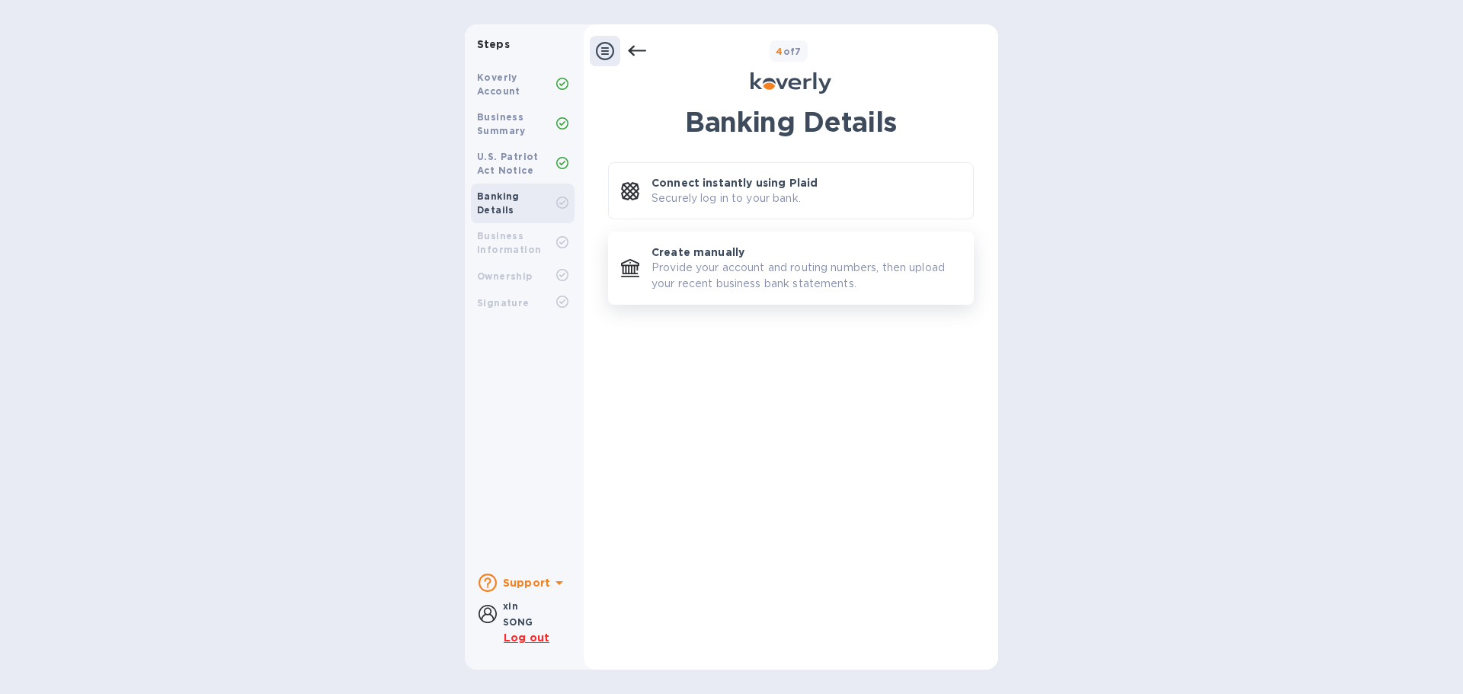
click at [762, 247] on div "Create manually Provide your account and routing numbers, then upload your rece…" at bounding box center [805, 268] width 309 height 47
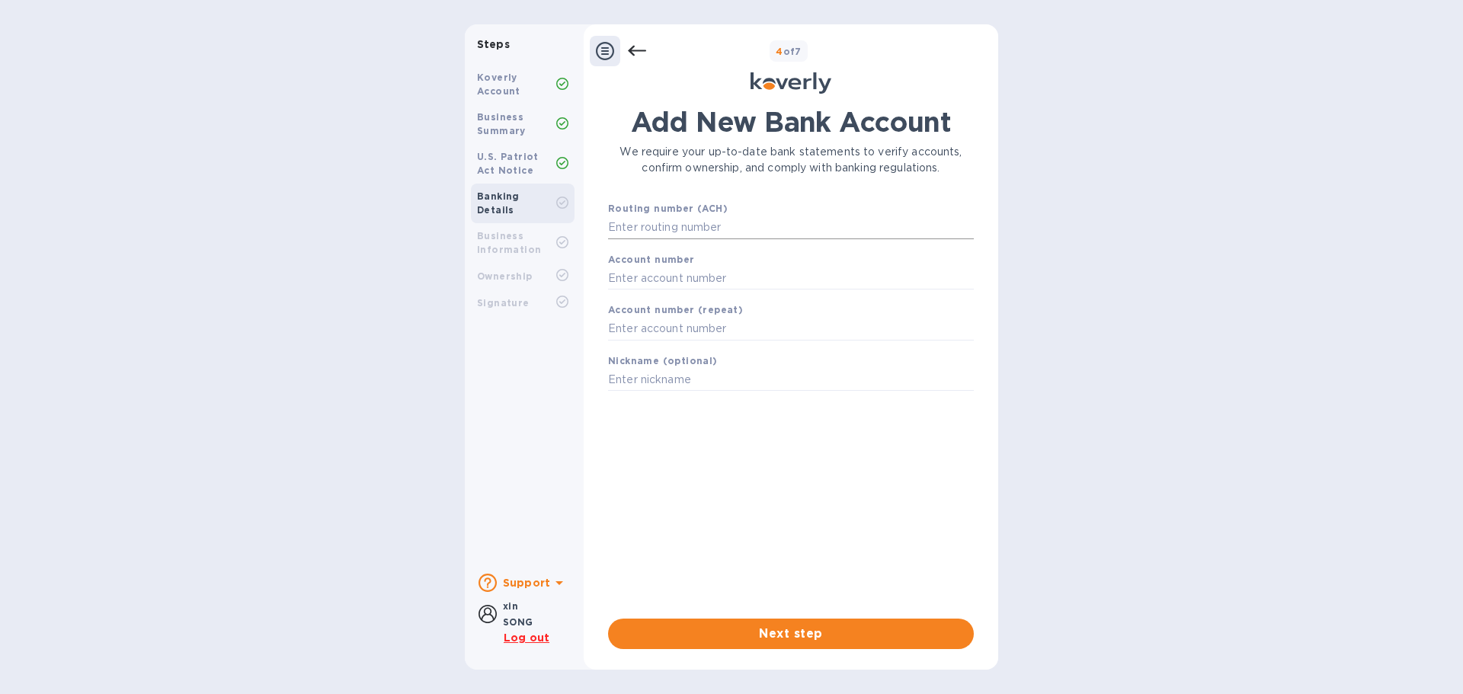
click at [712, 220] on input "text" at bounding box center [791, 227] width 366 height 23
type input "3220070381"
click at [907, 283] on input "text" at bounding box center [791, 278] width 366 height 23
type input "8033008320"
click at [888, 333] on input "text" at bounding box center [791, 329] width 366 height 23
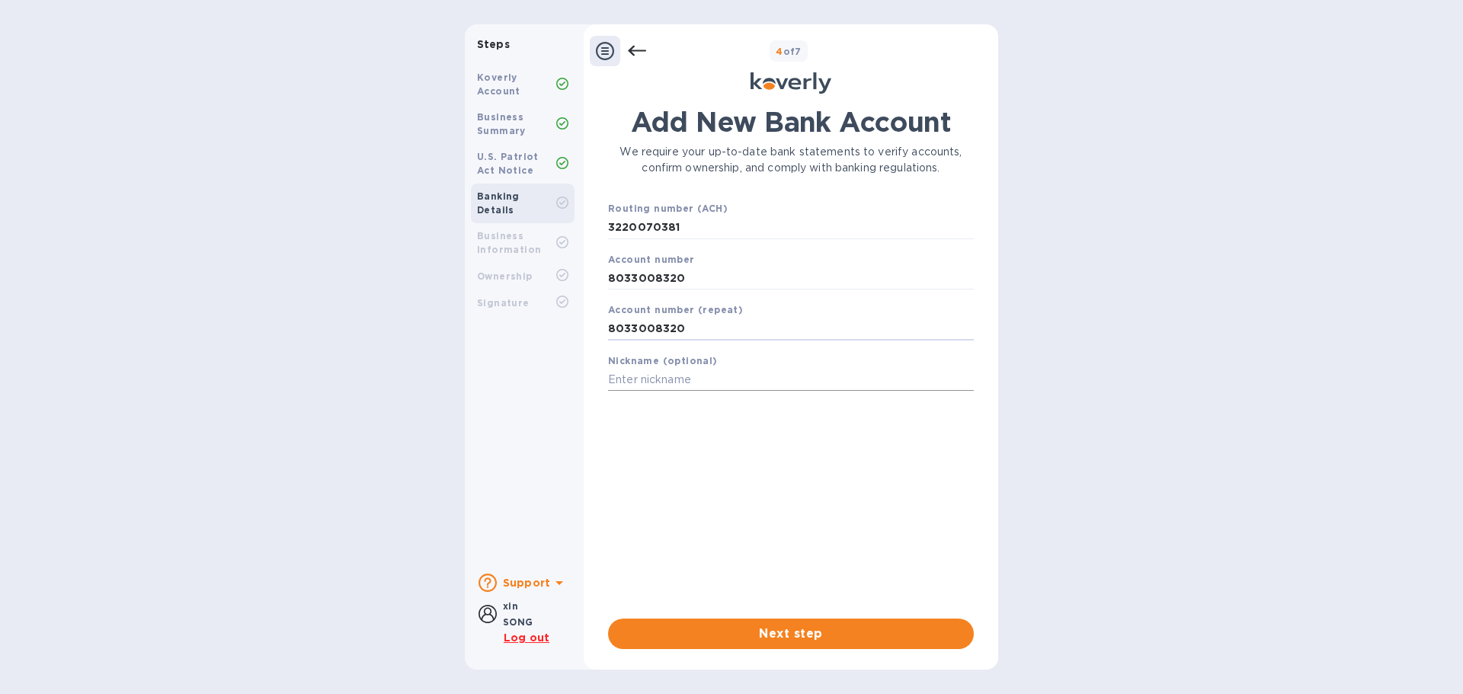
type input "8033008320"
click at [862, 377] on input "text" at bounding box center [791, 380] width 366 height 23
type input "H"
type input "HE YIN"
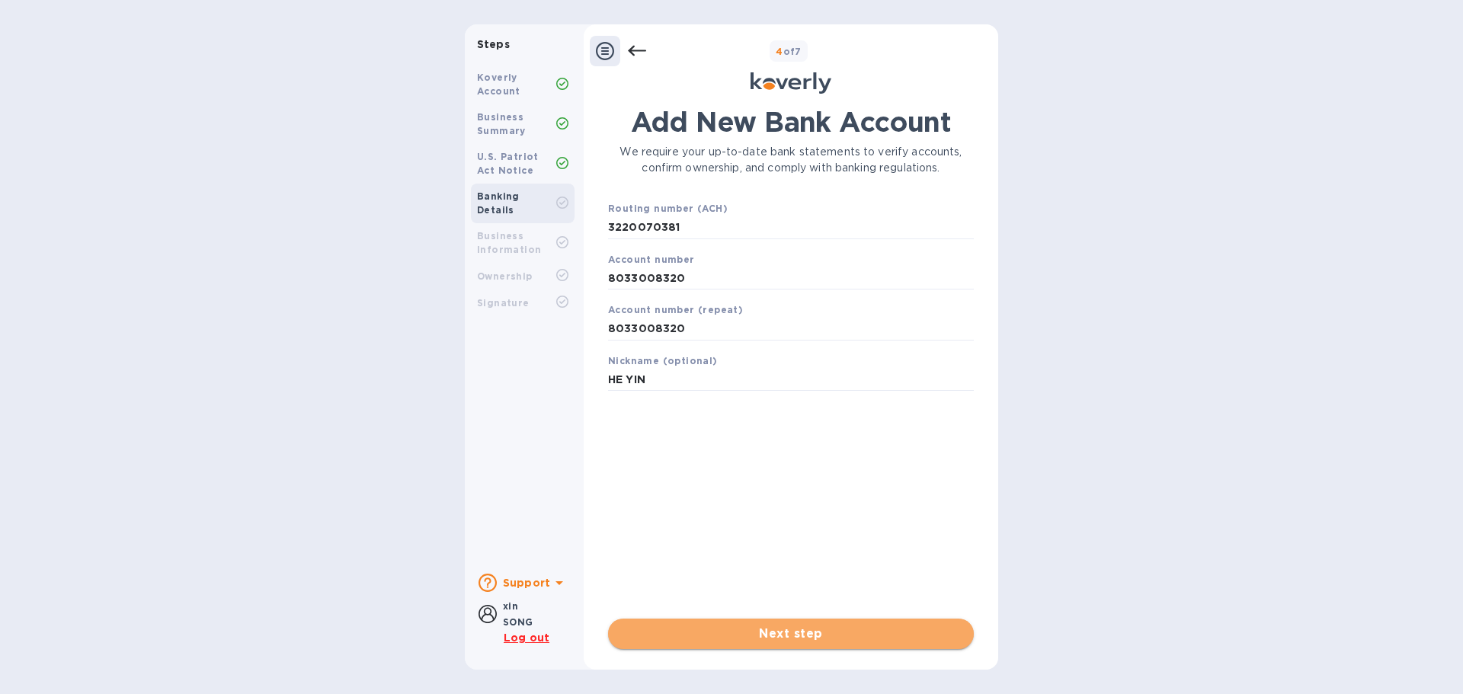
click at [858, 631] on span "Next step" at bounding box center [790, 634] width 341 height 18
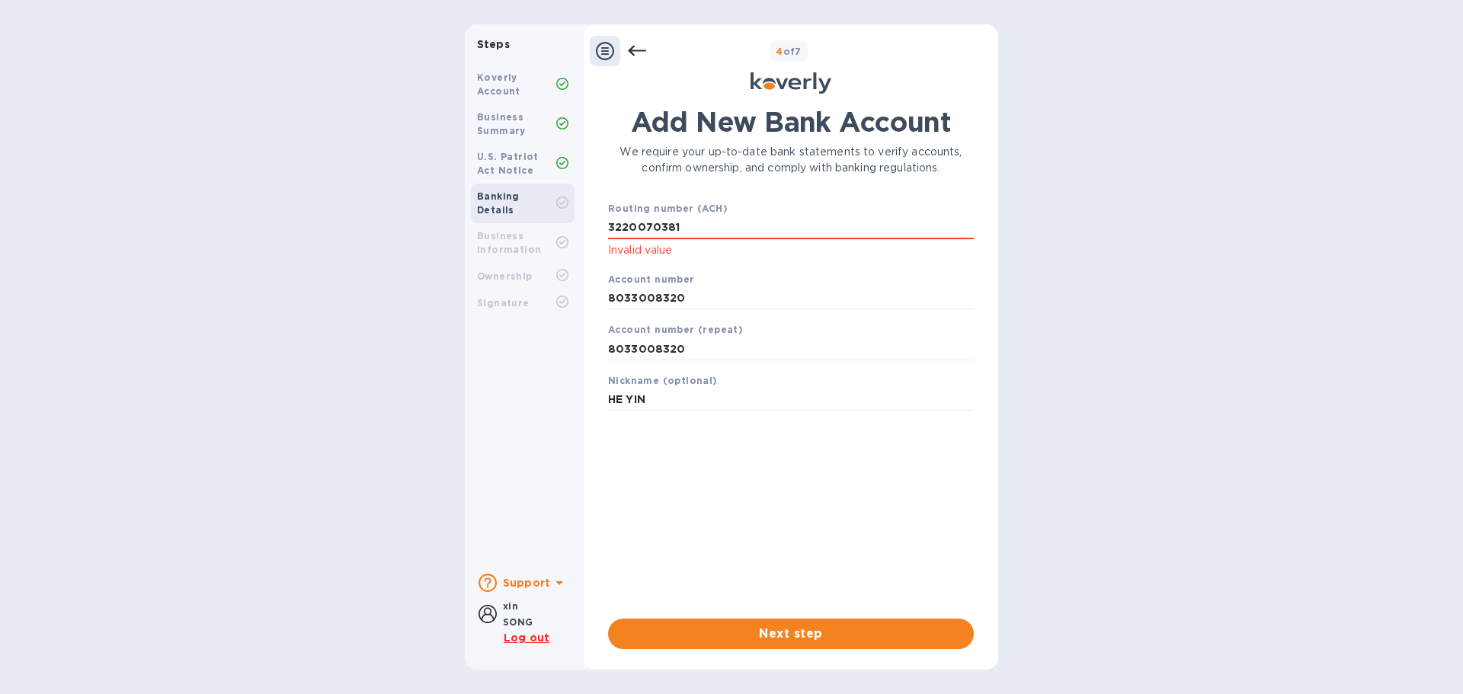
drag, startPoint x: 712, startPoint y: 234, endPoint x: 568, endPoint y: 232, distance: 144.8
click at [568, 232] on div "Steps Koverly Account Business Summary U.S. Patriot Act Notice Banking Details …" at bounding box center [731, 346] width 533 height 645
type input "322070381"
drag, startPoint x: 729, startPoint y: 542, endPoint x: 738, endPoint y: 536, distance: 11.4
click at [729, 542] on div "Add New Bank Account We require your up-to-date bank statements to verify accou…" at bounding box center [791, 362] width 366 height 513
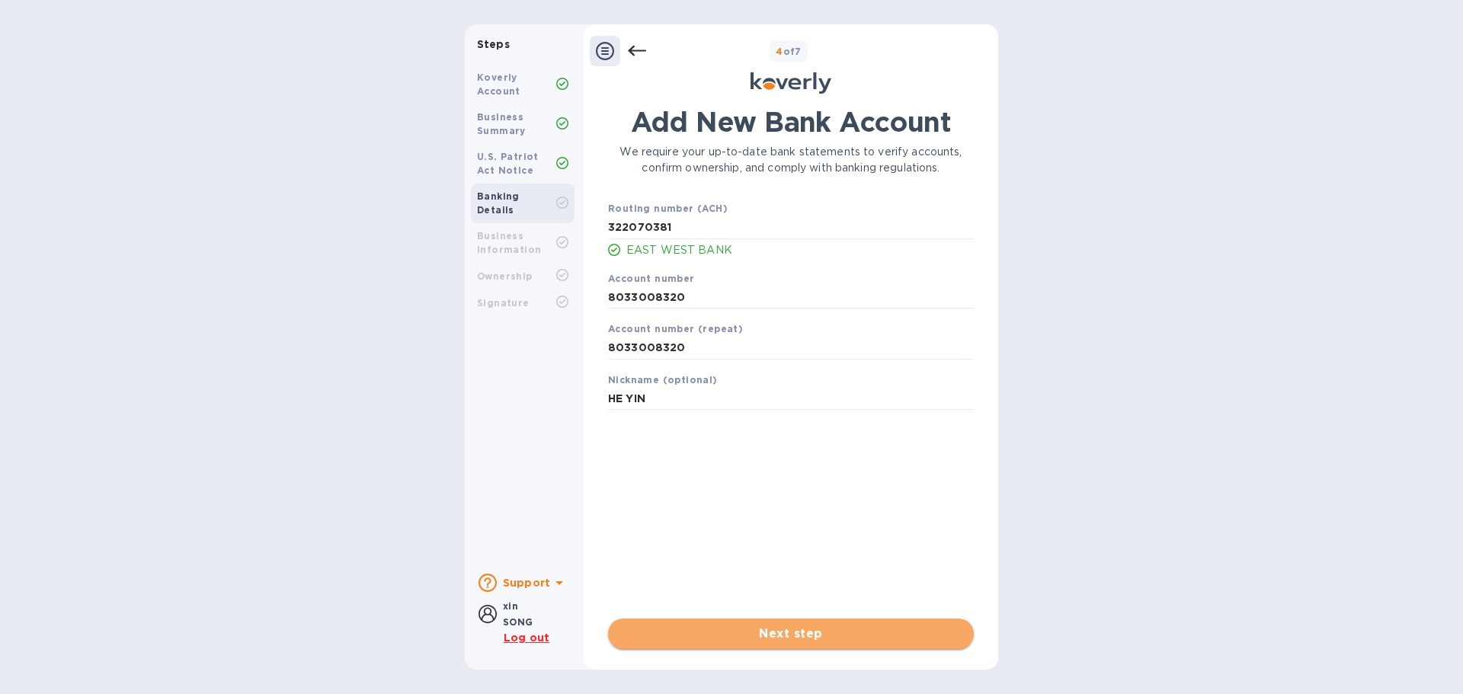
click at [798, 635] on span "Next step" at bounding box center [790, 634] width 341 height 18
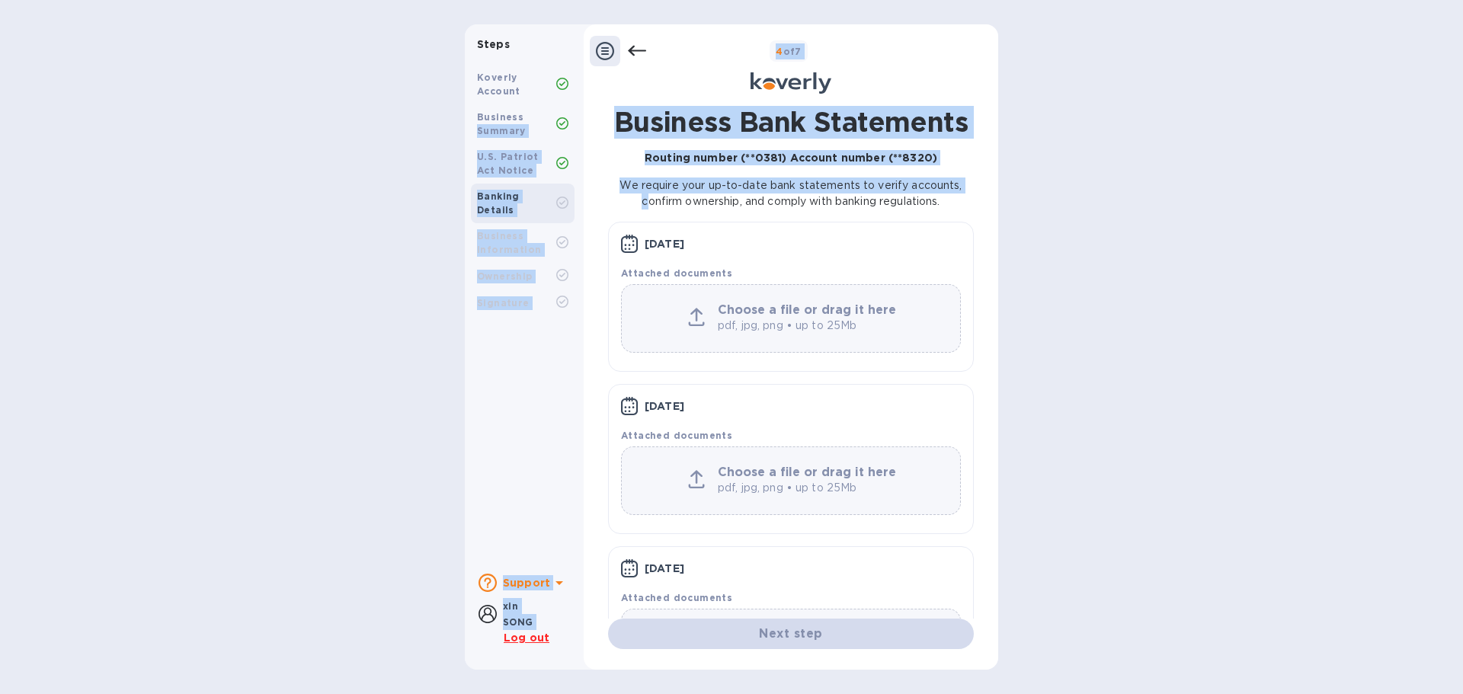
drag, startPoint x: 638, startPoint y: 113, endPoint x: 1064, endPoint y: 180, distance: 430.4
click at [473, 126] on div "Steps Koverly Account Business Summary U.S. Patriot Act Notice Banking Details …" at bounding box center [731, 346] width 533 height 645
drag, startPoint x: 1131, startPoint y: 190, endPoint x: 960, endPoint y: 189, distance: 170.7
click at [1129, 192] on div "Steps Koverly Account Business Summary U.S. Patriot Act Notice Banking Details …" at bounding box center [731, 346] width 1463 height 645
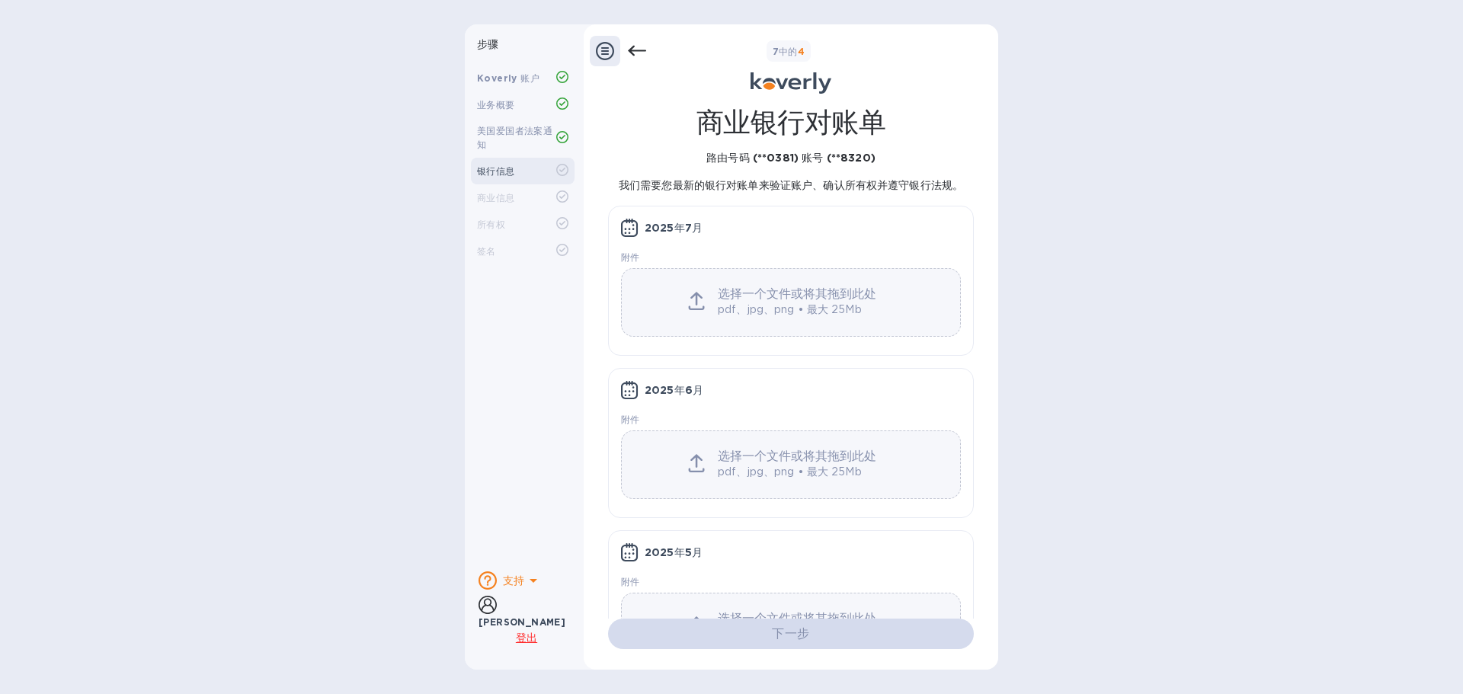
click at [821, 216] on div "2025年7月 附件 选择一个文件或将其拖到此处 pdf、jpg、png • 最大 25Mb" at bounding box center [791, 281] width 366 height 150
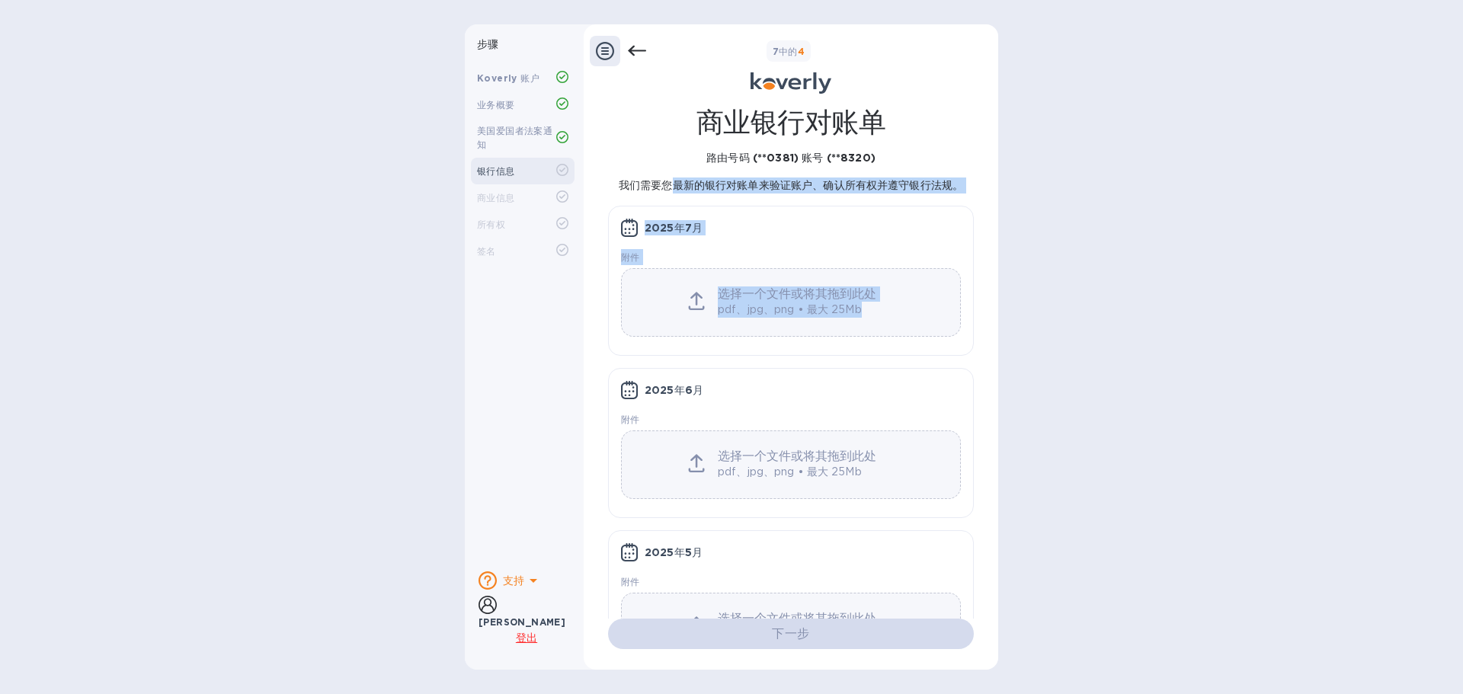
drag, startPoint x: 670, startPoint y: 178, endPoint x: 917, endPoint y: 351, distance: 302.5
click at [917, 351] on div "商业银行对账单 路由号码 (**0381) 账号 (**8320) 我们需要您最新的银行对账单来验证账户、确认所有权并遵守银行法规。 2025年7月 附件 选…" at bounding box center [791, 399] width 366 height 587
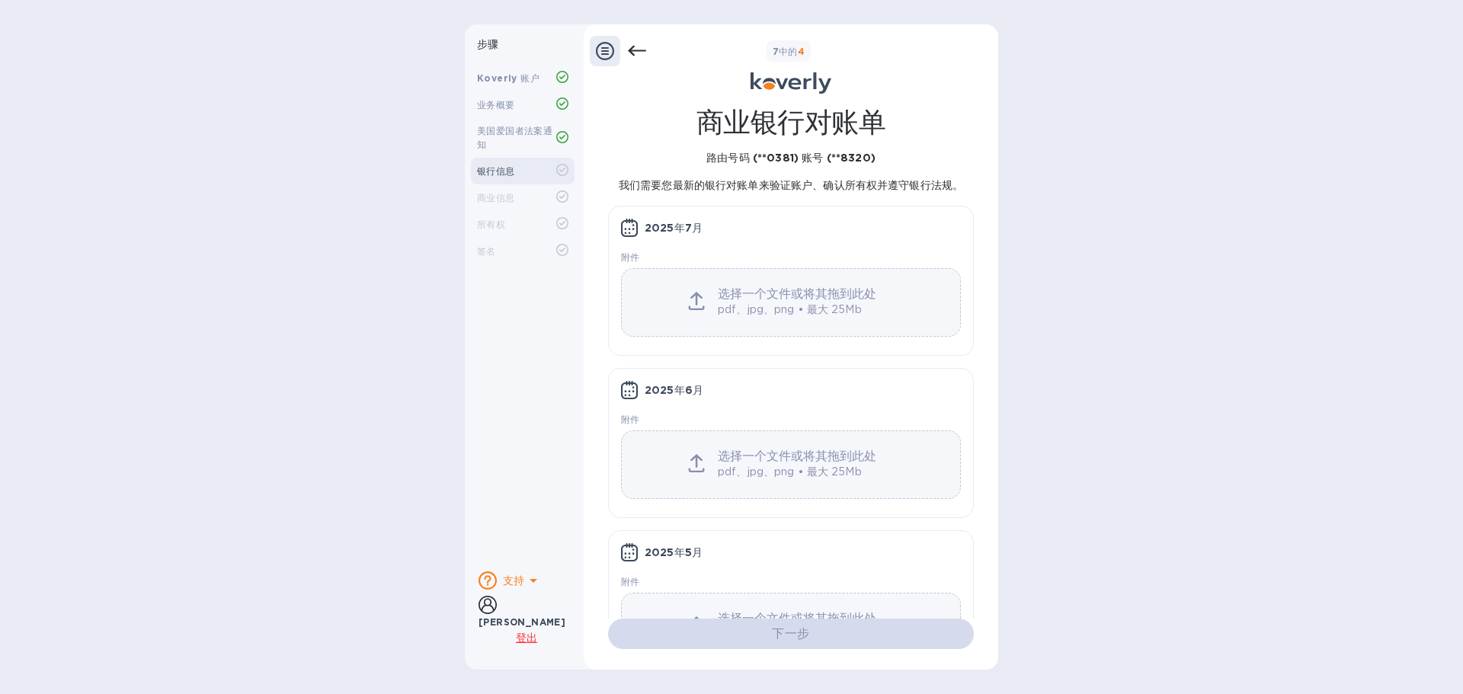
click at [1152, 365] on div "步骤 Koverly 账户 业务概要 美国爱国者法案通知 银行信息 商业信息 所有权 签名 支持 宋鑫 登出 7 中的 4 商业银行对账单 路由号码 (**0…" at bounding box center [731, 346] width 1463 height 645
click at [670, 392] on font "2025年6月" at bounding box center [674, 390] width 59 height 12
click at [1173, 455] on div "步骤 Koverly 账户 业务概要 美国爱国者法案通知 银行信息 商业信息 所有权 签名 支持 宋鑫 登出 7 中的 4 商业银行对账单 路由号码 (**0…" at bounding box center [731, 346] width 1463 height 645
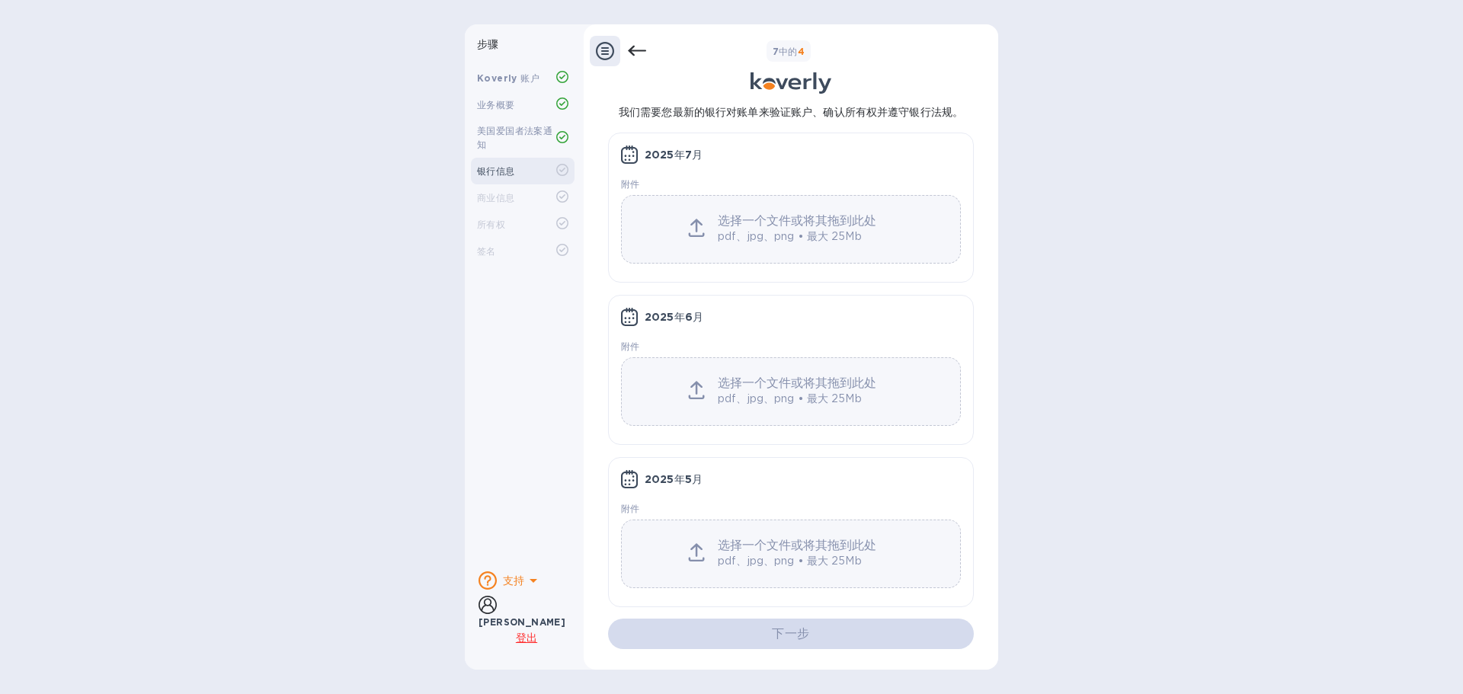
scroll to position [74, 0]
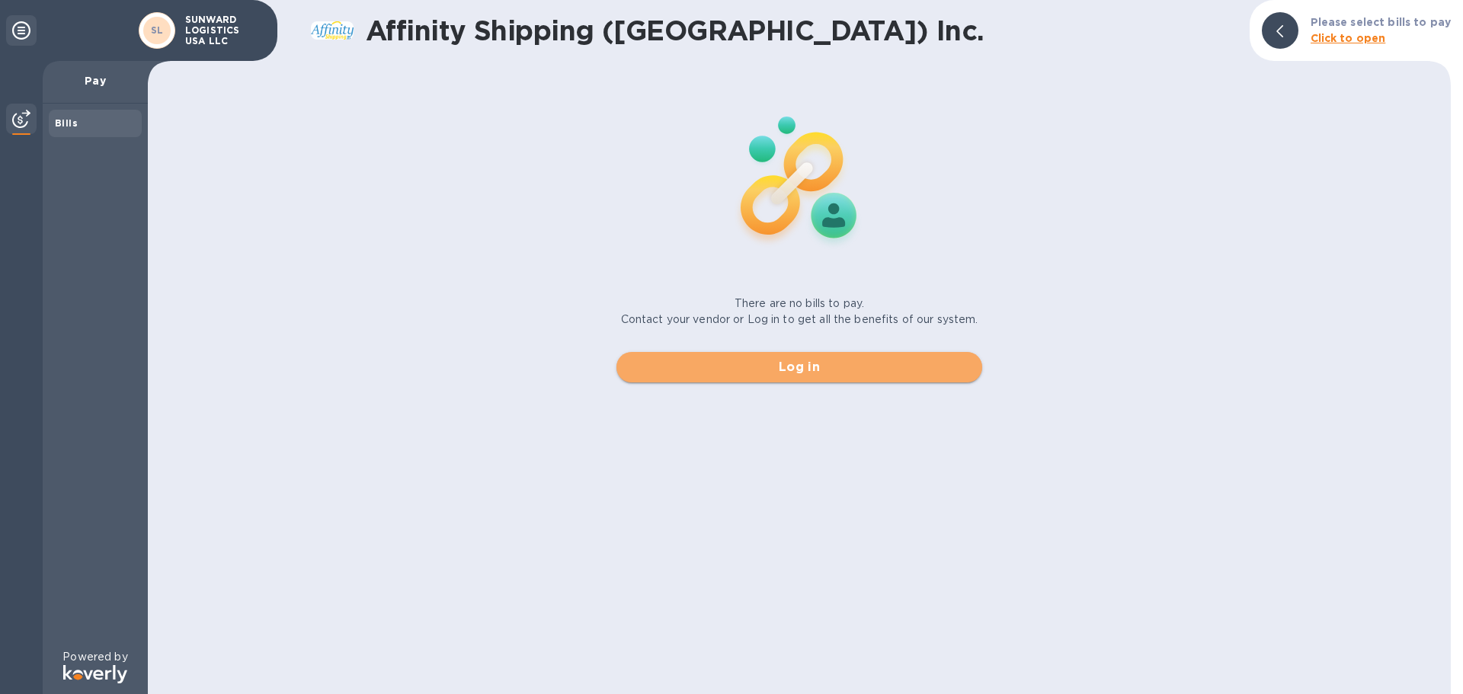
click at [789, 371] on span "Log in" at bounding box center [799, 367] width 341 height 18
